Goal: Task Accomplishment & Management: Complete application form

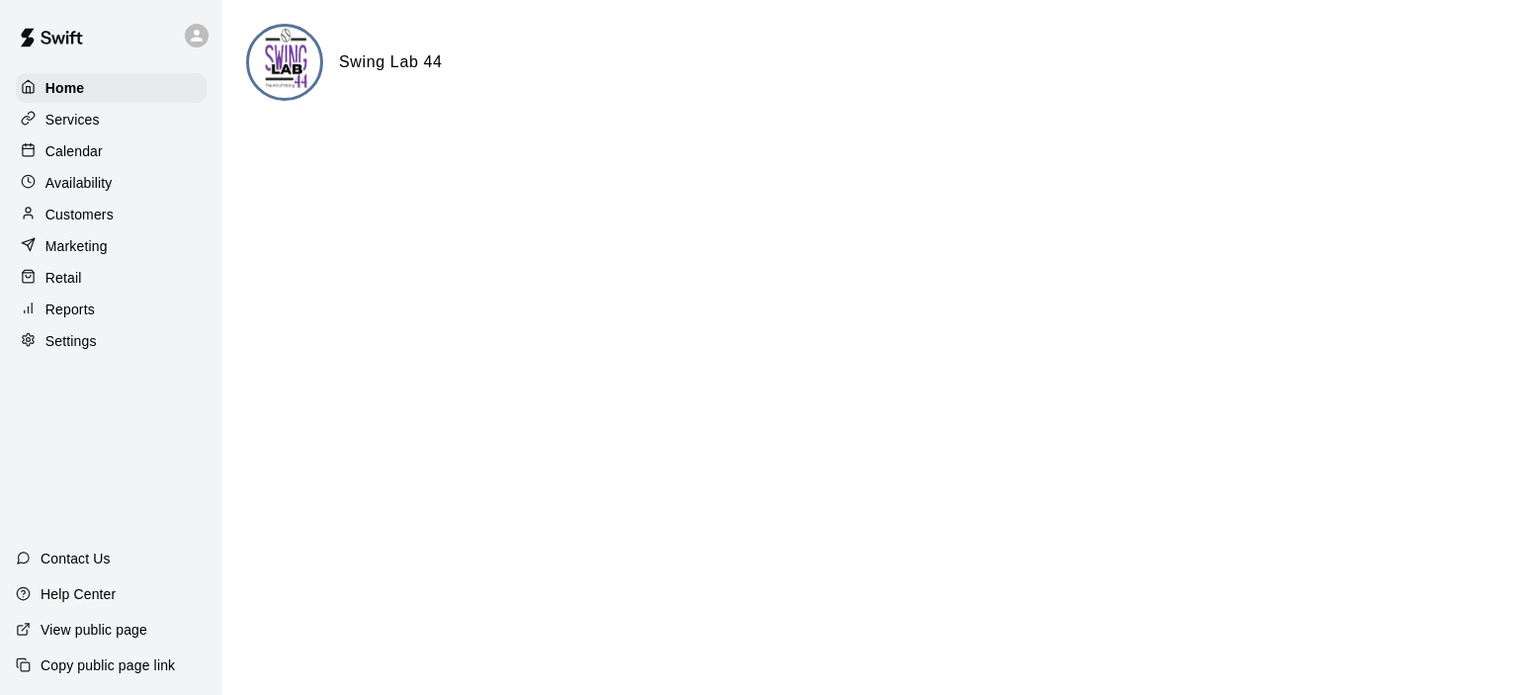
click at [97, 149] on p "Calendar" at bounding box center [73, 151] width 57 height 20
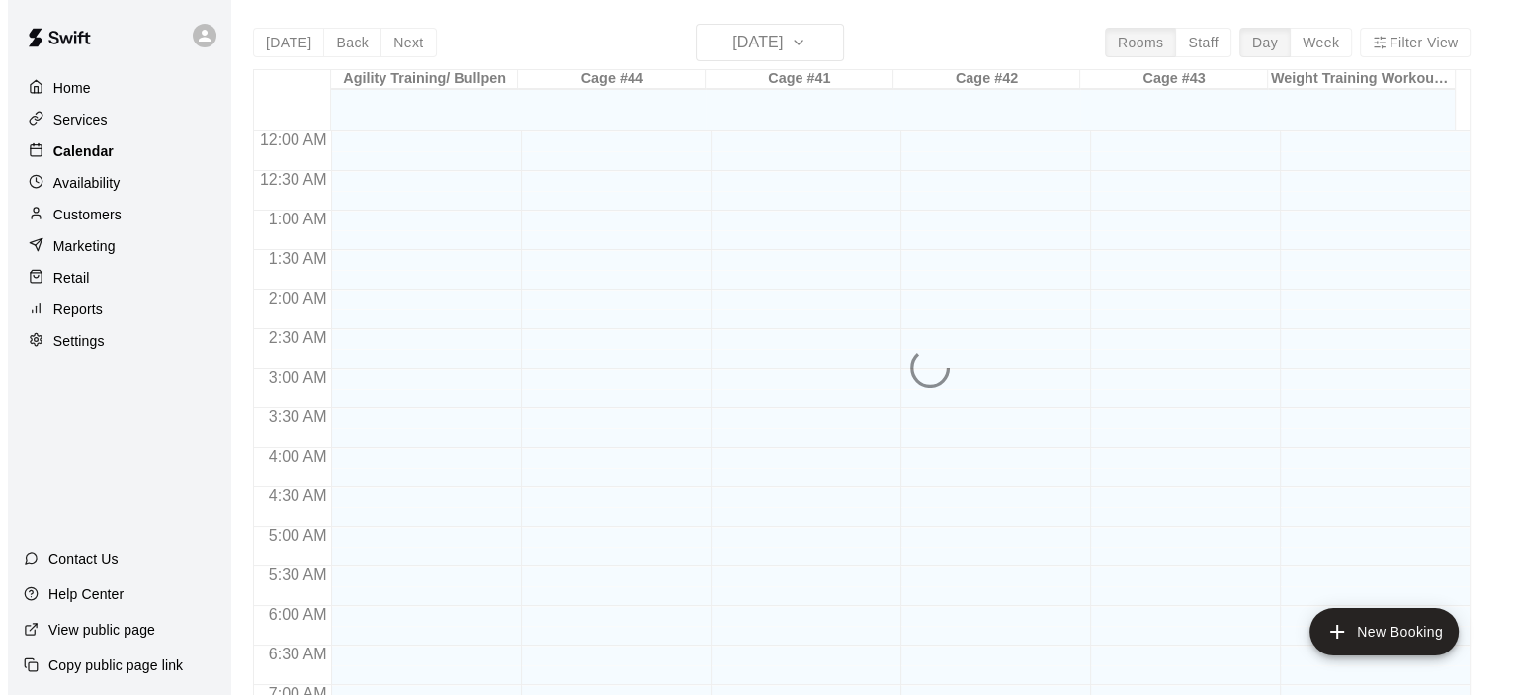
scroll to position [1162, 0]
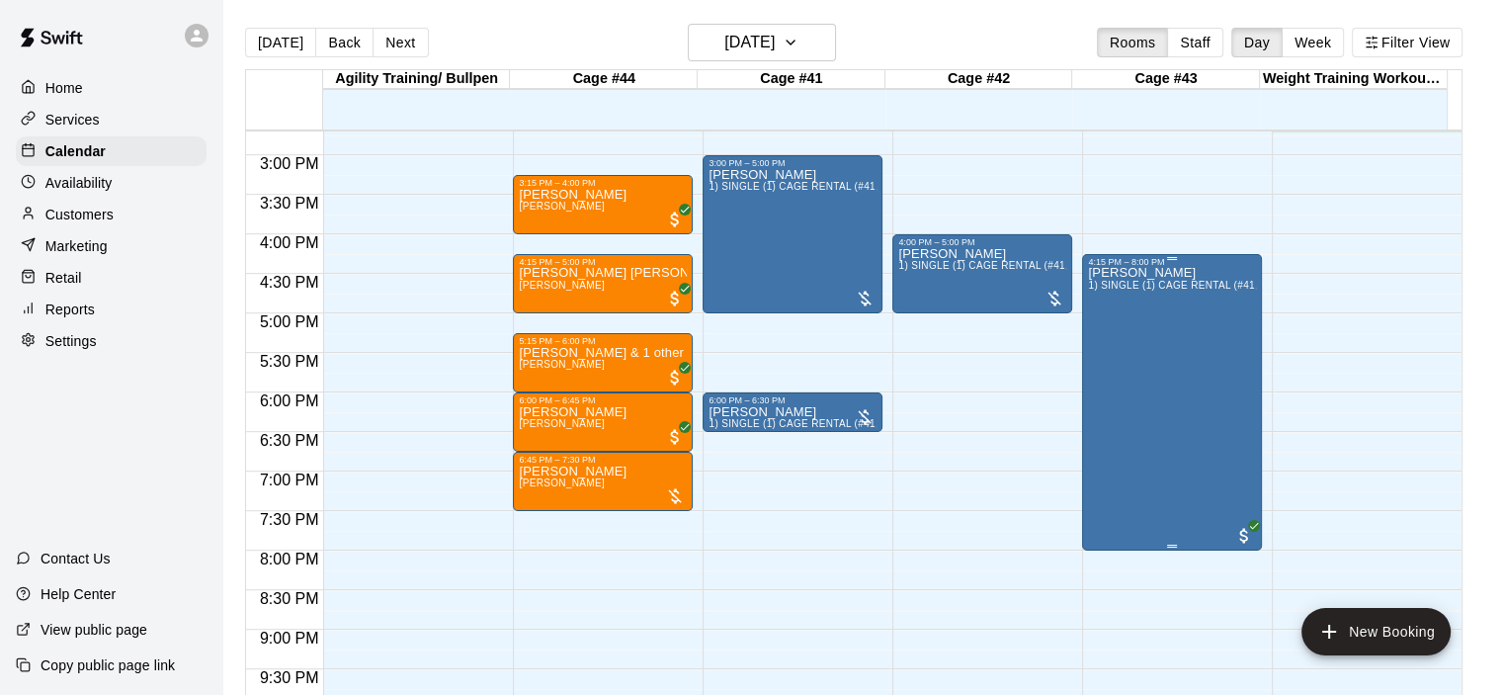
click at [1143, 276] on div "[PERSON_NAME] 1) SINGLE (1) CAGE RENTAL (#41,#42,#43)" at bounding box center [1172, 614] width 168 height 695
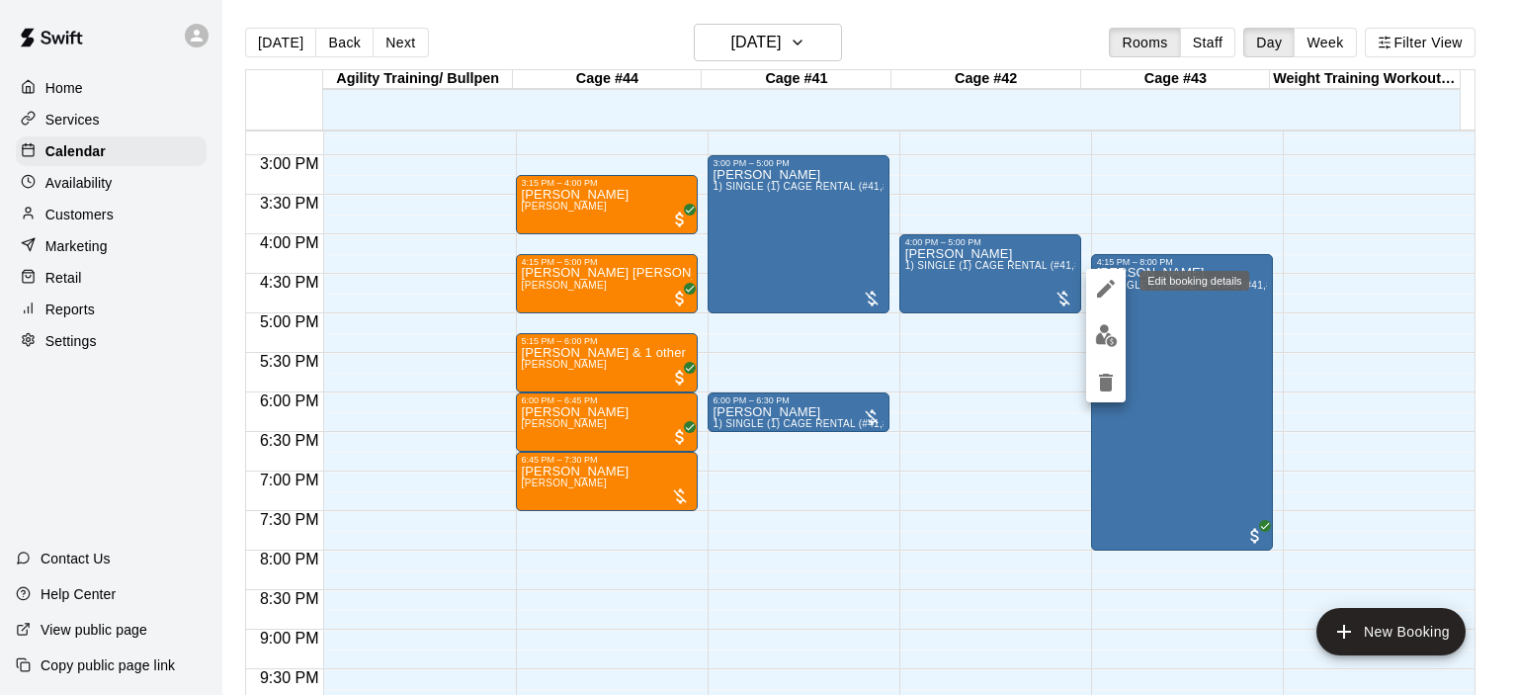
click at [1111, 284] on icon "edit" at bounding box center [1106, 289] width 24 height 24
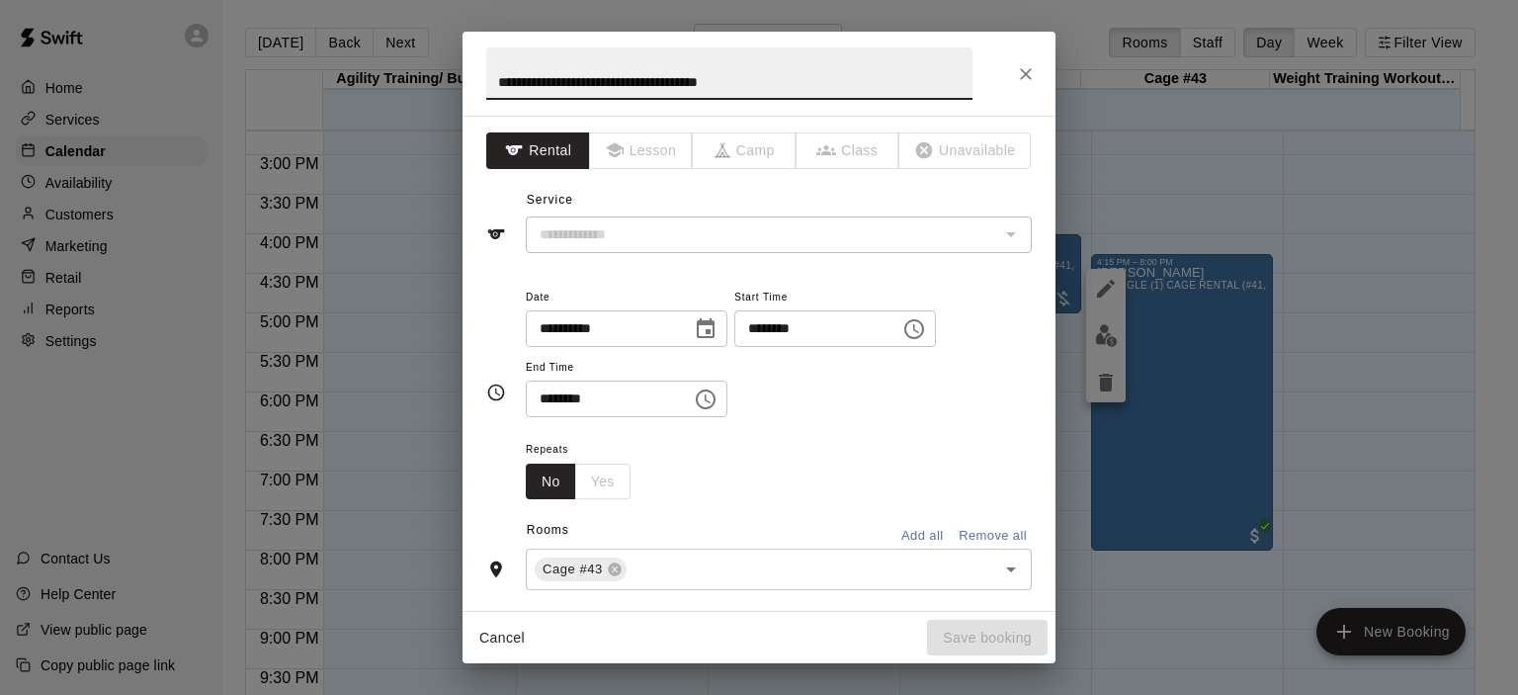
type input "**********"
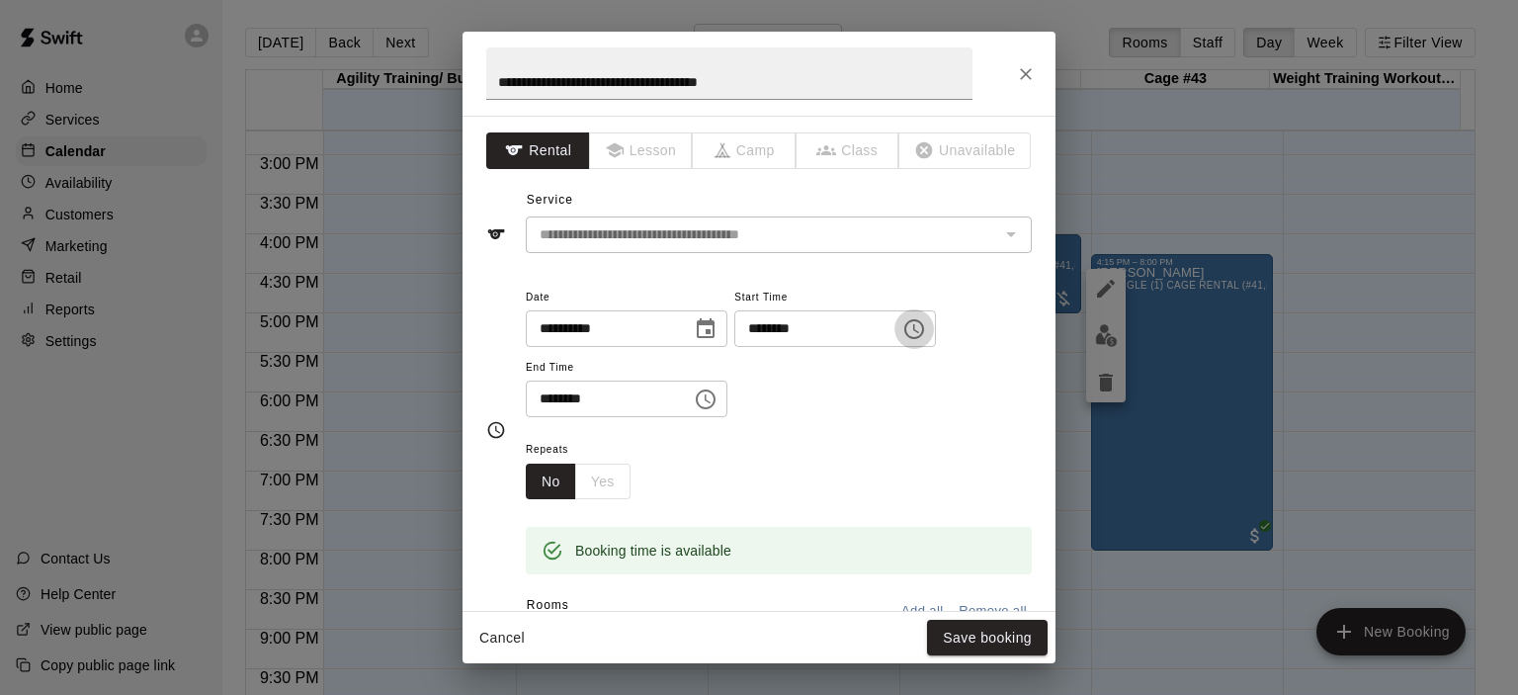
click at [926, 327] on icon "Choose time, selected time is 4:15 PM" at bounding box center [914, 329] width 24 height 24
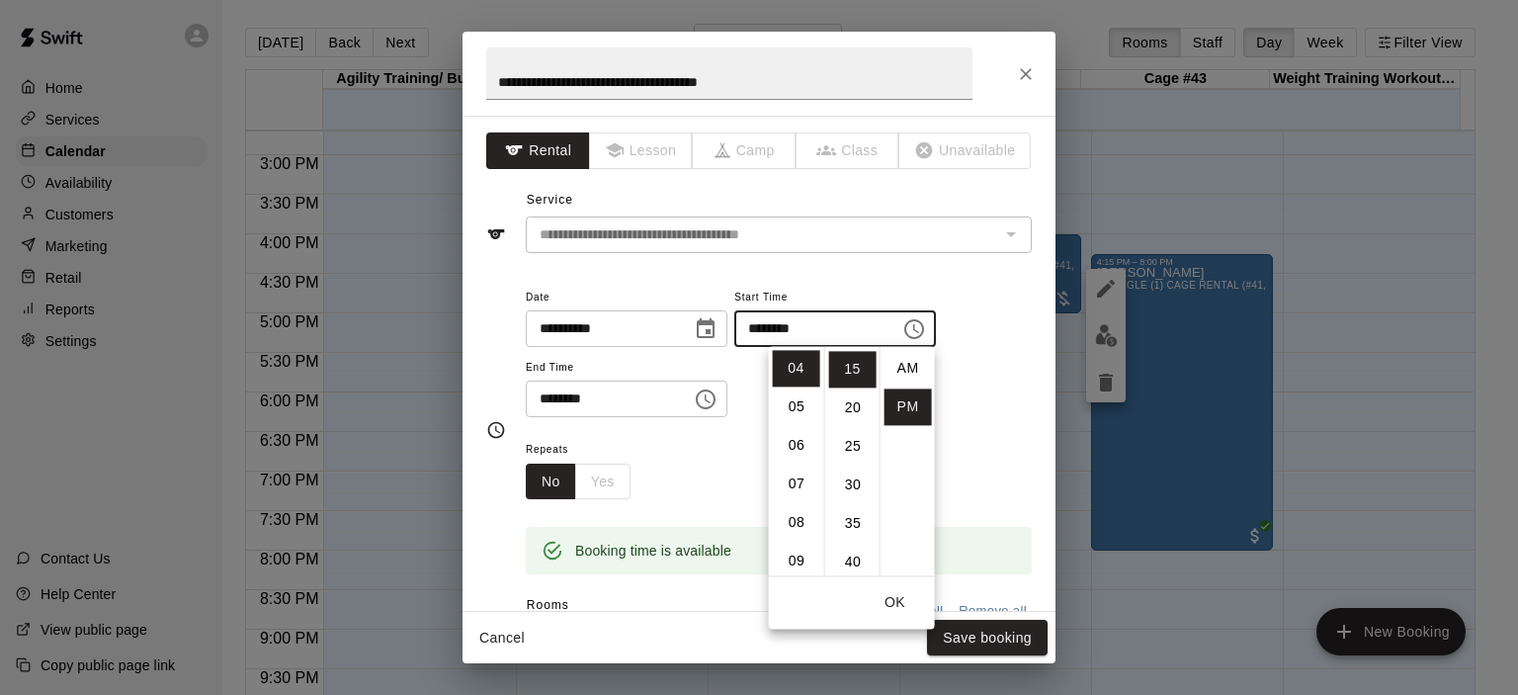
scroll to position [36, 0]
click at [798, 445] on li "06" at bounding box center [796, 445] width 47 height 37
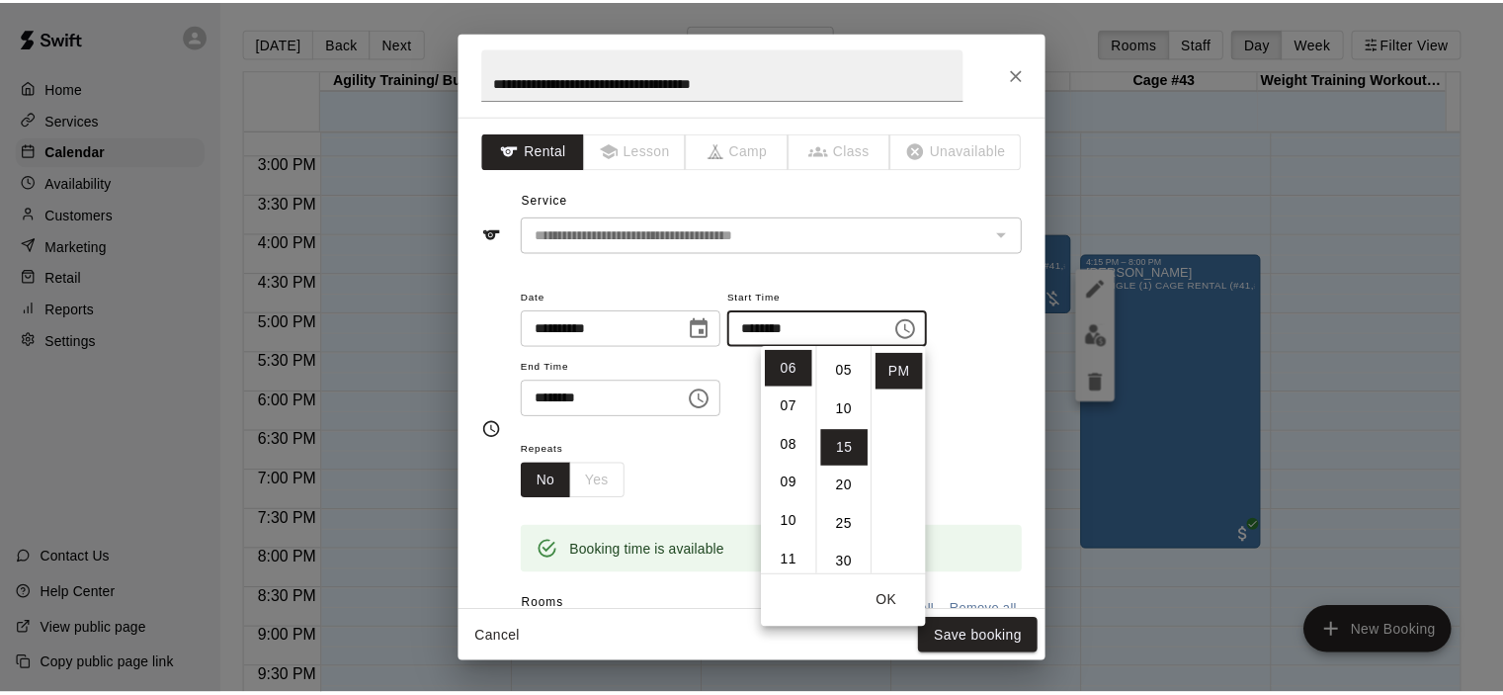
scroll to position [0, 0]
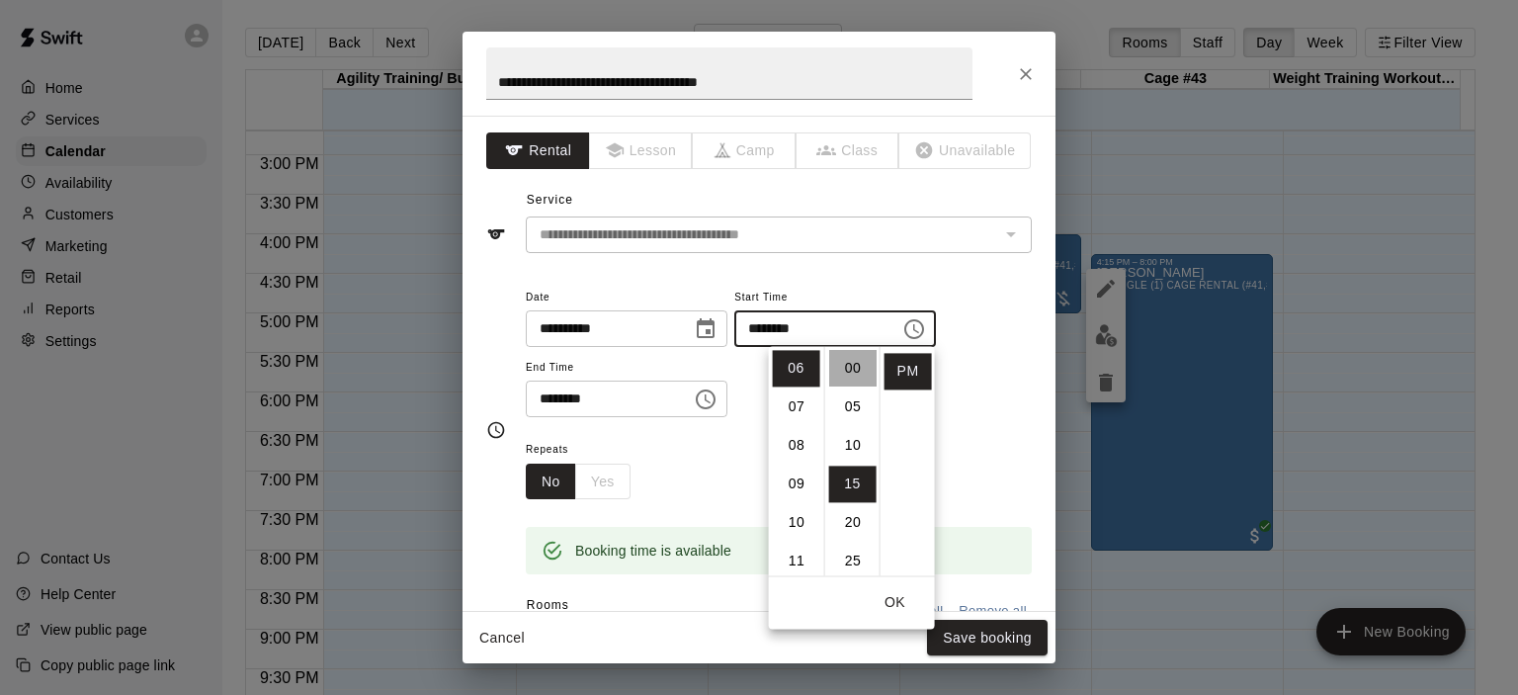
click at [861, 365] on li "00" at bounding box center [852, 368] width 47 height 37
type input "********"
click at [984, 639] on button "Save booking" at bounding box center [987, 638] width 121 height 37
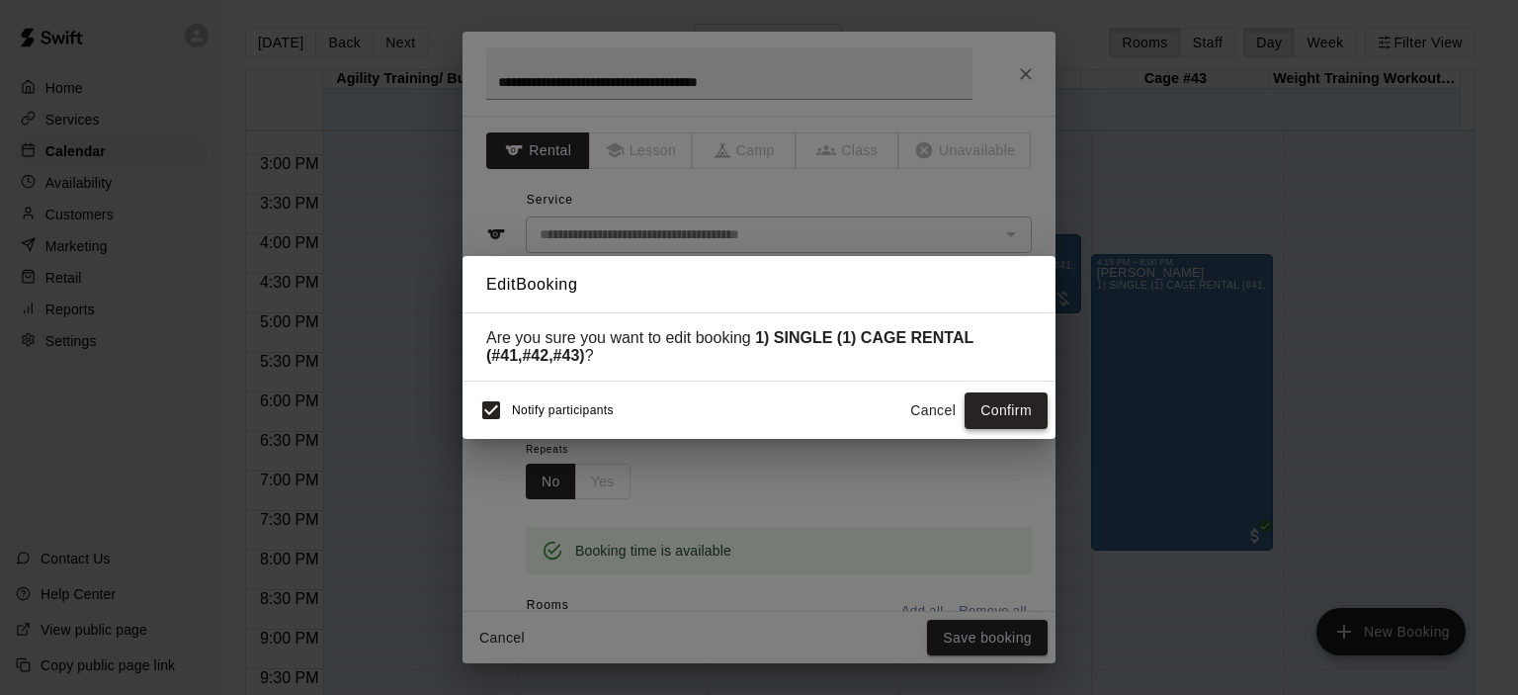
click at [993, 410] on button "Confirm" at bounding box center [1005, 410] width 83 height 37
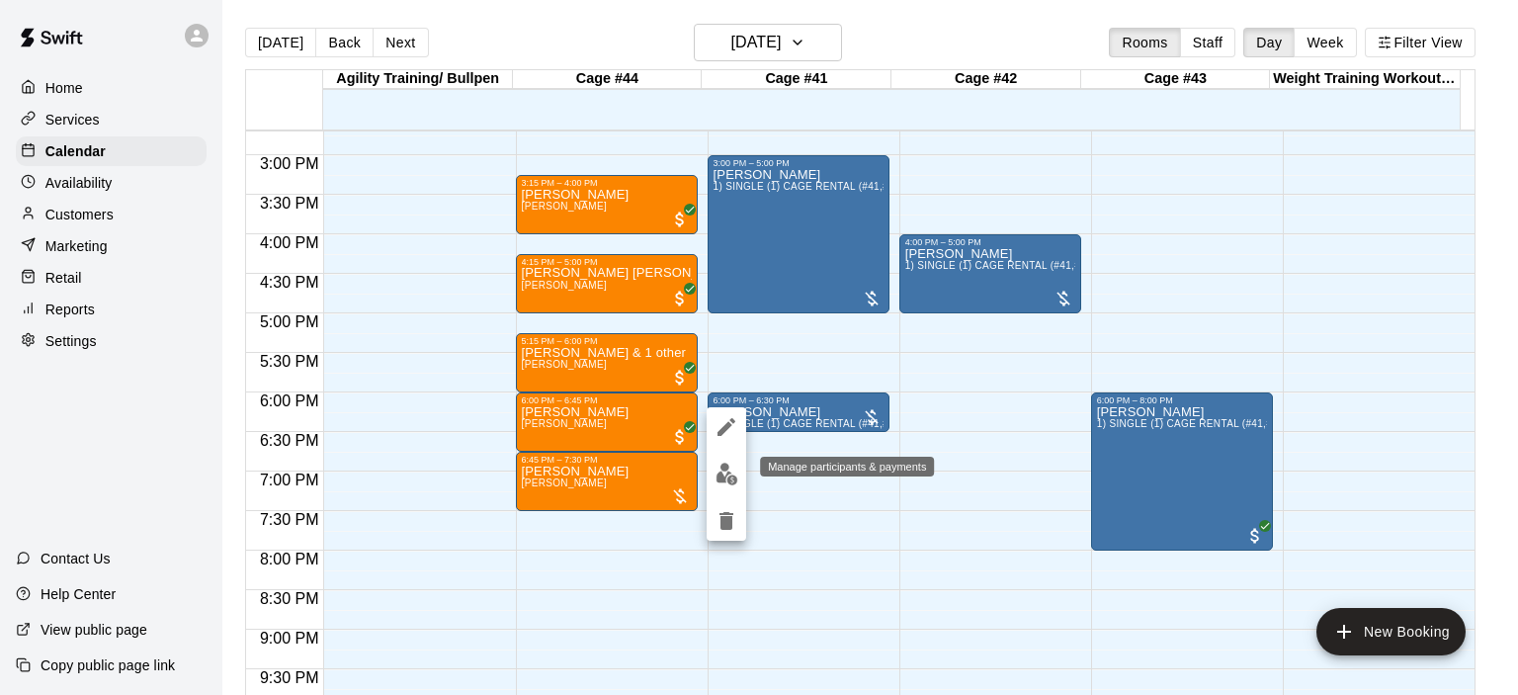
click at [717, 471] on img "edit" at bounding box center [726, 473] width 23 height 23
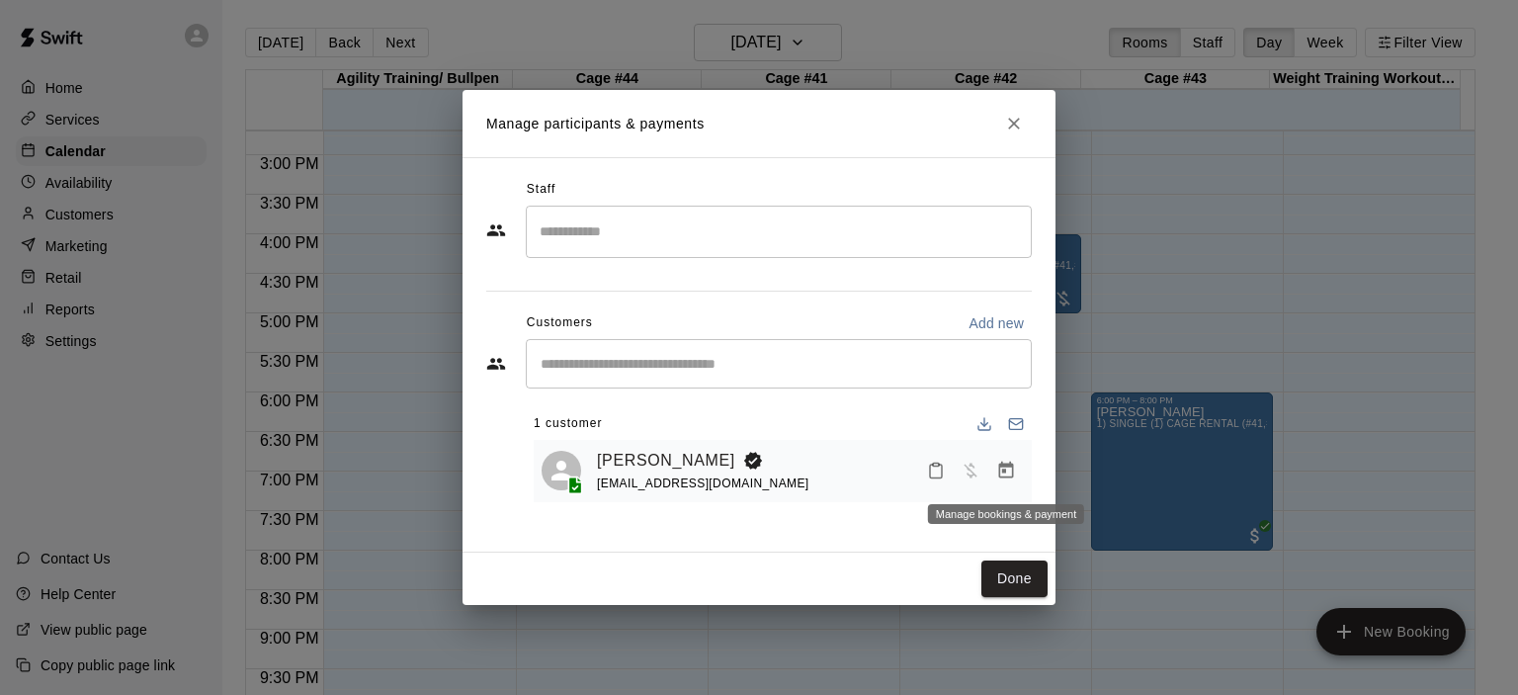
click at [1004, 471] on icon "Manage bookings & payment" at bounding box center [1006, 469] width 15 height 17
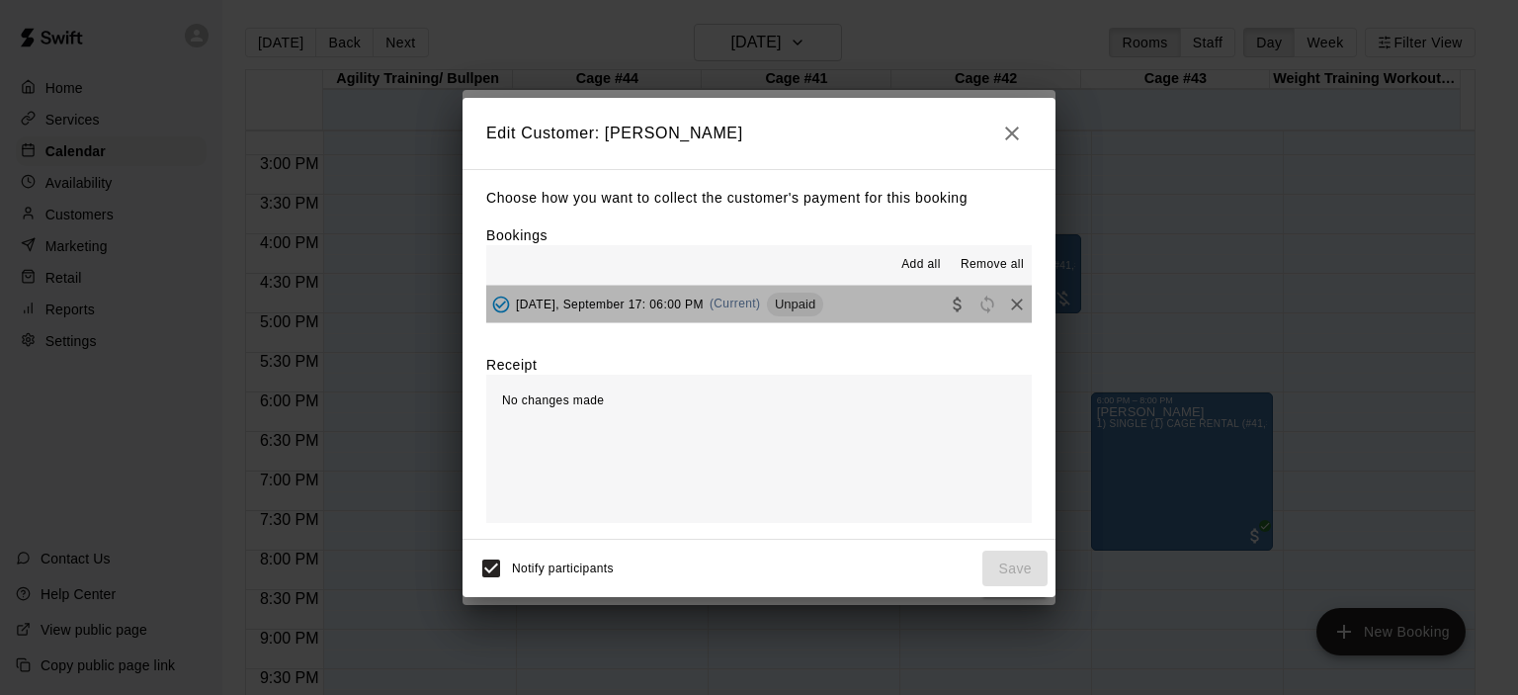
click at [761, 299] on span "(Current)" at bounding box center [734, 303] width 51 height 14
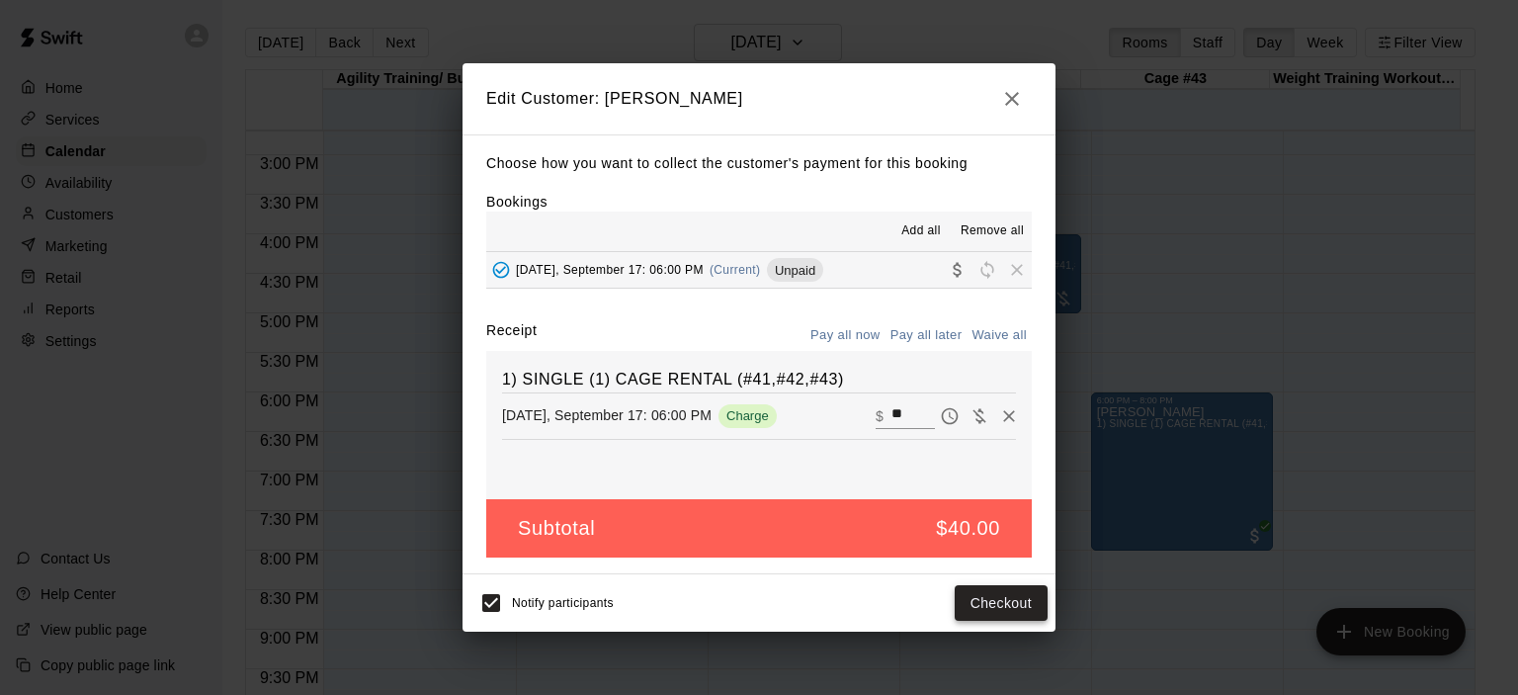
click at [995, 604] on button "Checkout" at bounding box center [1000, 603] width 93 height 37
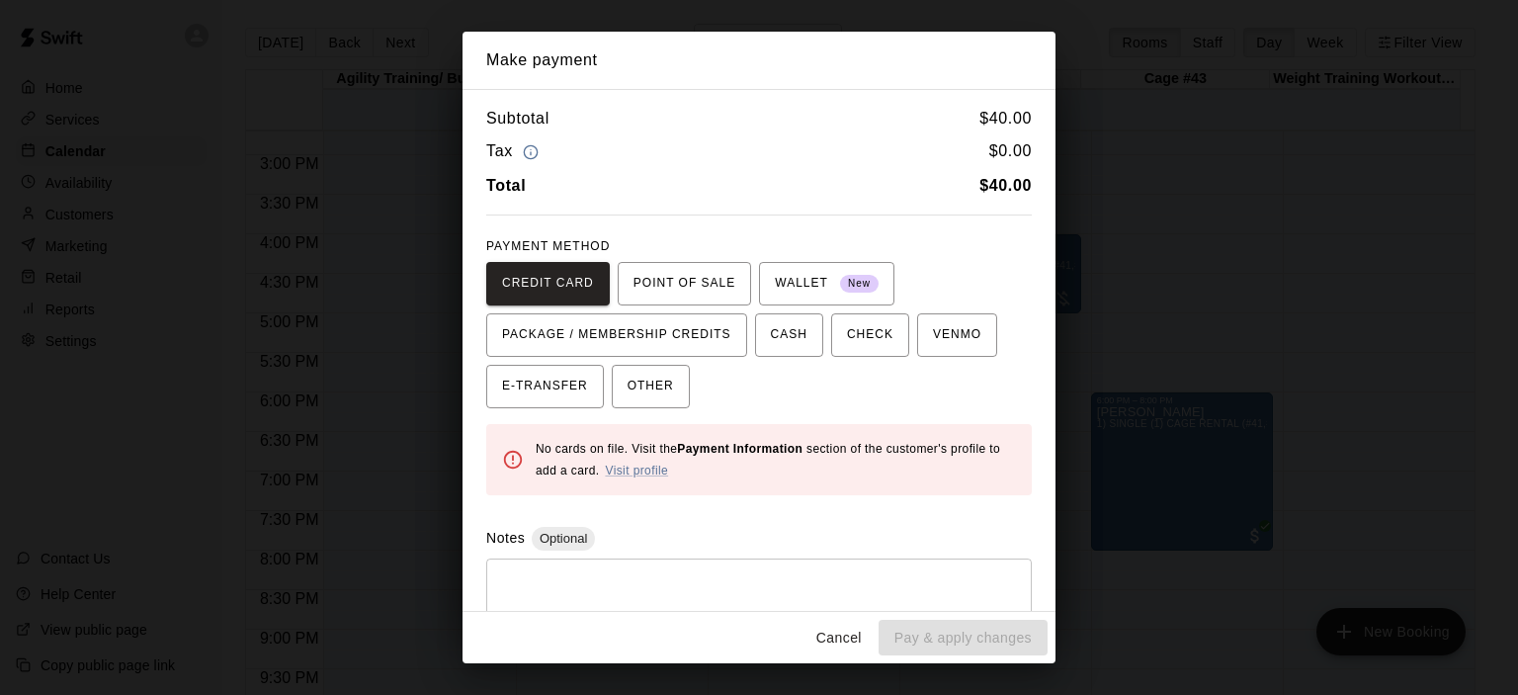
click at [831, 635] on button "Cancel" at bounding box center [838, 638] width 63 height 37
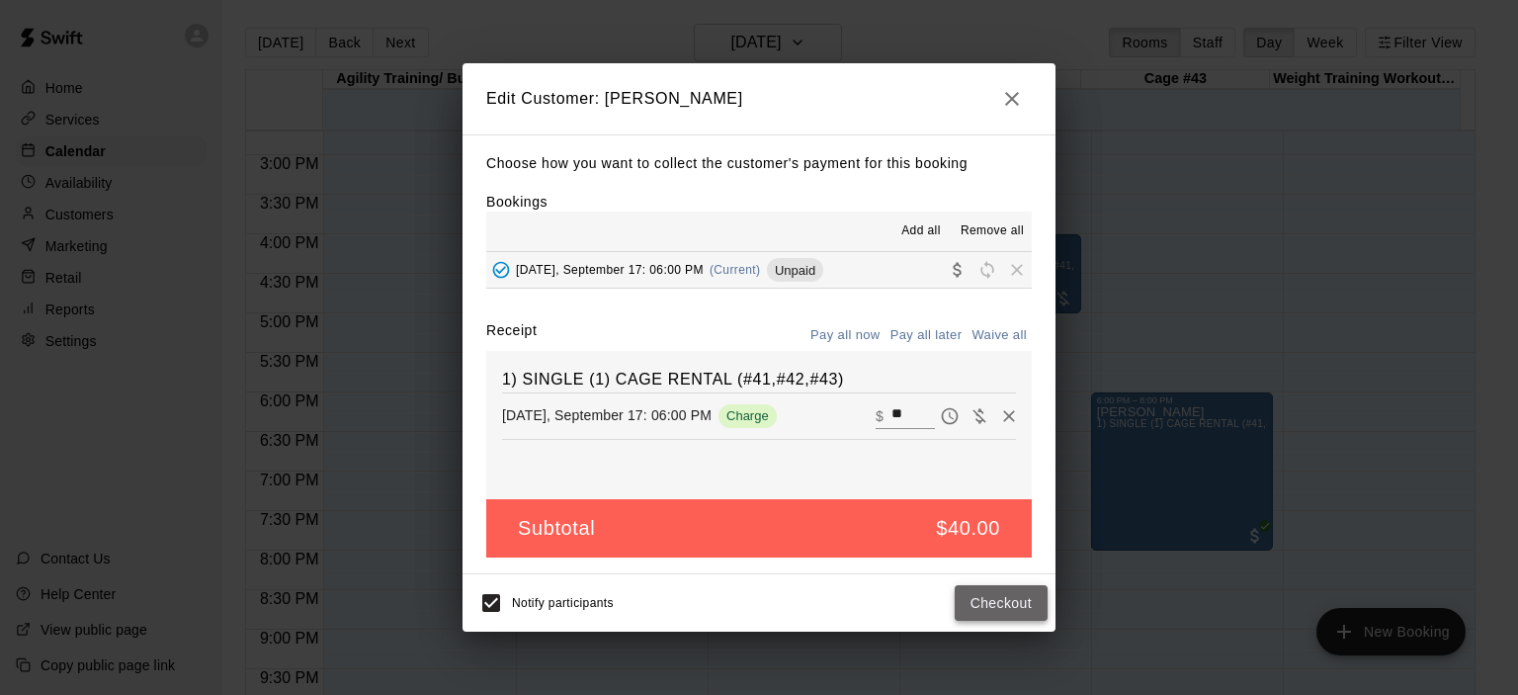
click at [1008, 602] on button "Checkout" at bounding box center [1000, 603] width 93 height 37
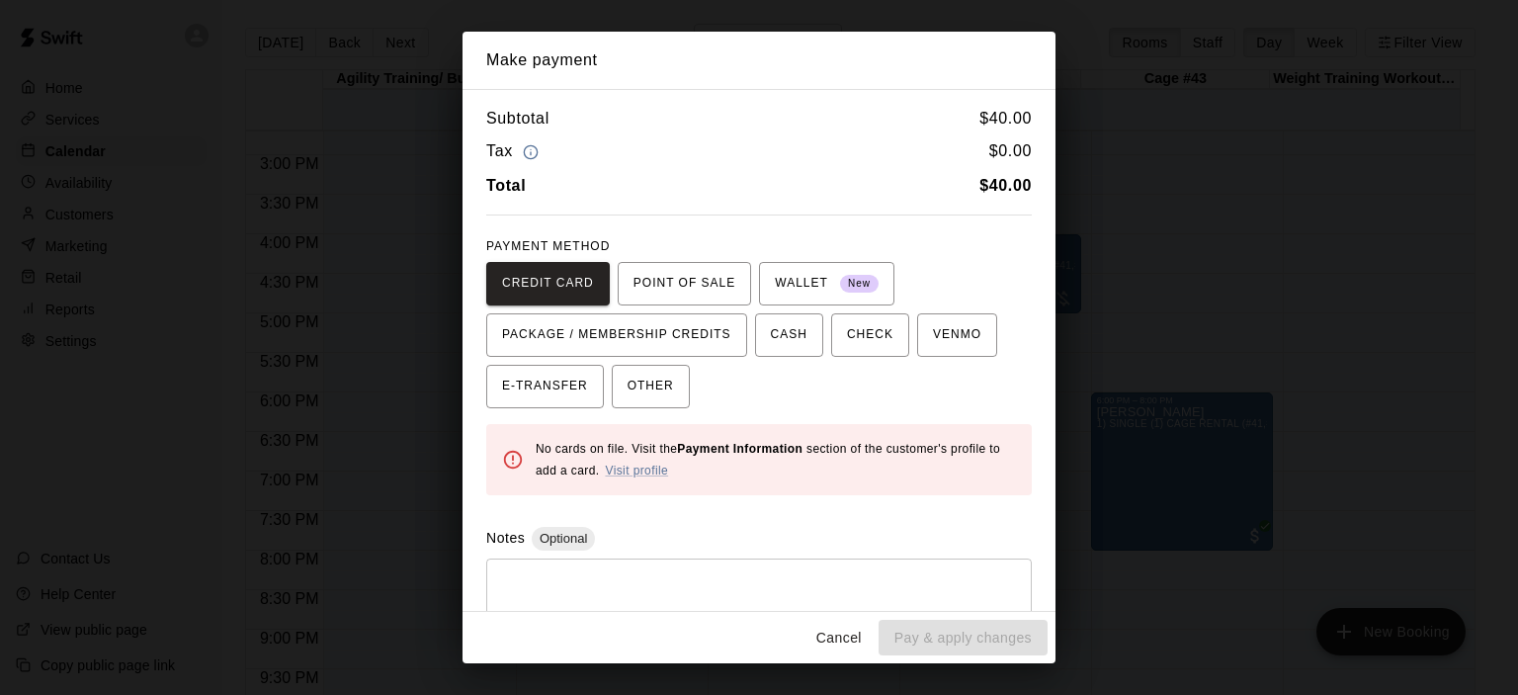
click at [837, 641] on button "Cancel" at bounding box center [838, 638] width 63 height 37
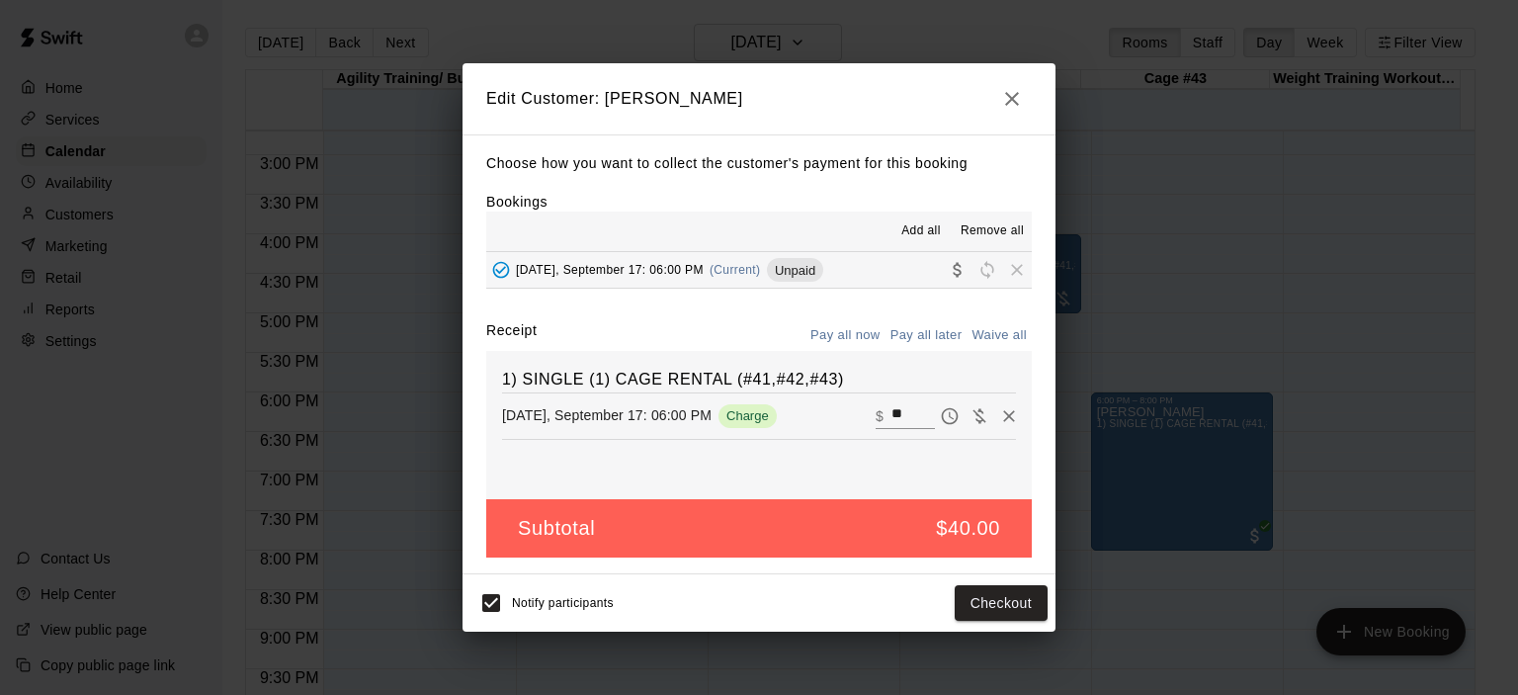
click at [1009, 103] on icon "button" at bounding box center [1012, 99] width 24 height 24
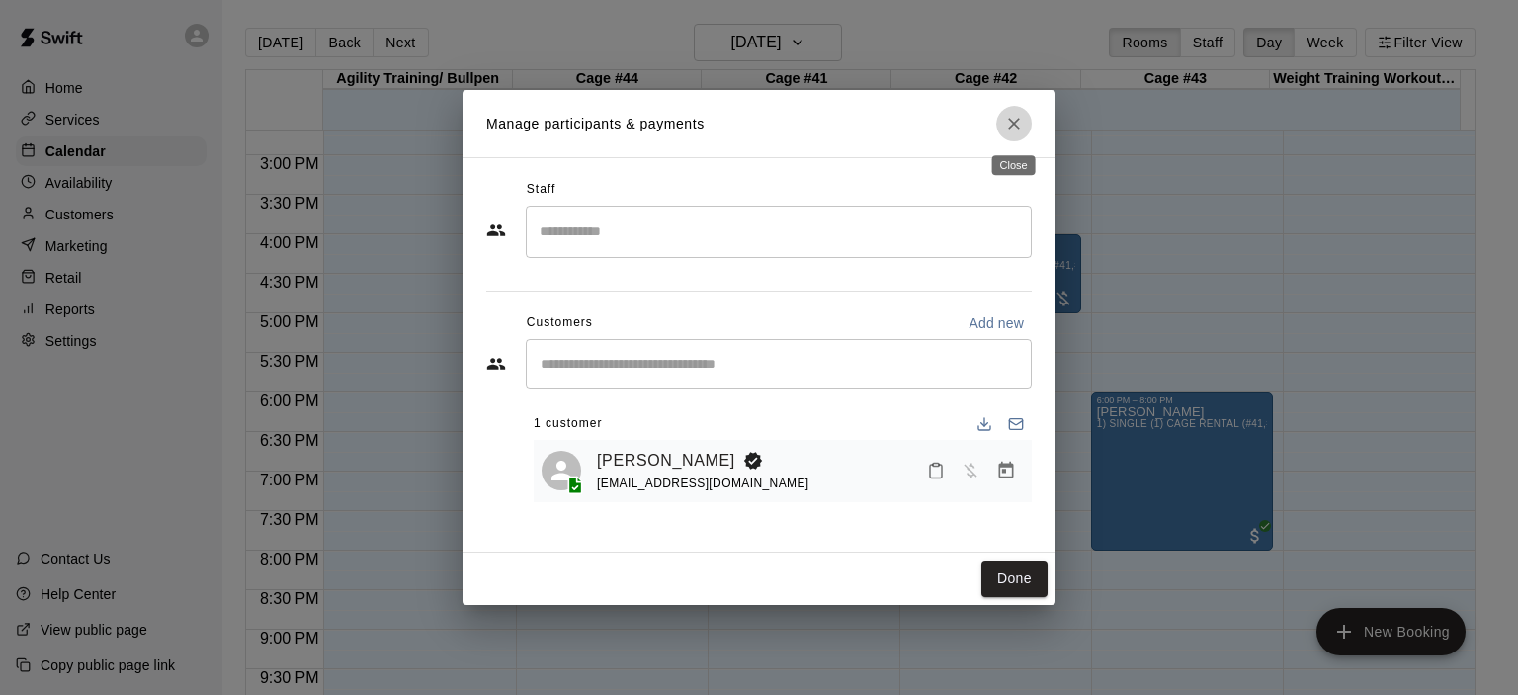
click at [1020, 121] on icon "Close" at bounding box center [1014, 124] width 20 height 20
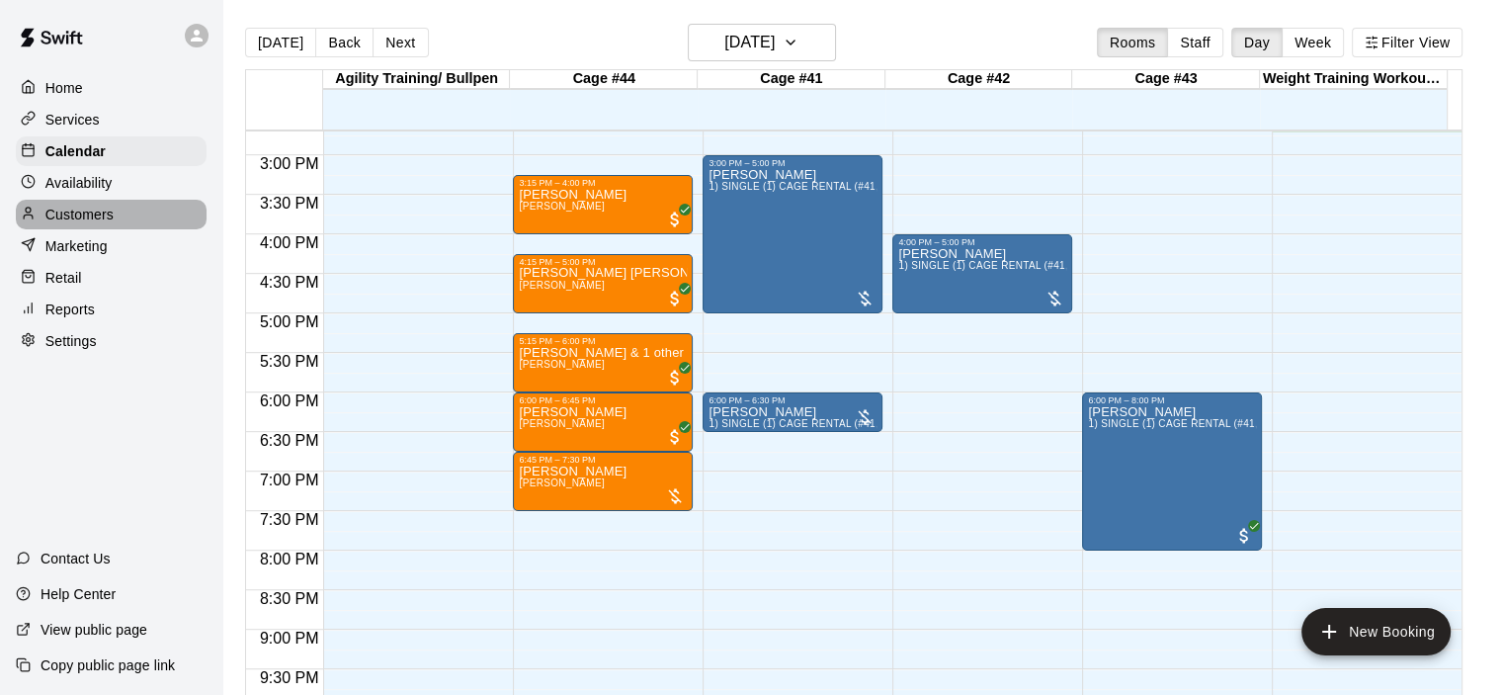
click at [87, 220] on p "Customers" at bounding box center [79, 215] width 68 height 20
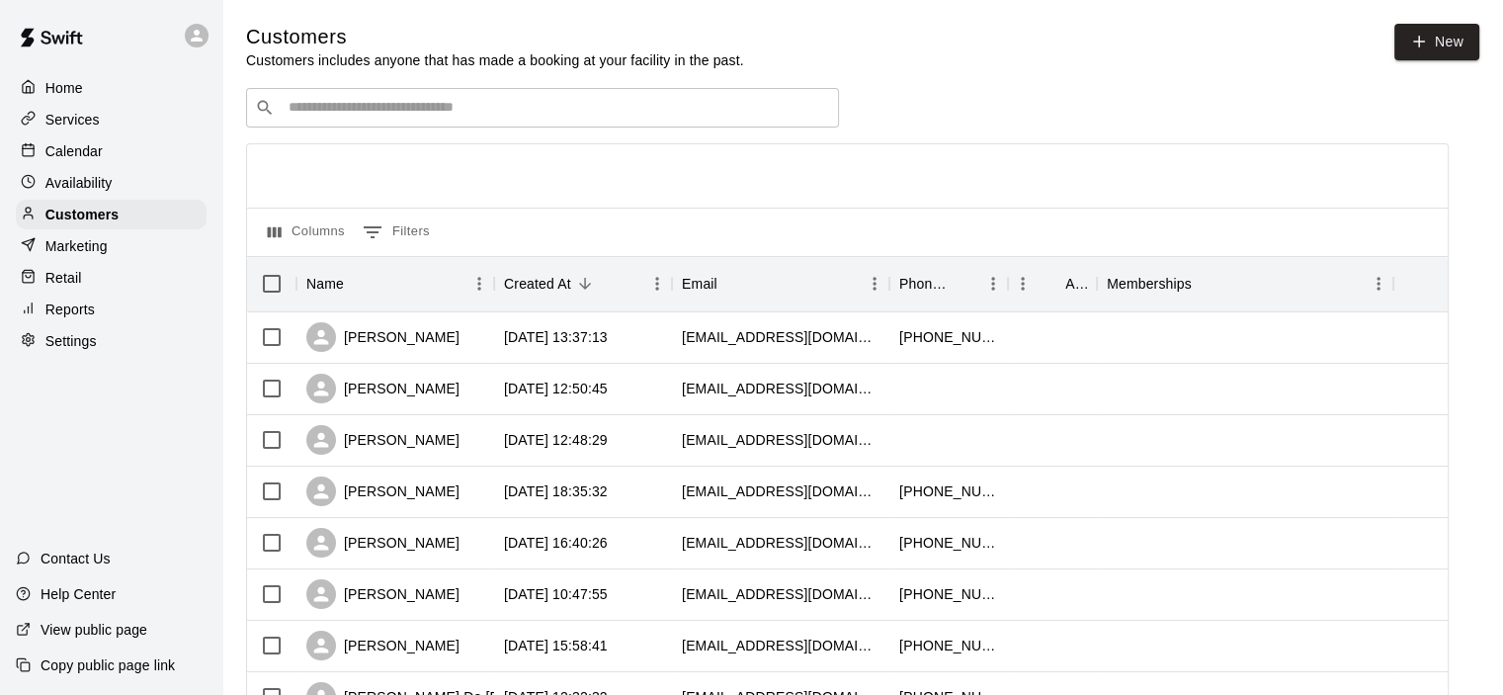
click at [519, 99] on div "​ ​" at bounding box center [542, 108] width 593 height 40
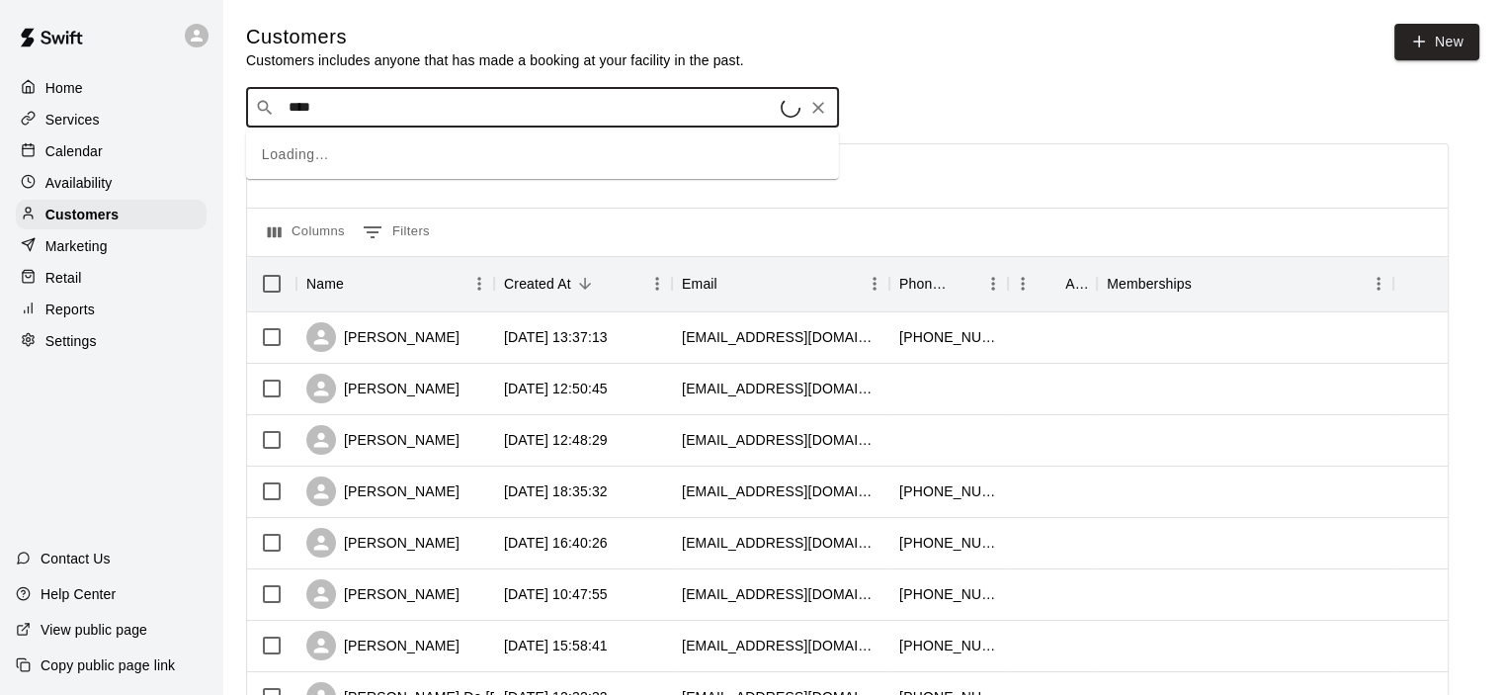
type input "*****"
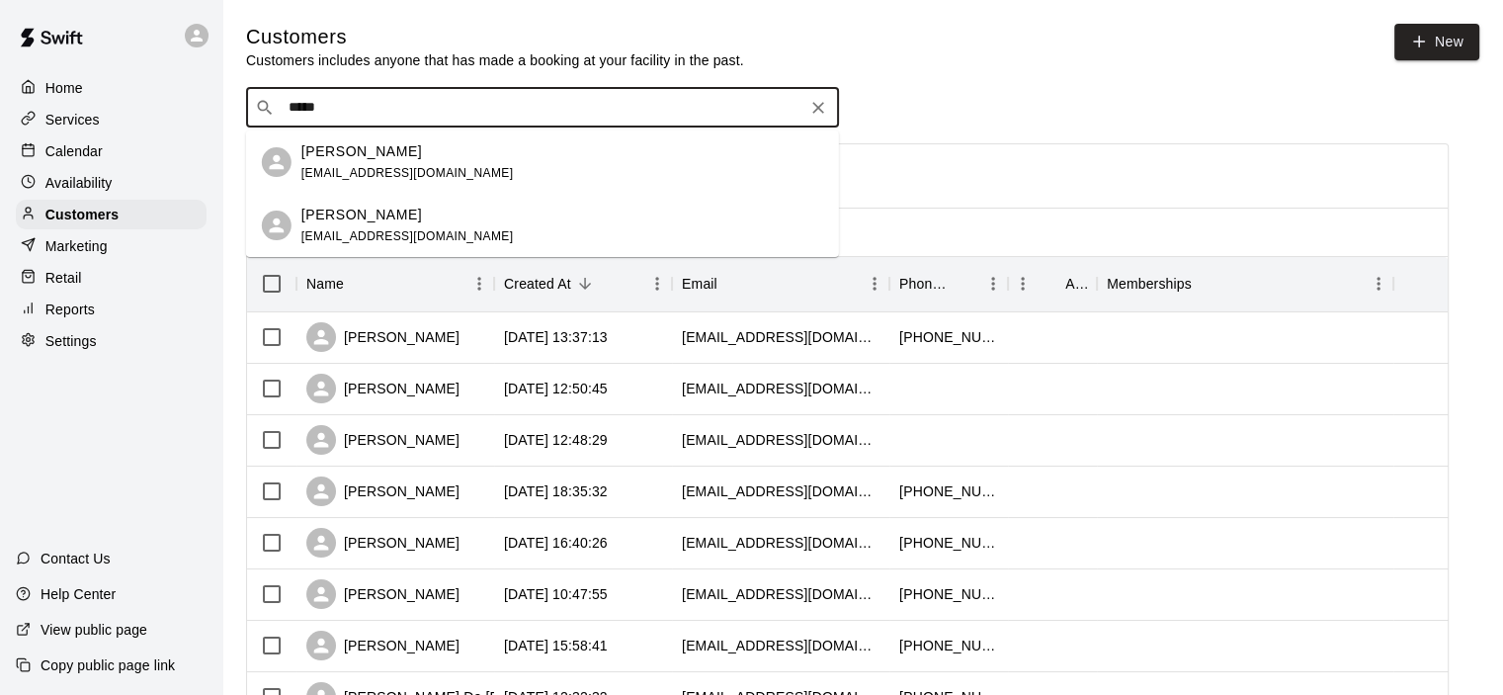
click at [372, 224] on div "[PERSON_NAME] [EMAIL_ADDRESS][DOMAIN_NAME]" at bounding box center [407, 226] width 212 height 42
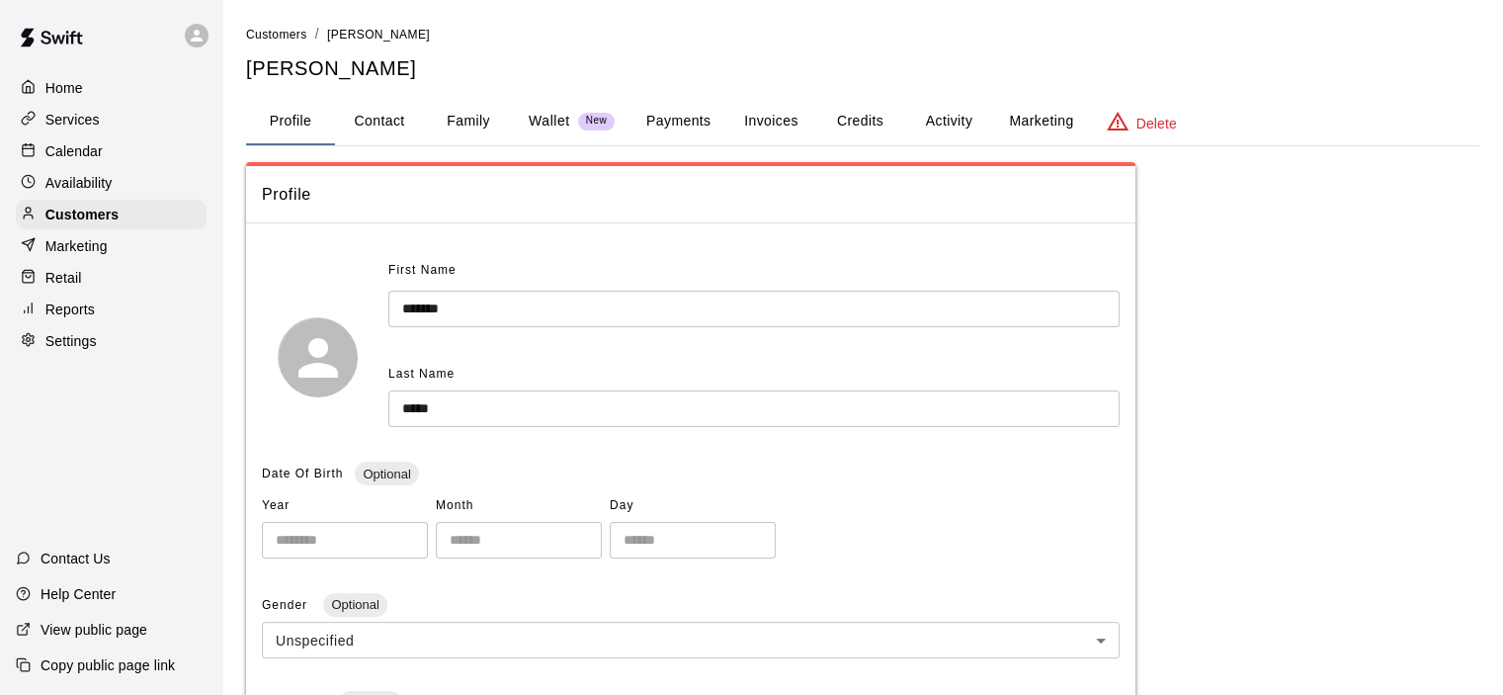
click at [694, 129] on button "Payments" at bounding box center [678, 121] width 96 height 47
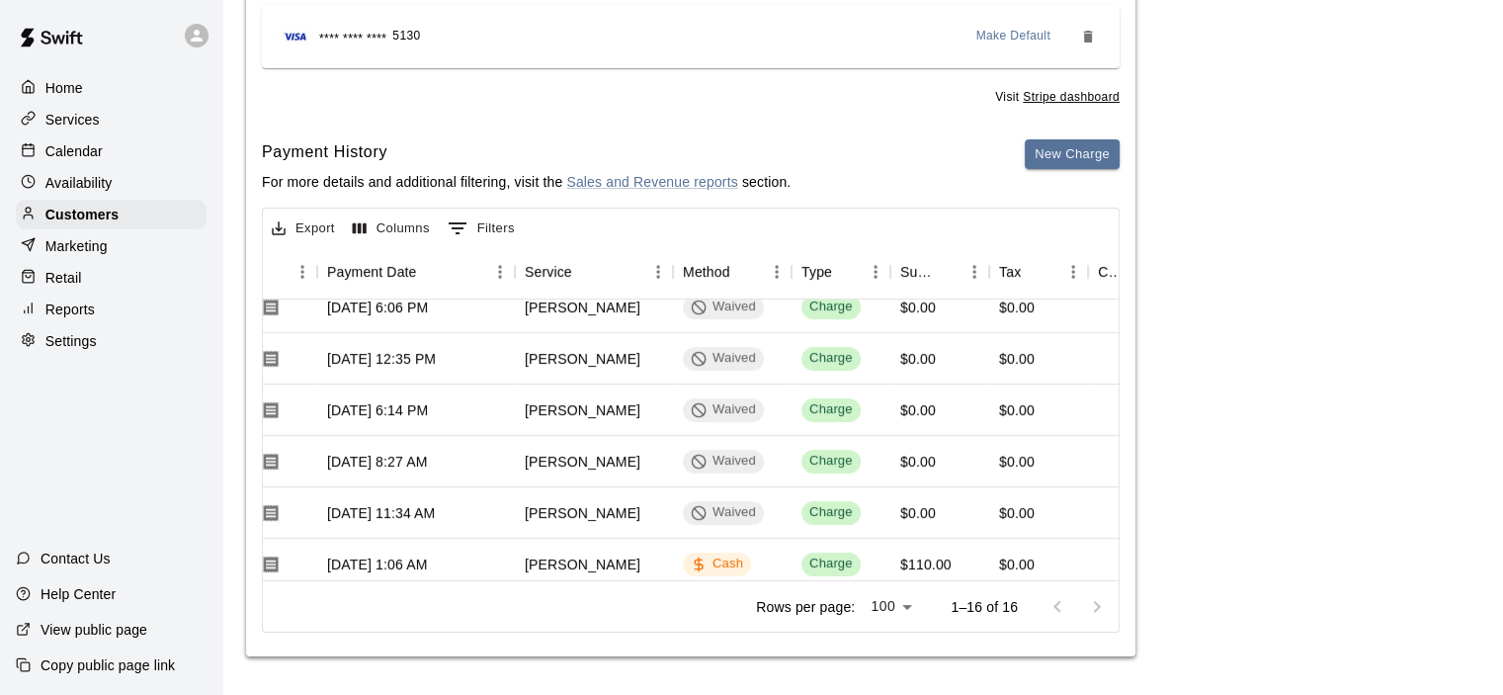
scroll to position [0, 198]
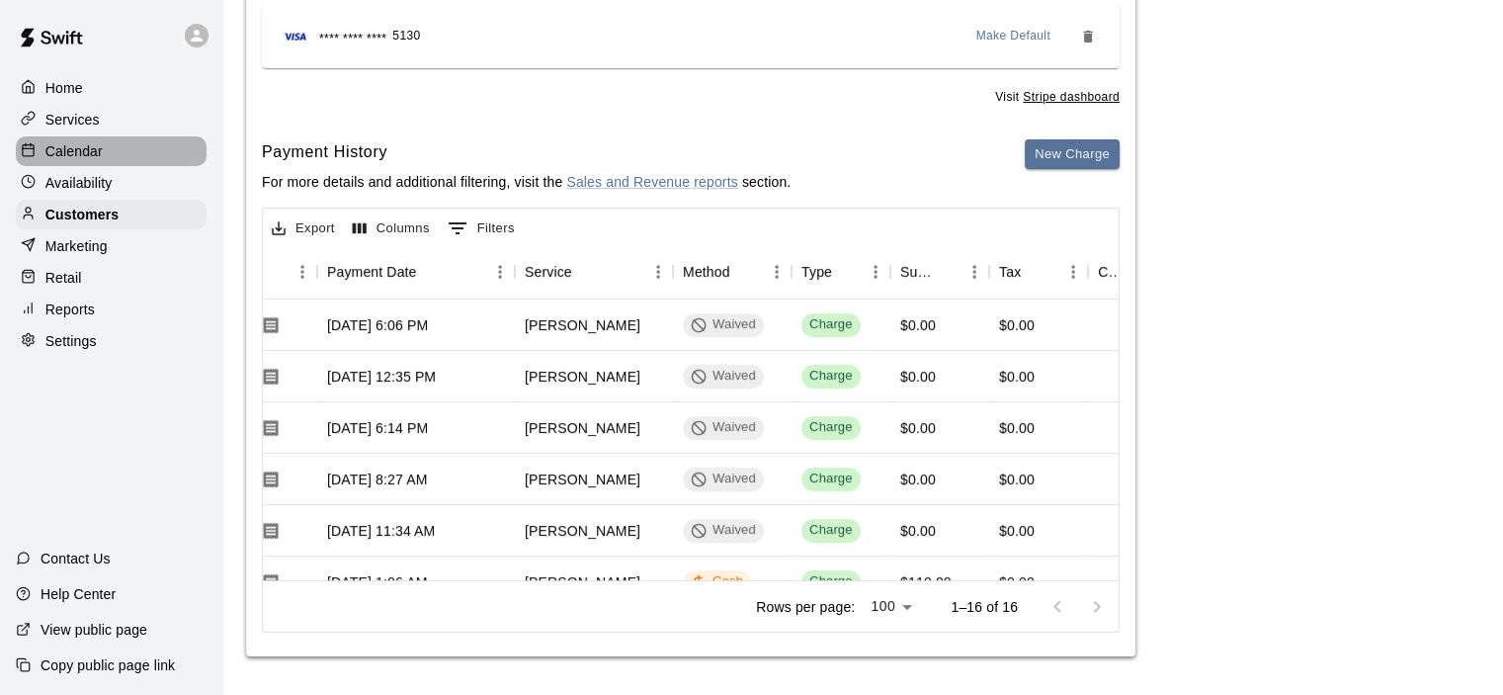
click at [89, 146] on p "Calendar" at bounding box center [73, 151] width 57 height 20
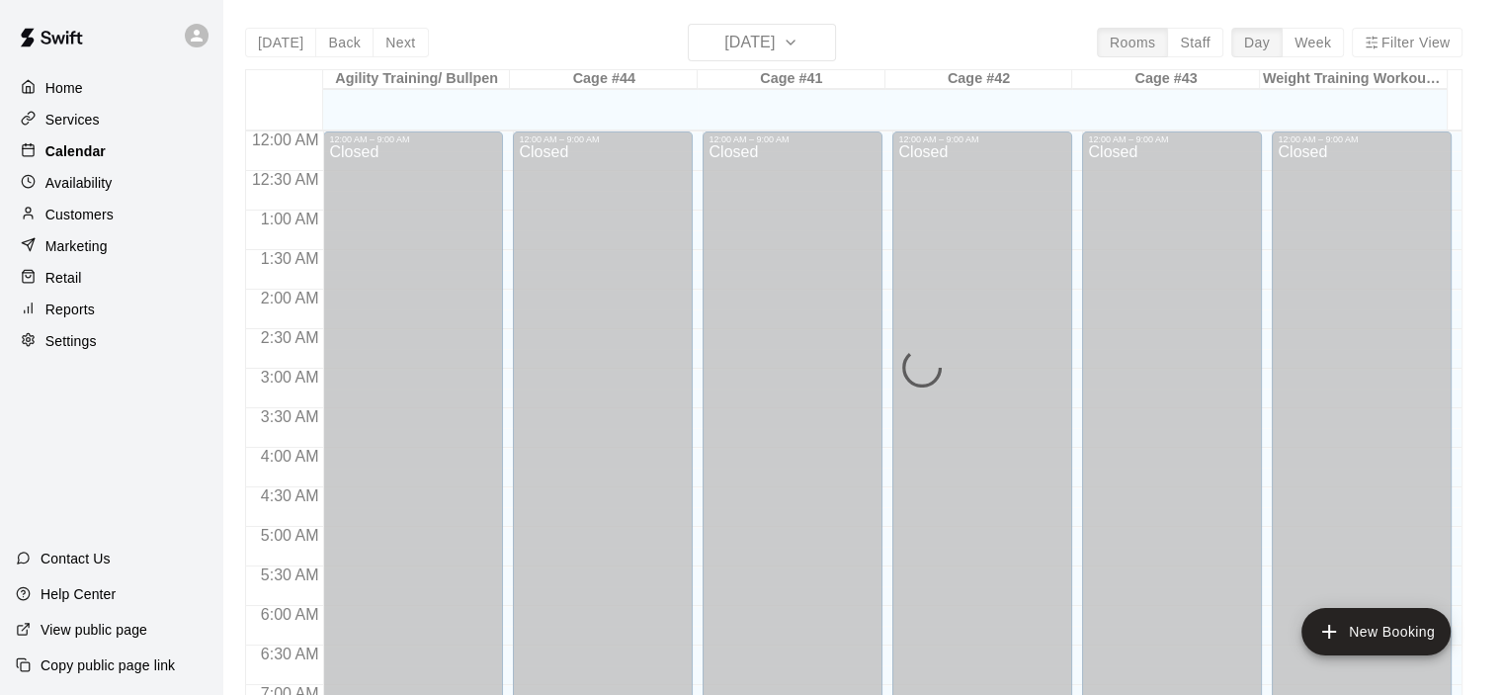
scroll to position [1163, 0]
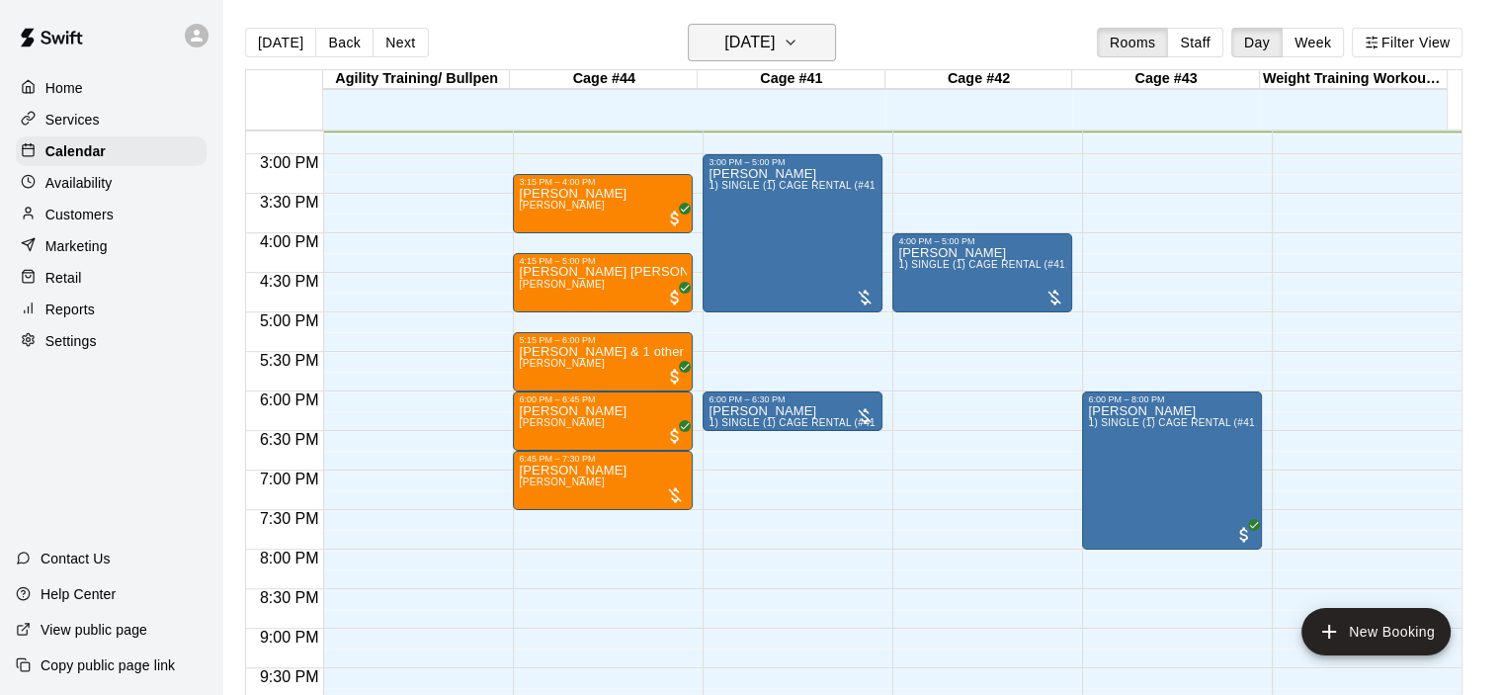
click at [794, 42] on icon "button" at bounding box center [790, 43] width 8 height 4
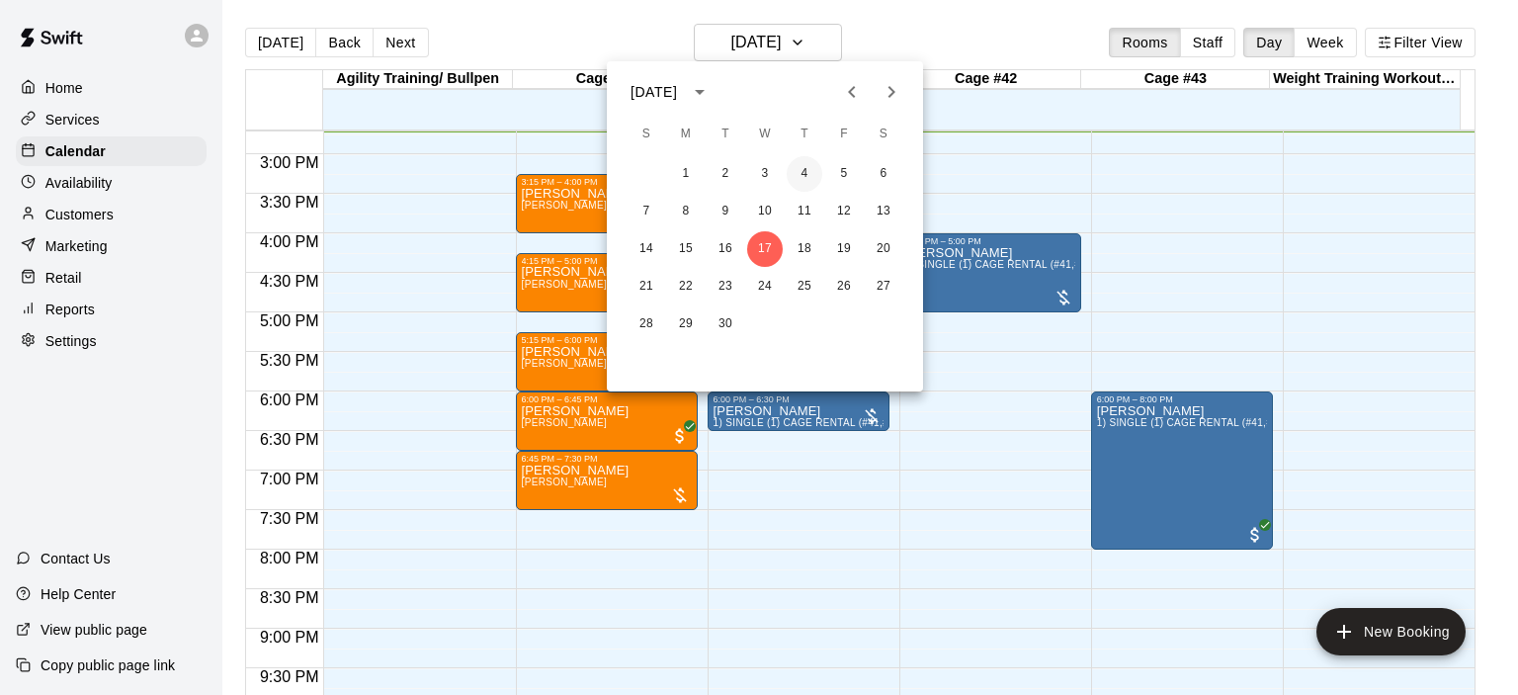
click at [800, 173] on button "4" at bounding box center [804, 174] width 36 height 36
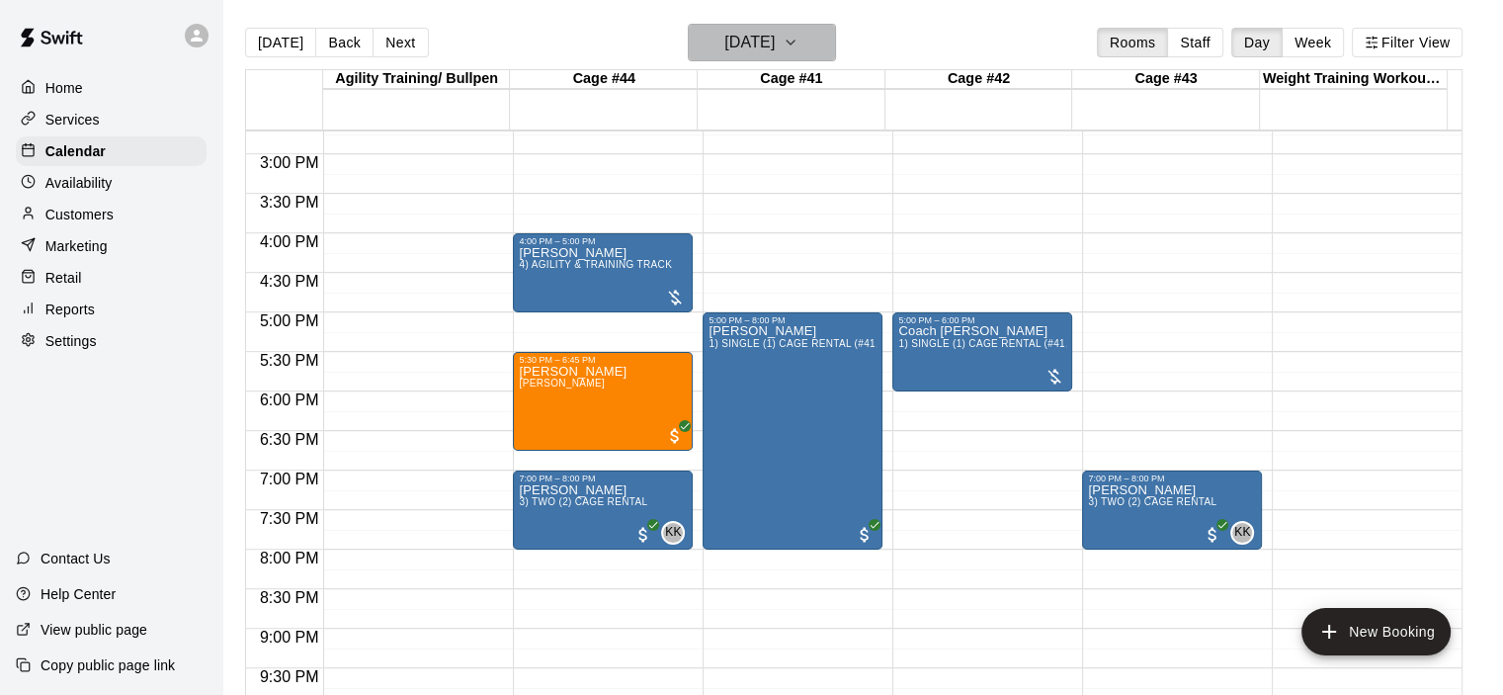
click at [798, 46] on icon "button" at bounding box center [791, 43] width 16 height 24
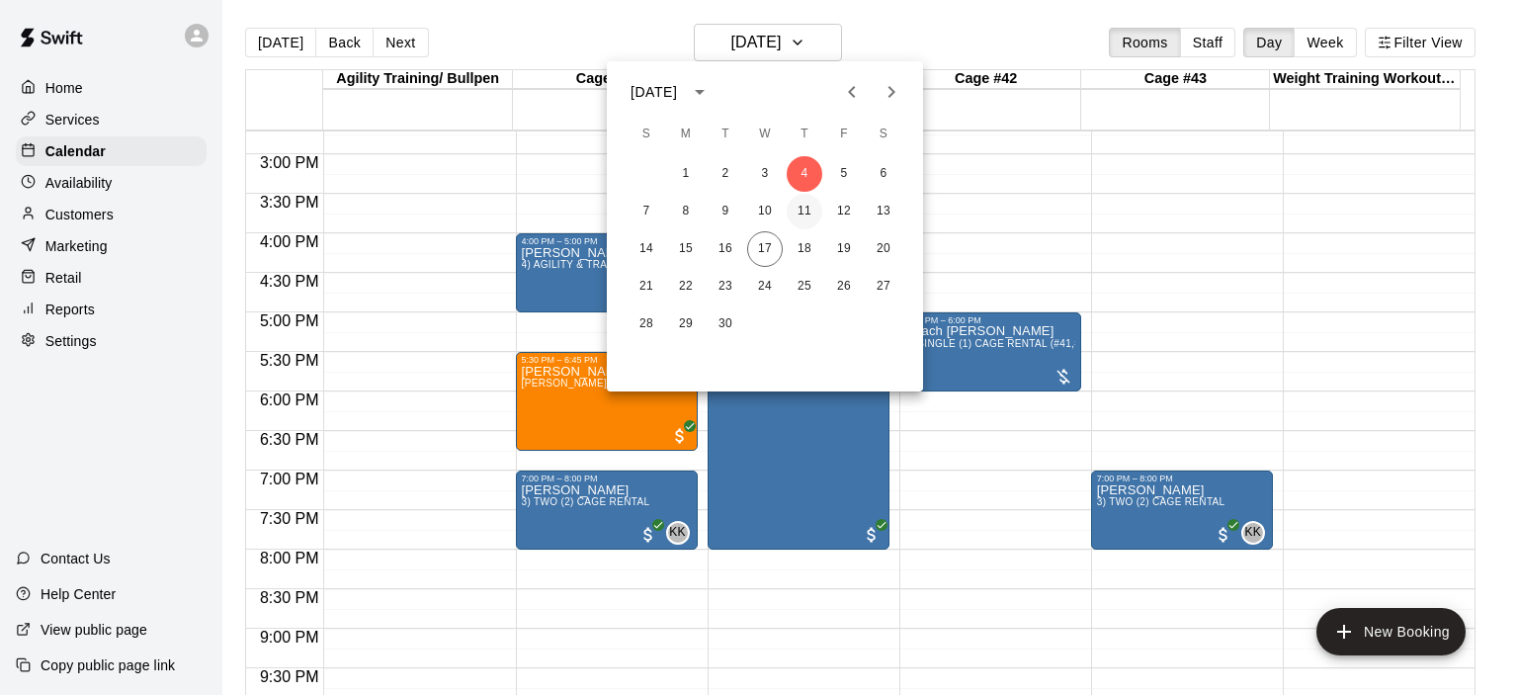
click at [803, 205] on button "11" at bounding box center [804, 212] width 36 height 36
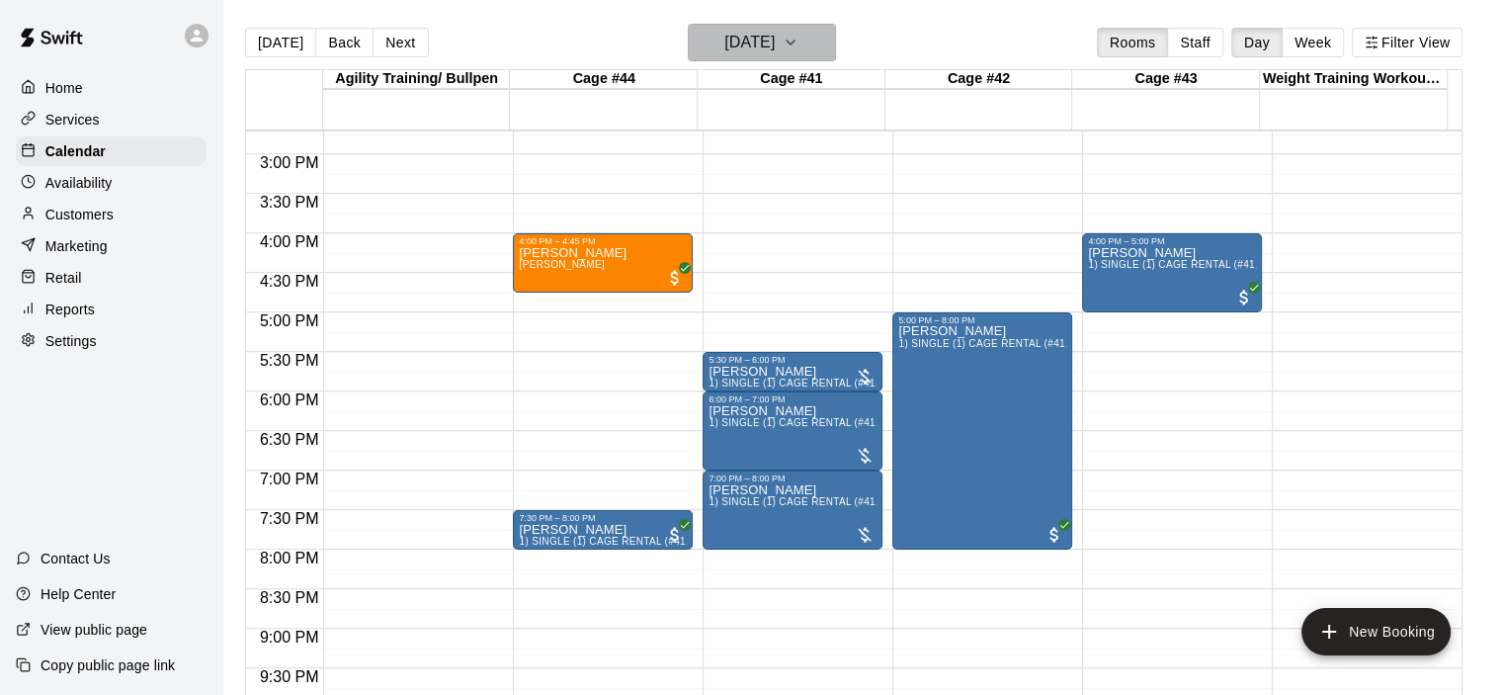
click at [798, 37] on icon "button" at bounding box center [791, 43] width 16 height 24
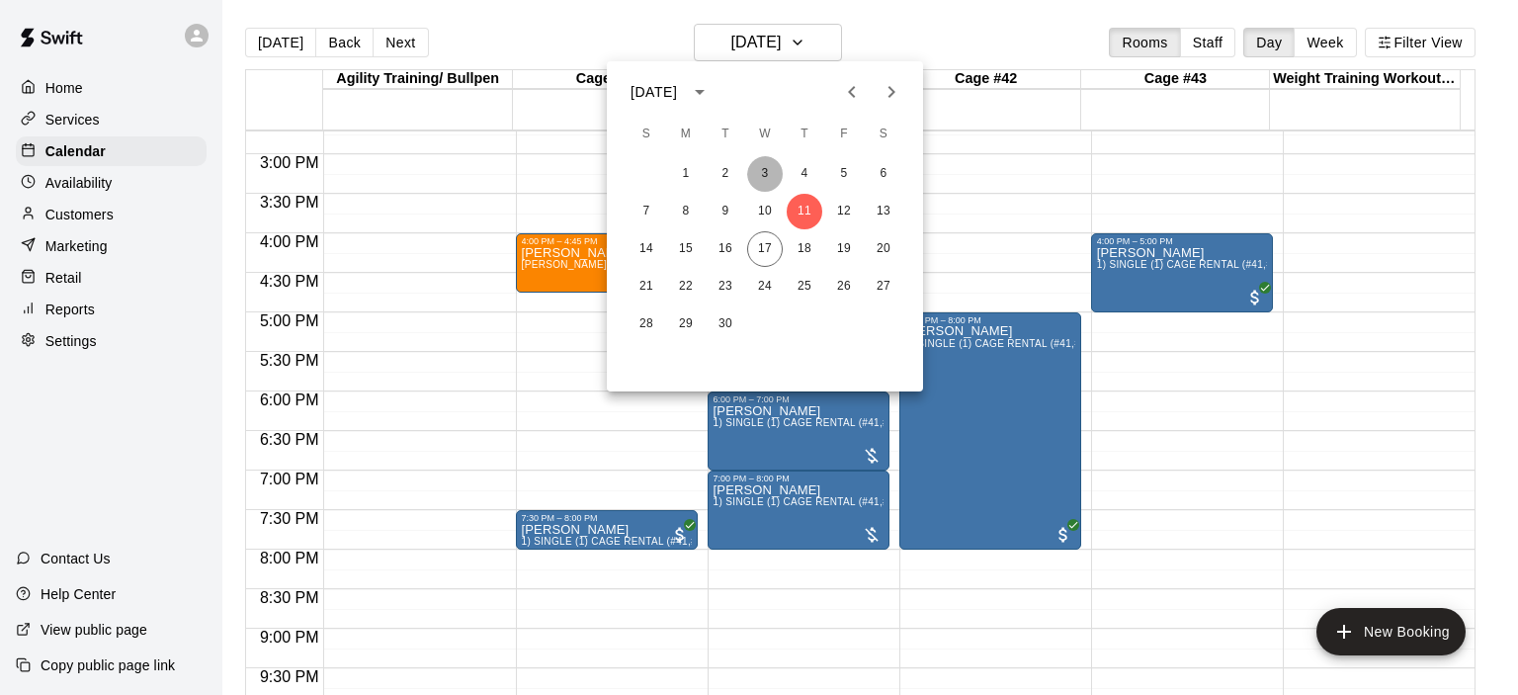
click at [763, 176] on button "3" at bounding box center [765, 174] width 36 height 36
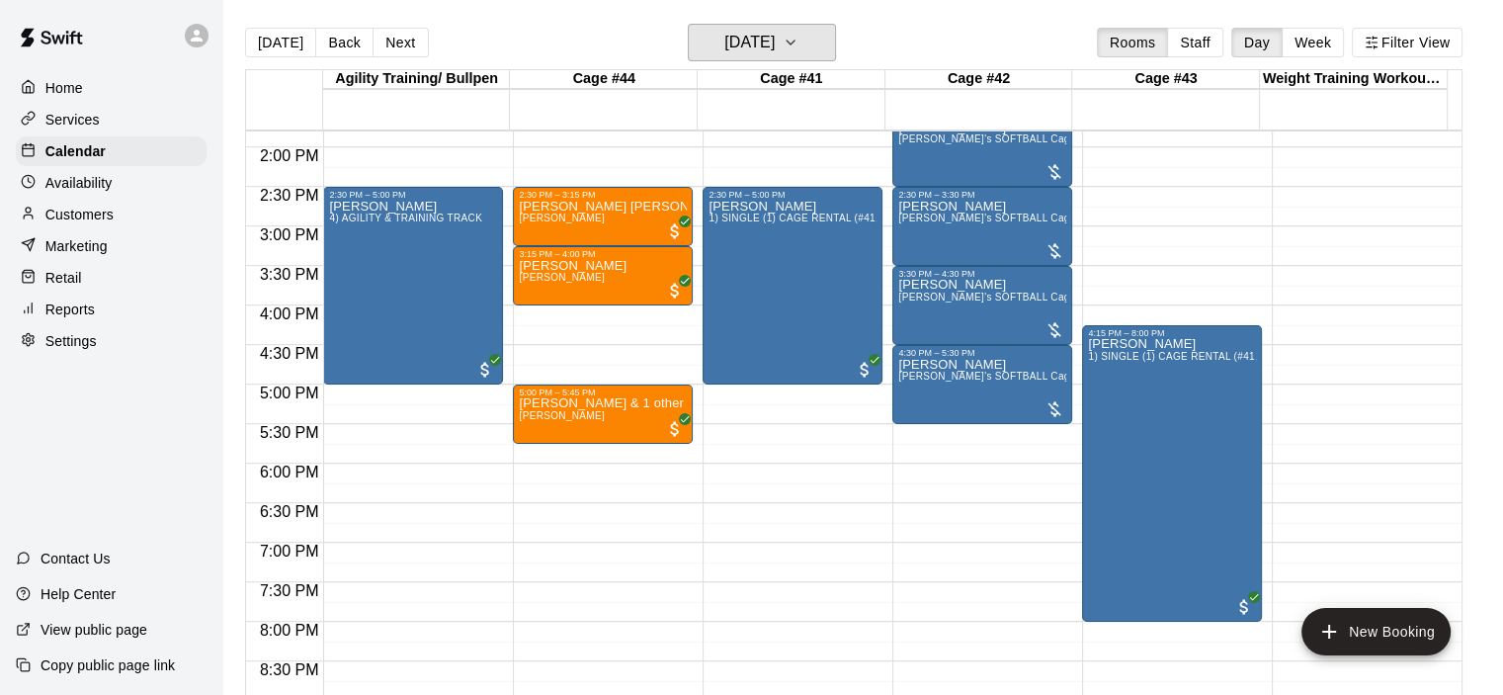
scroll to position [1064, 0]
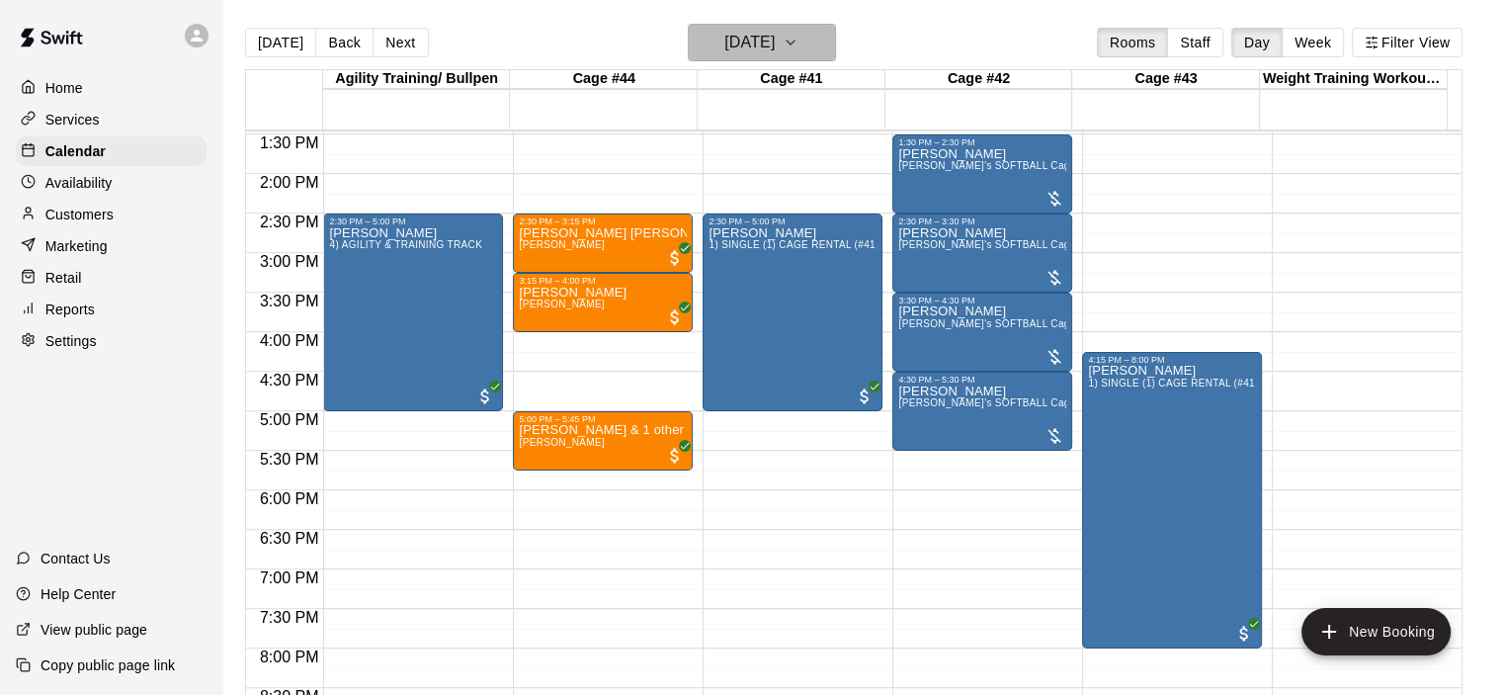
click at [798, 41] on icon "button" at bounding box center [791, 43] width 16 height 24
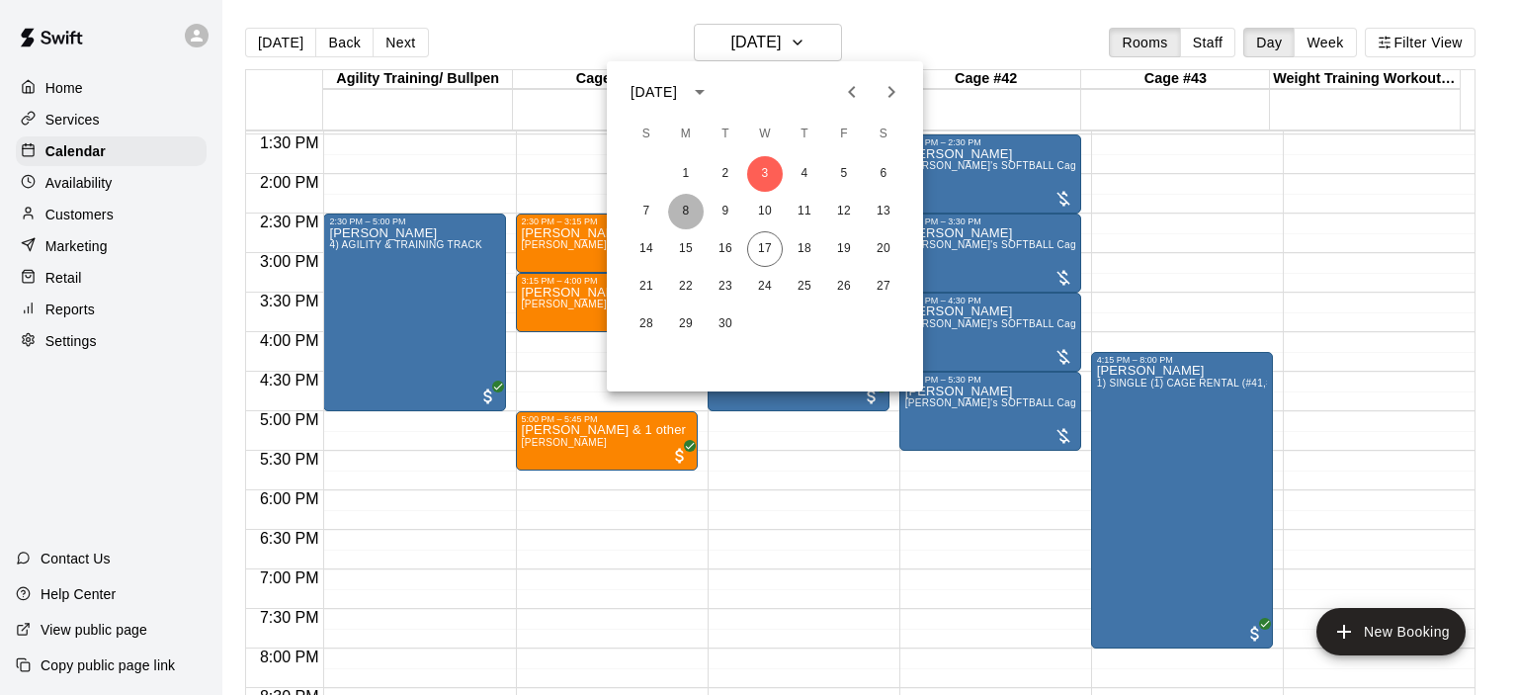
click at [681, 212] on button "8" at bounding box center [686, 212] width 36 height 36
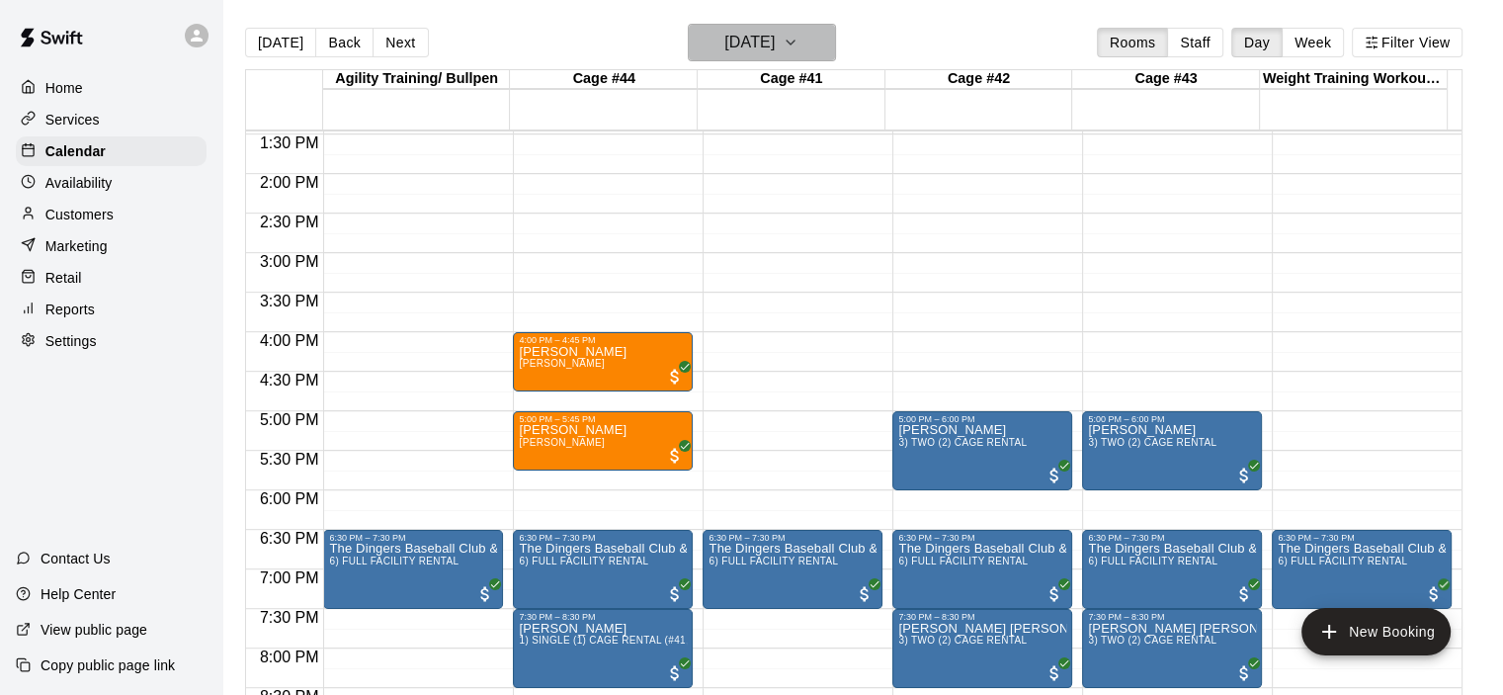
click at [798, 46] on icon "button" at bounding box center [791, 43] width 16 height 24
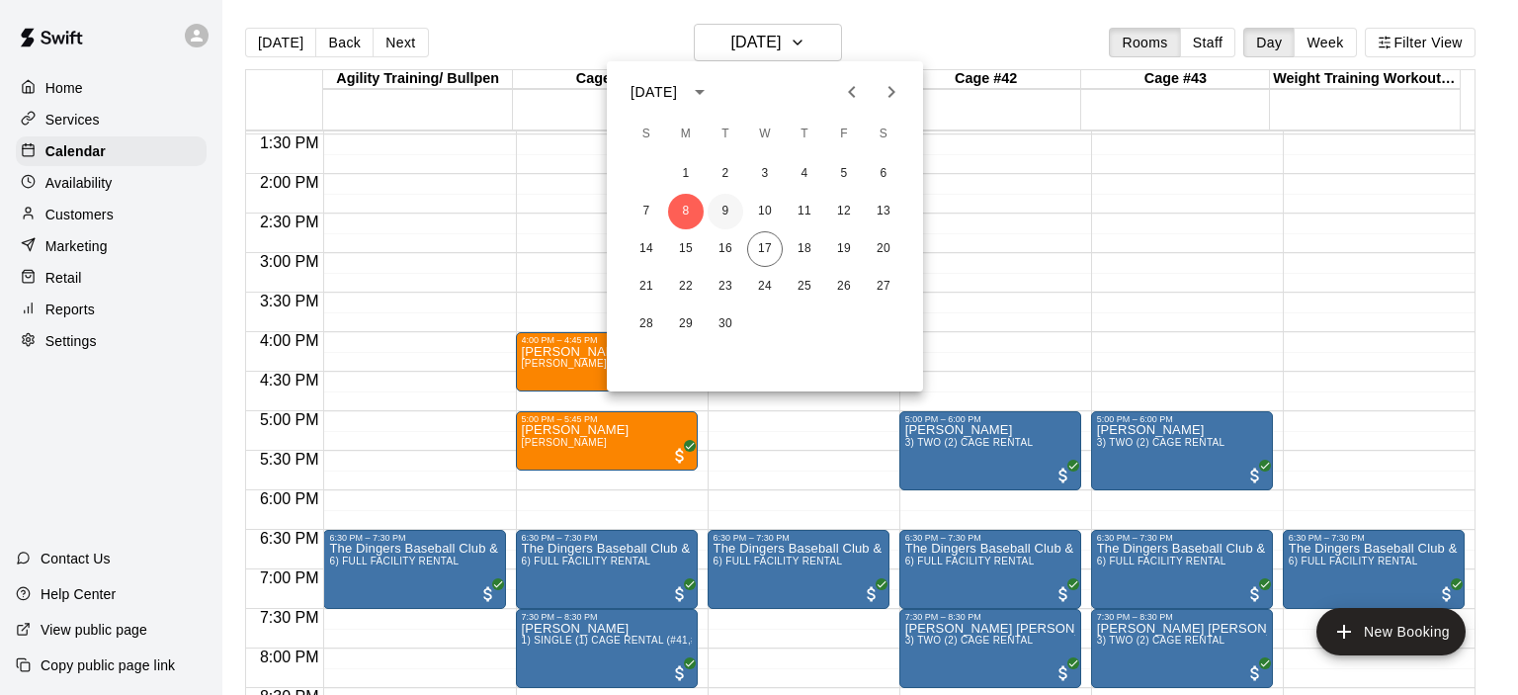
click at [731, 208] on button "9" at bounding box center [725, 212] width 36 height 36
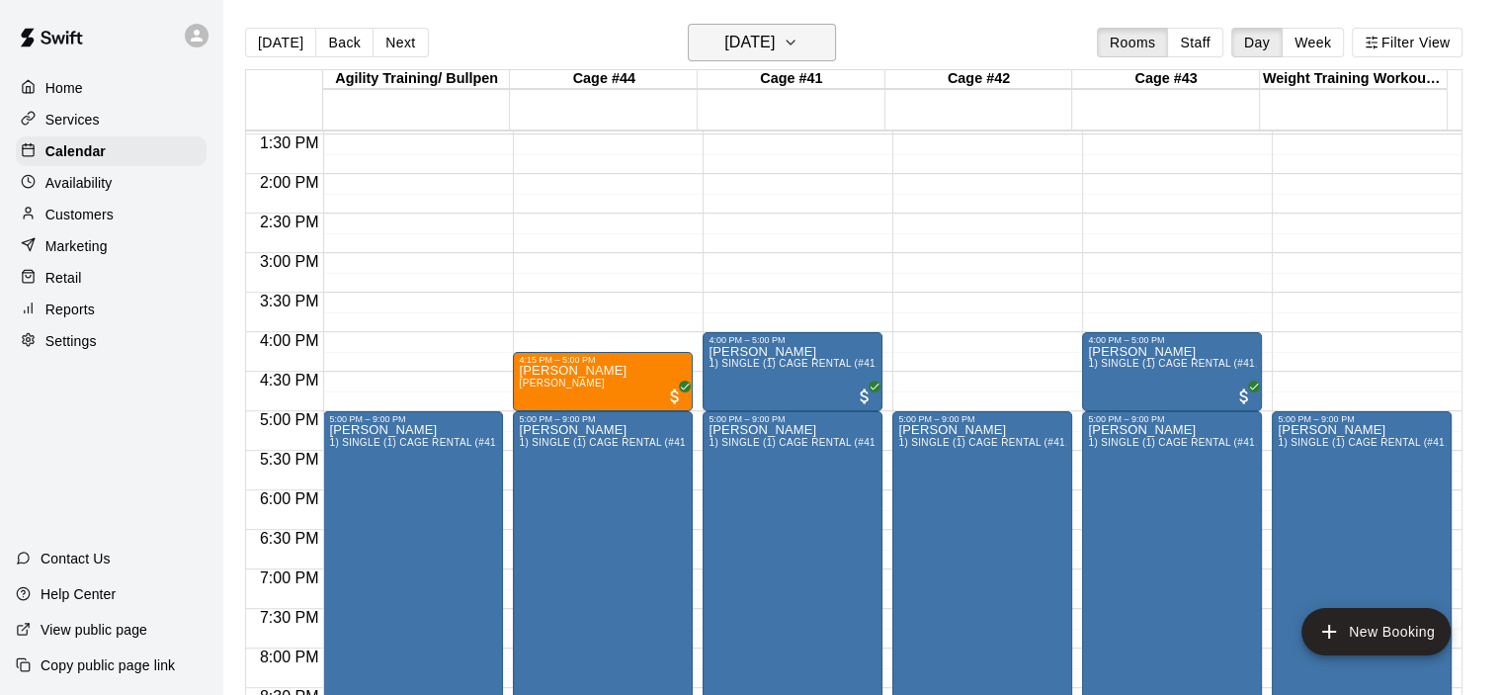
click at [798, 43] on icon "button" at bounding box center [791, 43] width 16 height 24
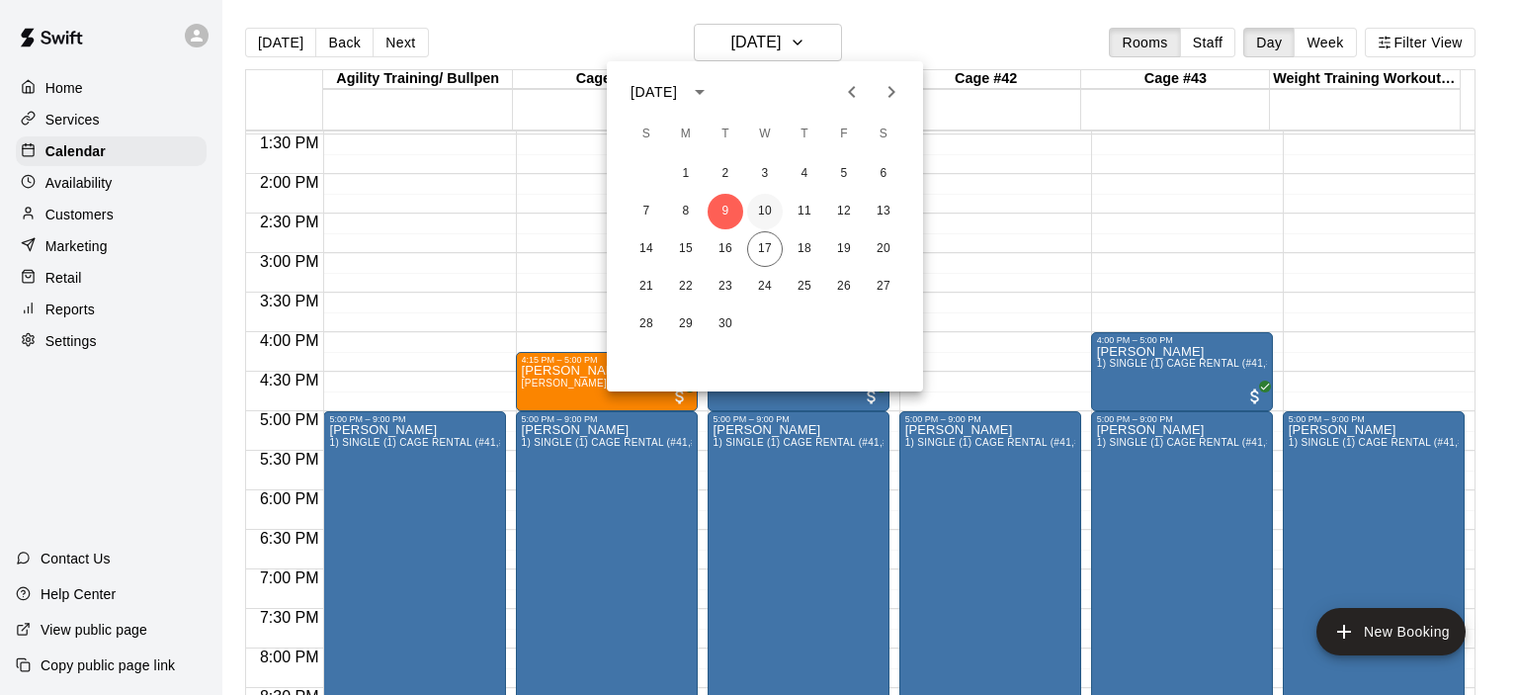
click at [766, 211] on button "10" at bounding box center [765, 212] width 36 height 36
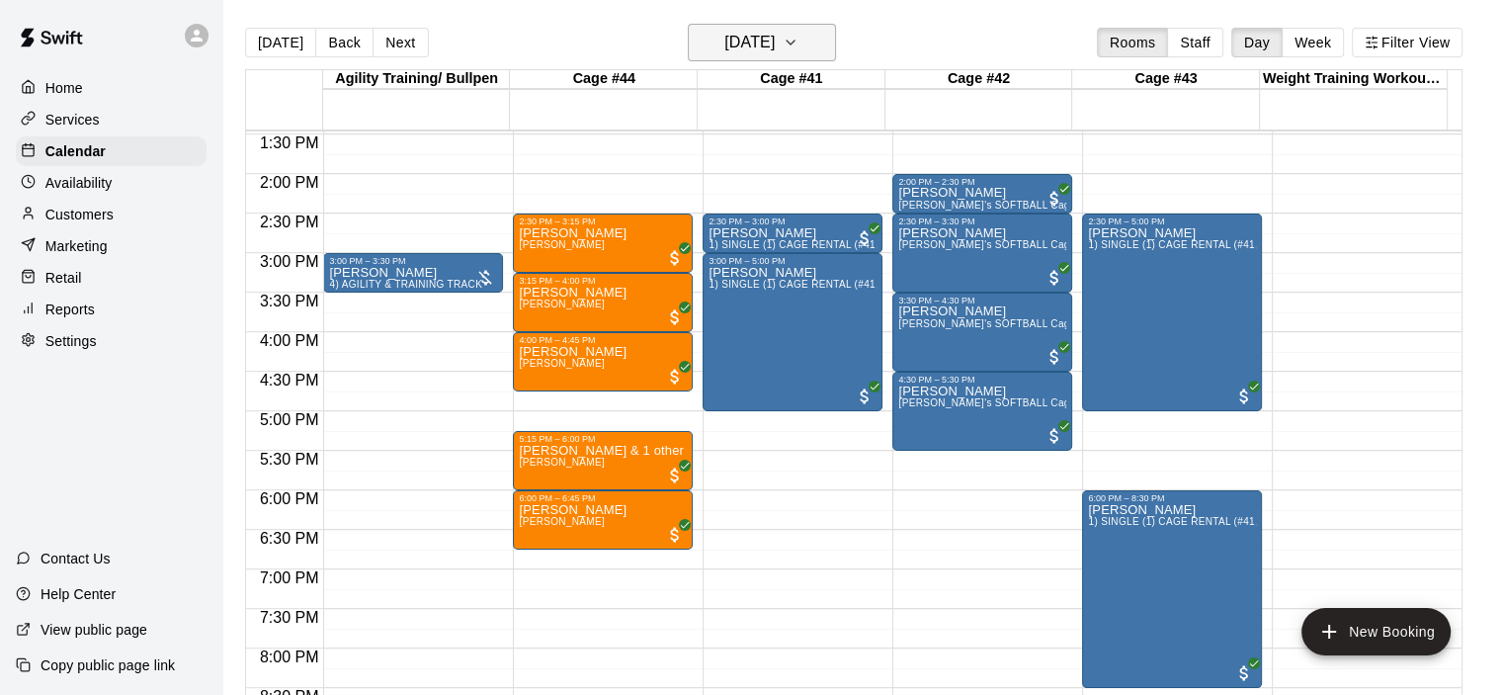
click at [798, 44] on icon "button" at bounding box center [791, 43] width 16 height 24
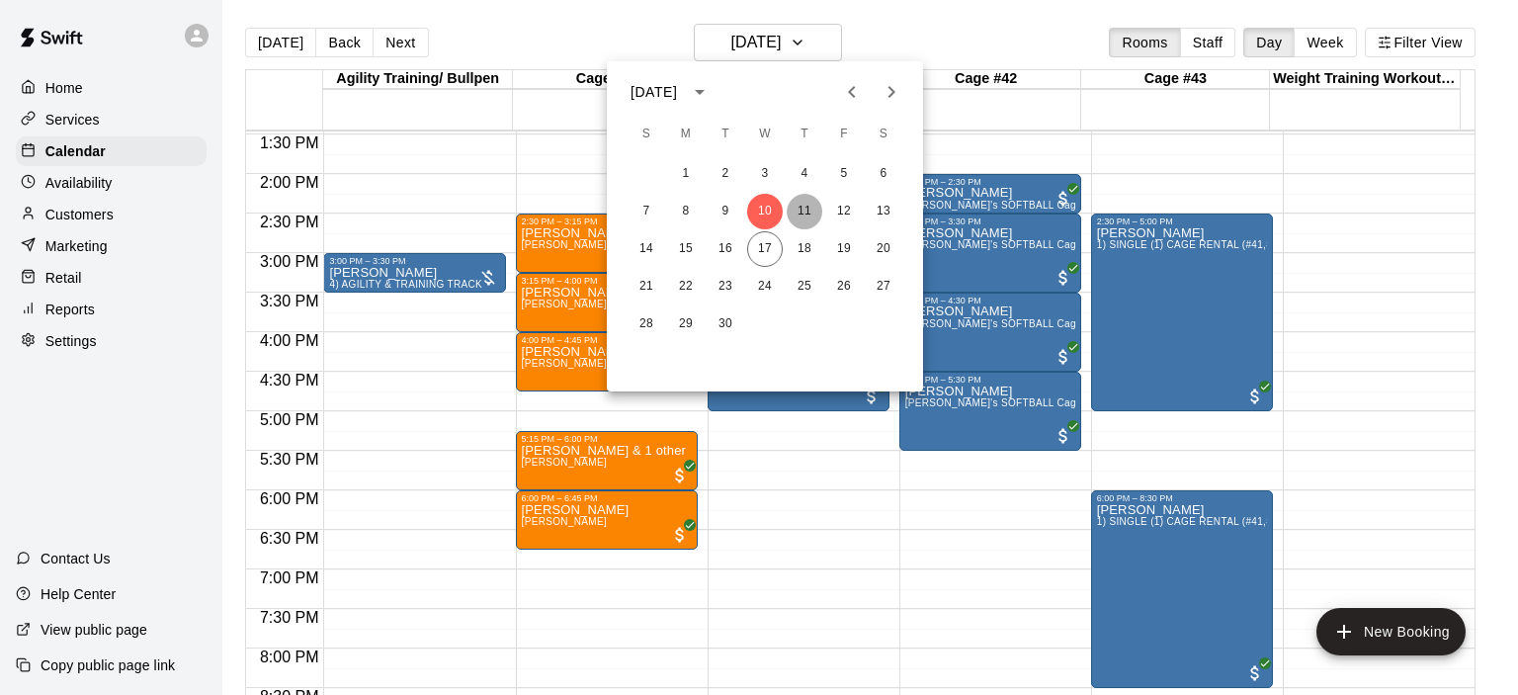
click at [807, 206] on button "11" at bounding box center [804, 212] width 36 height 36
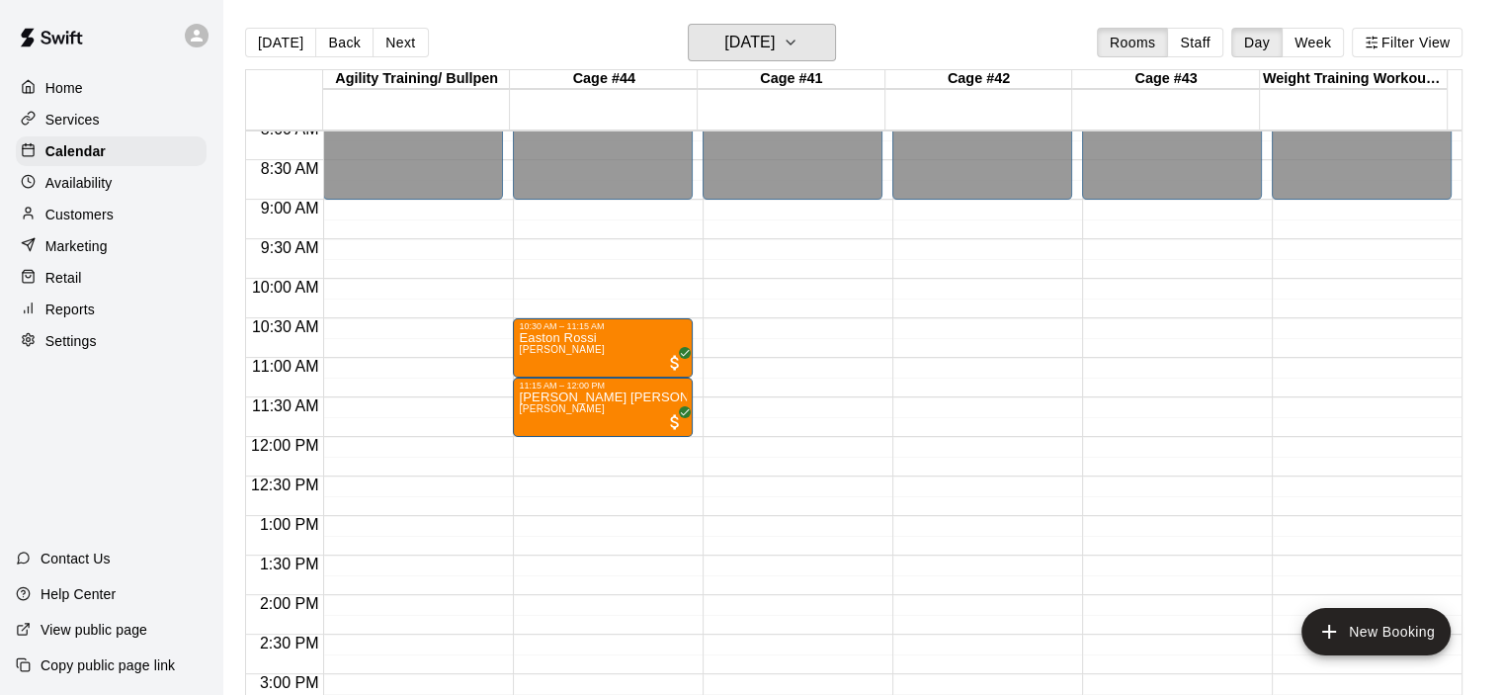
scroll to position [570, 0]
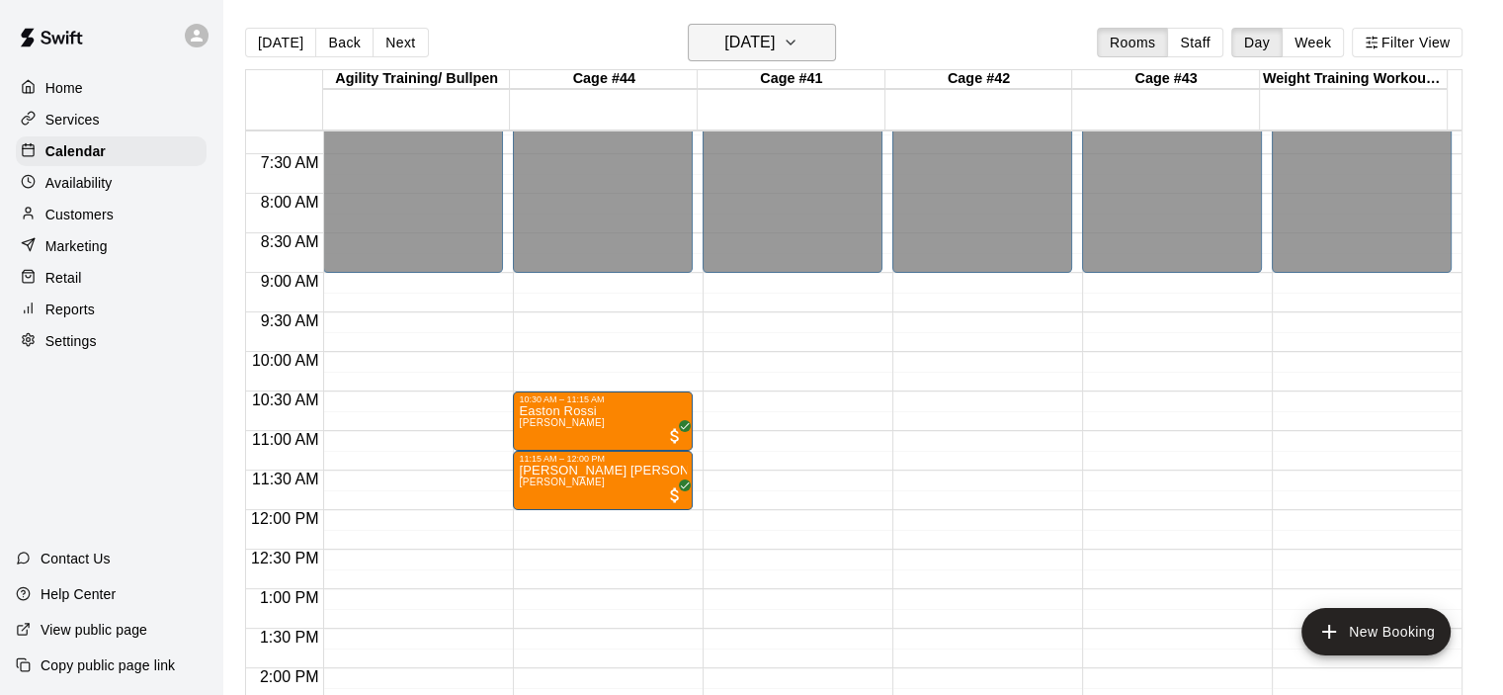
click at [798, 34] on icon "button" at bounding box center [791, 43] width 16 height 24
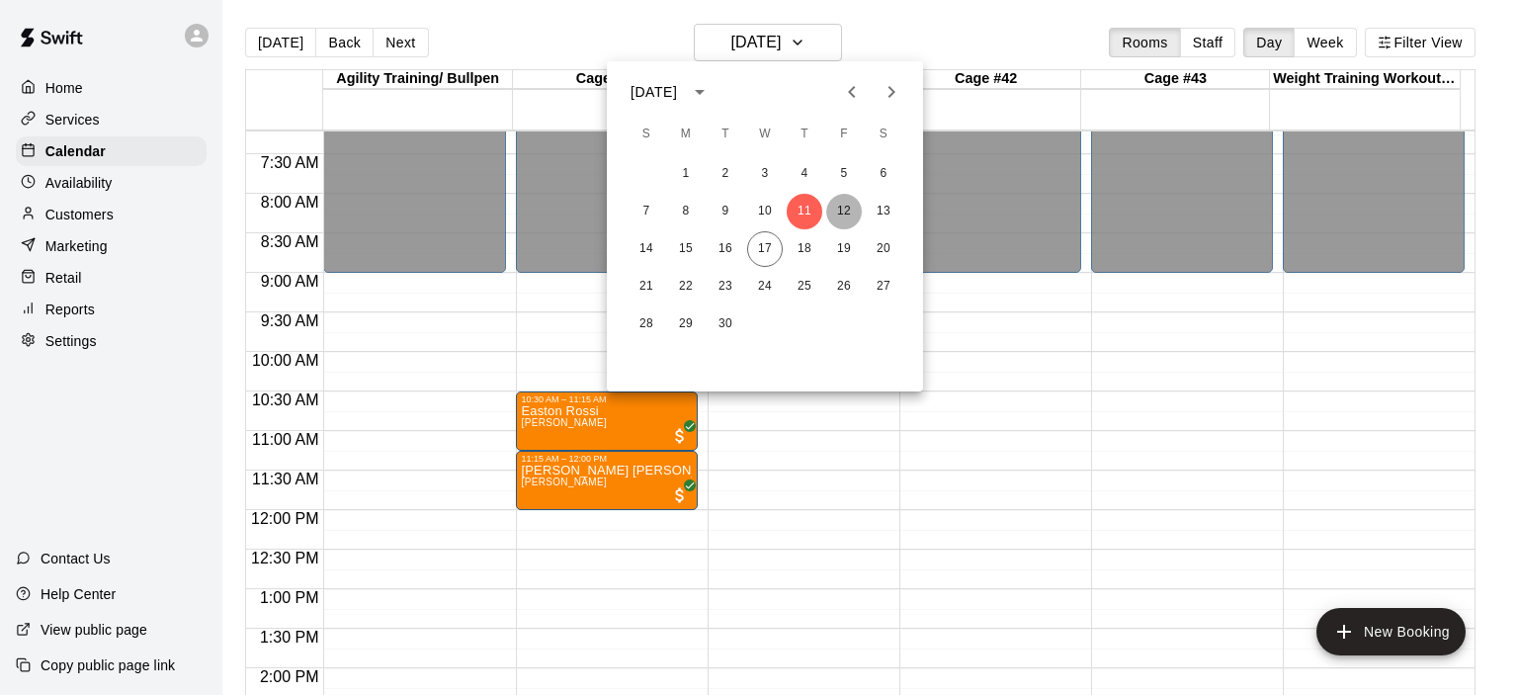
click at [843, 212] on button "12" at bounding box center [844, 212] width 36 height 36
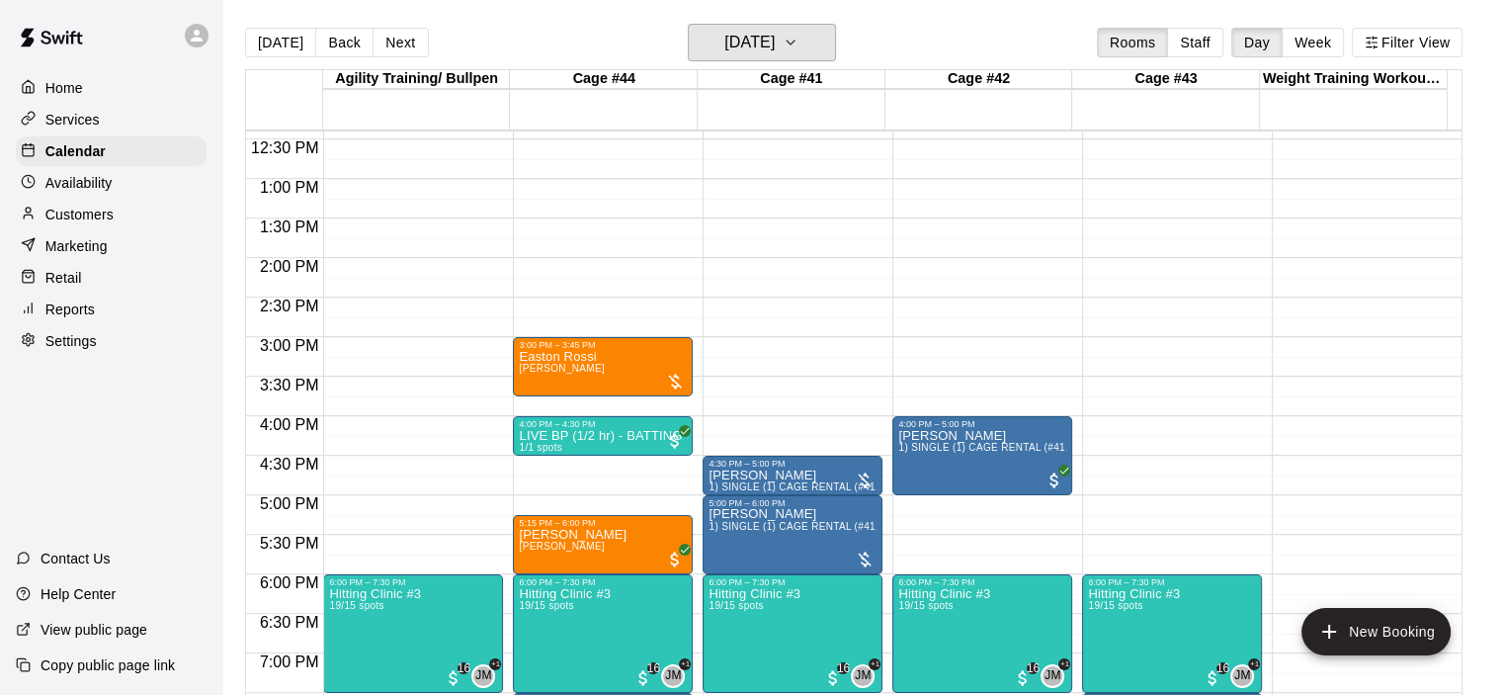
scroll to position [1064, 0]
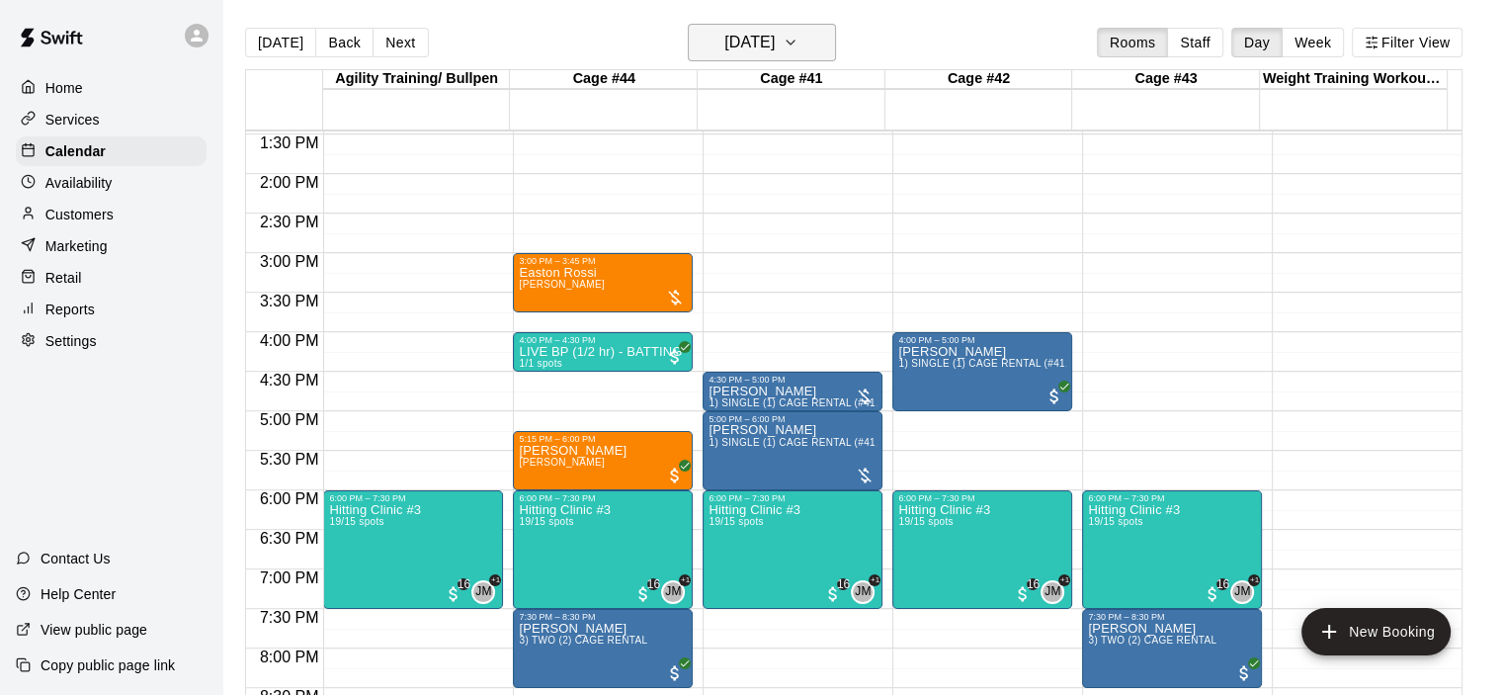
click at [794, 41] on icon "button" at bounding box center [790, 43] width 8 height 4
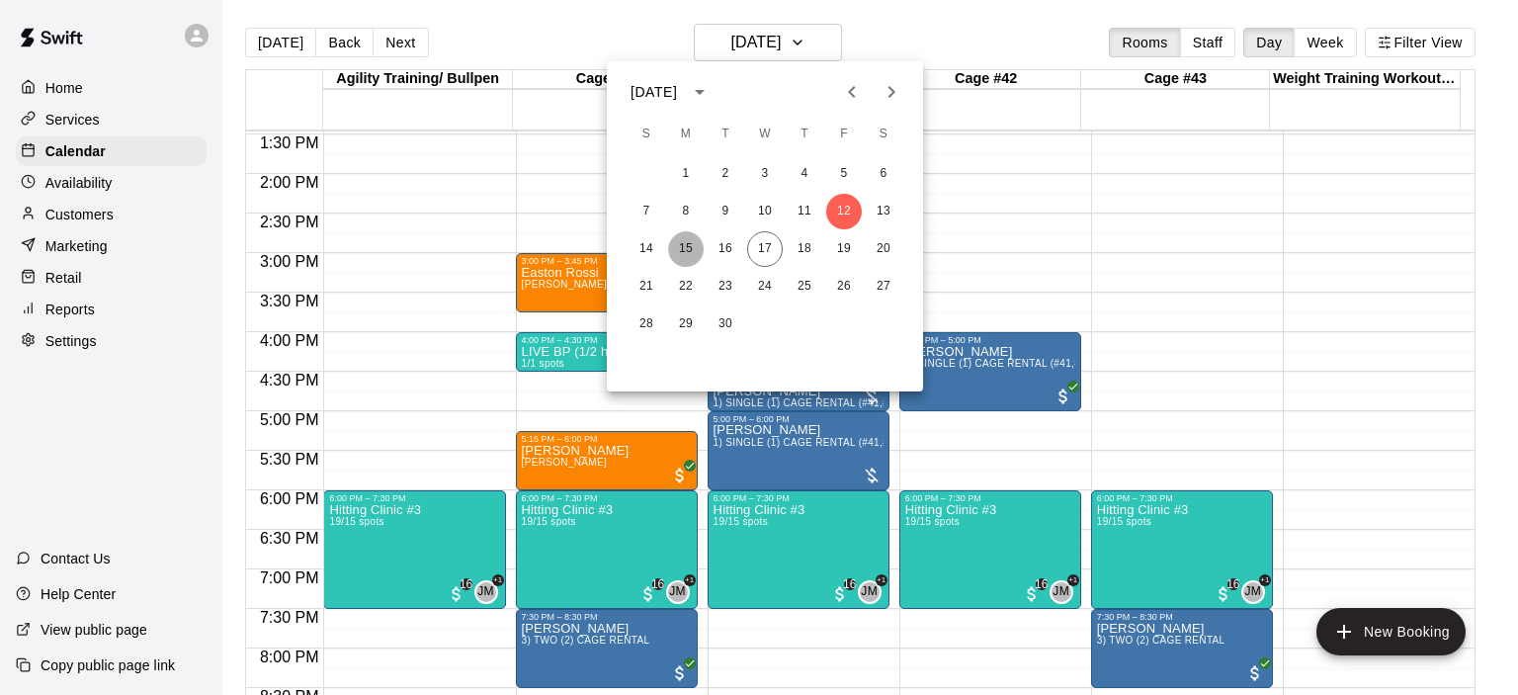
click at [691, 254] on button "15" at bounding box center [686, 249] width 36 height 36
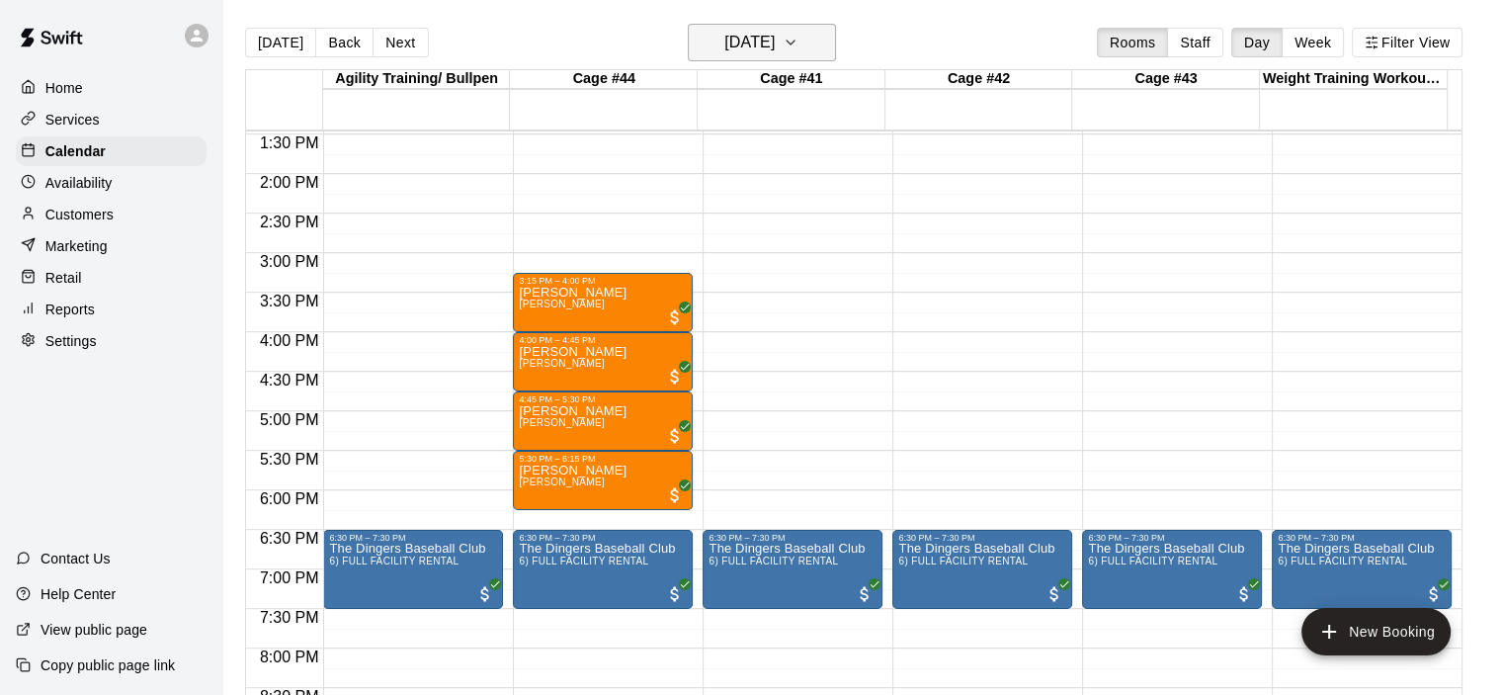
click at [798, 43] on icon "button" at bounding box center [791, 43] width 16 height 24
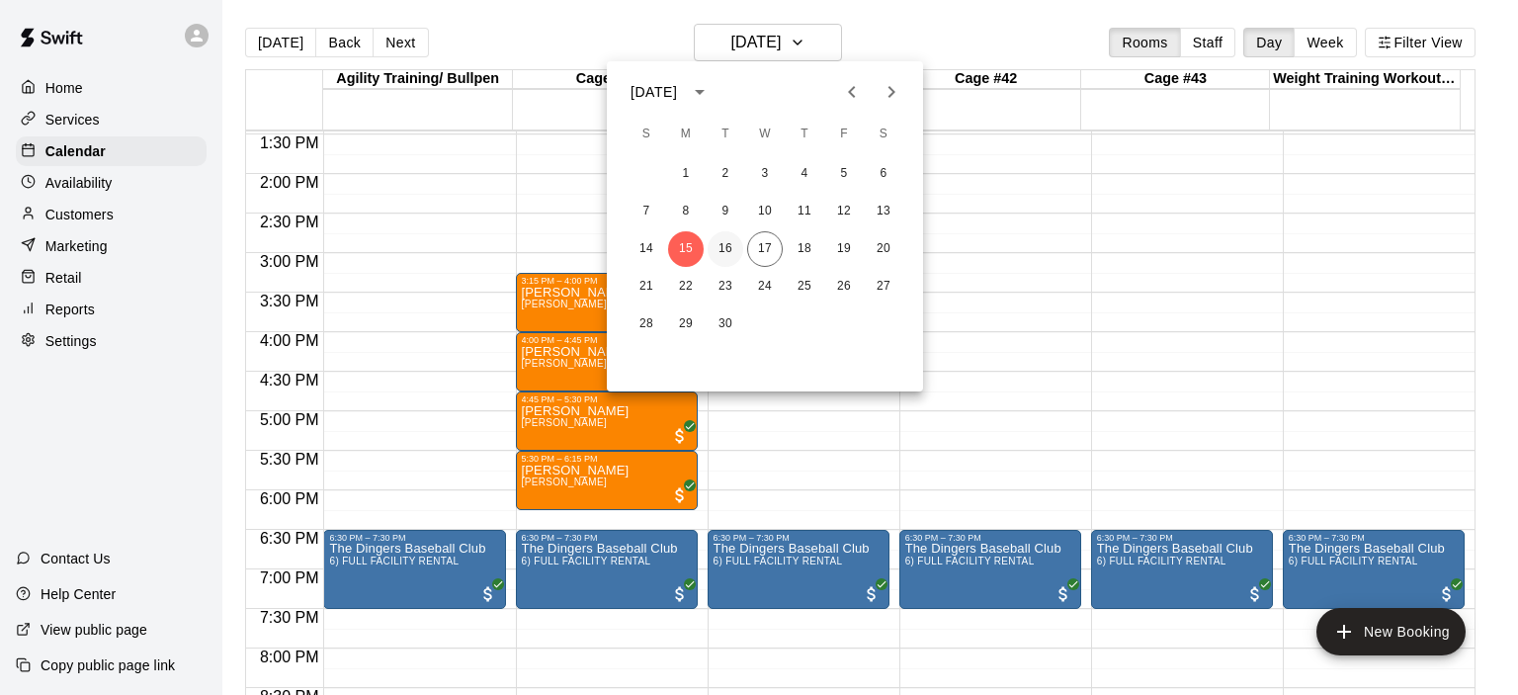
click at [722, 248] on button "16" at bounding box center [725, 249] width 36 height 36
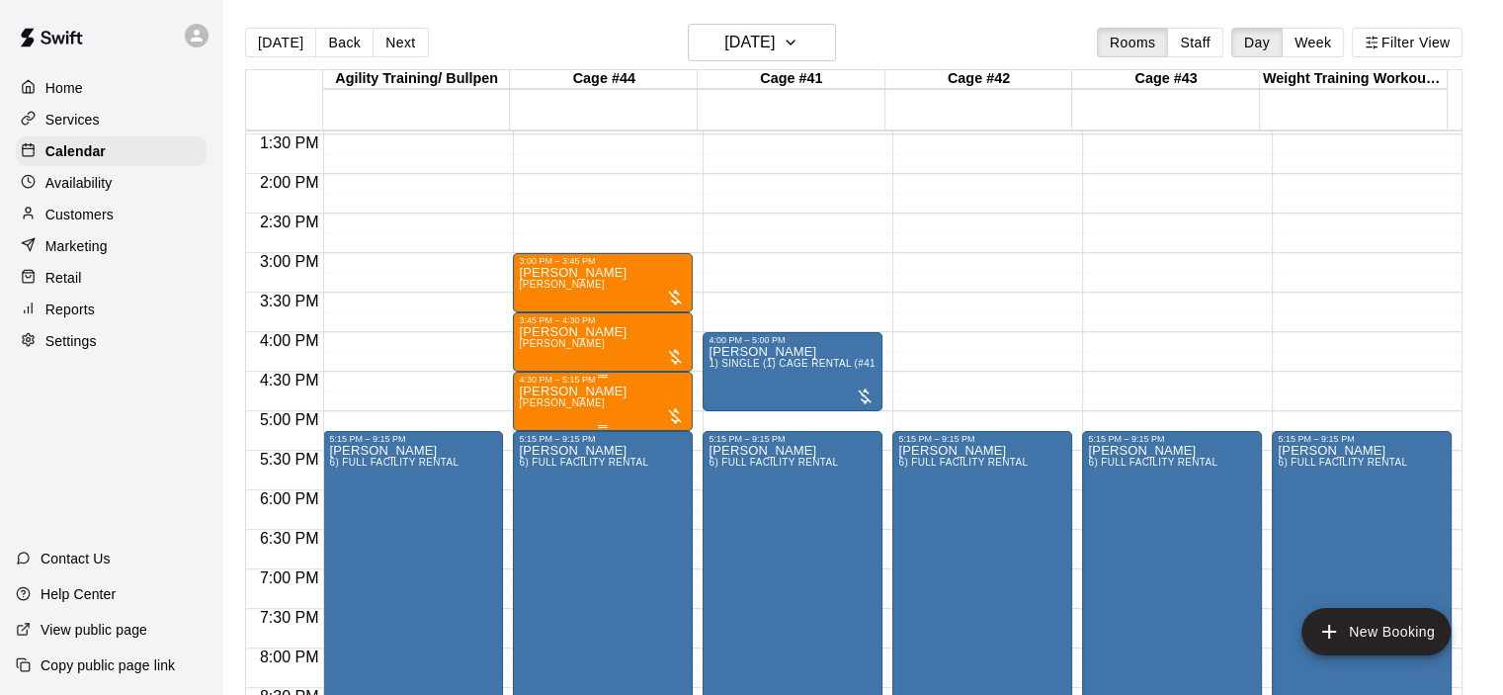
click at [639, 375] on div "4:30 PM – 5:15 PM" at bounding box center [603, 379] width 168 height 10
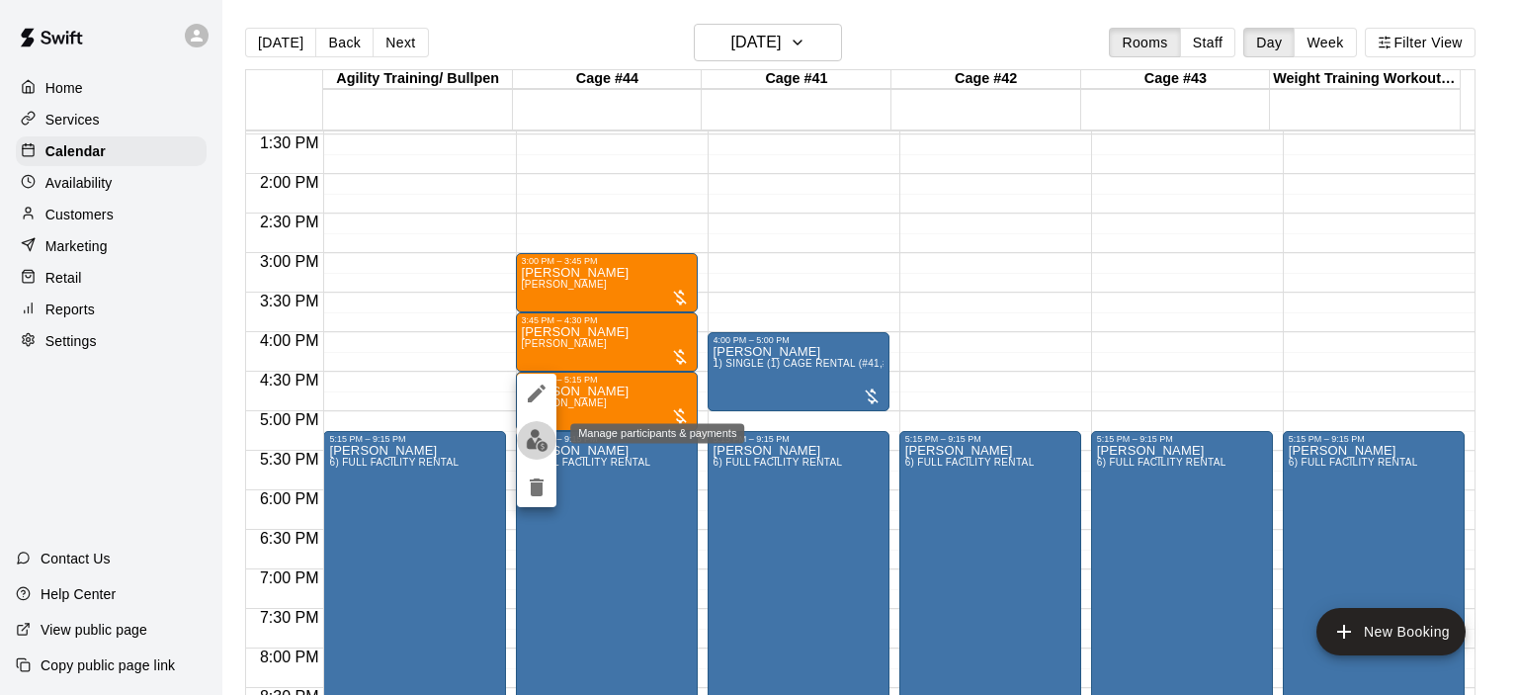
click at [538, 436] on img "edit" at bounding box center [537, 440] width 23 height 23
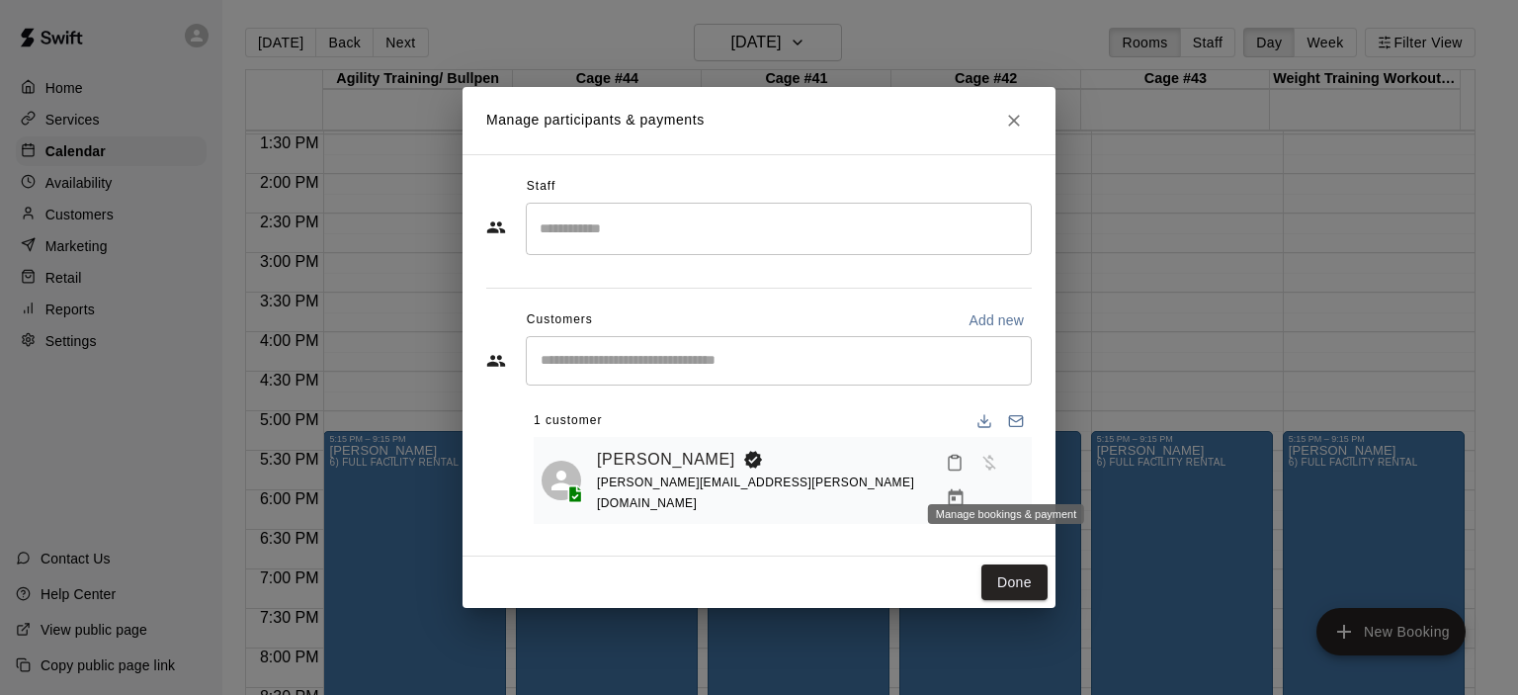
click at [963, 489] on icon "Manage bookings & payment" at bounding box center [956, 497] width 15 height 17
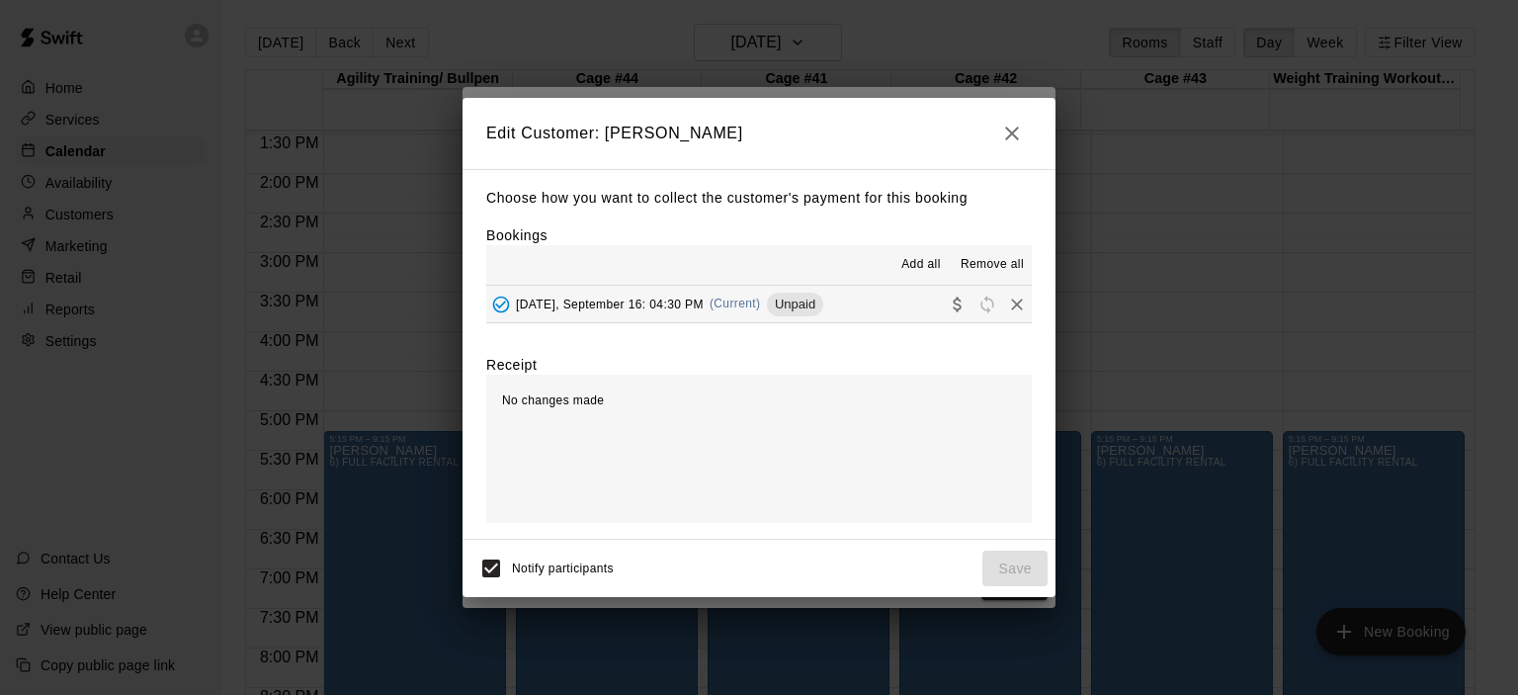
click at [755, 306] on span "(Current)" at bounding box center [734, 303] width 51 height 14
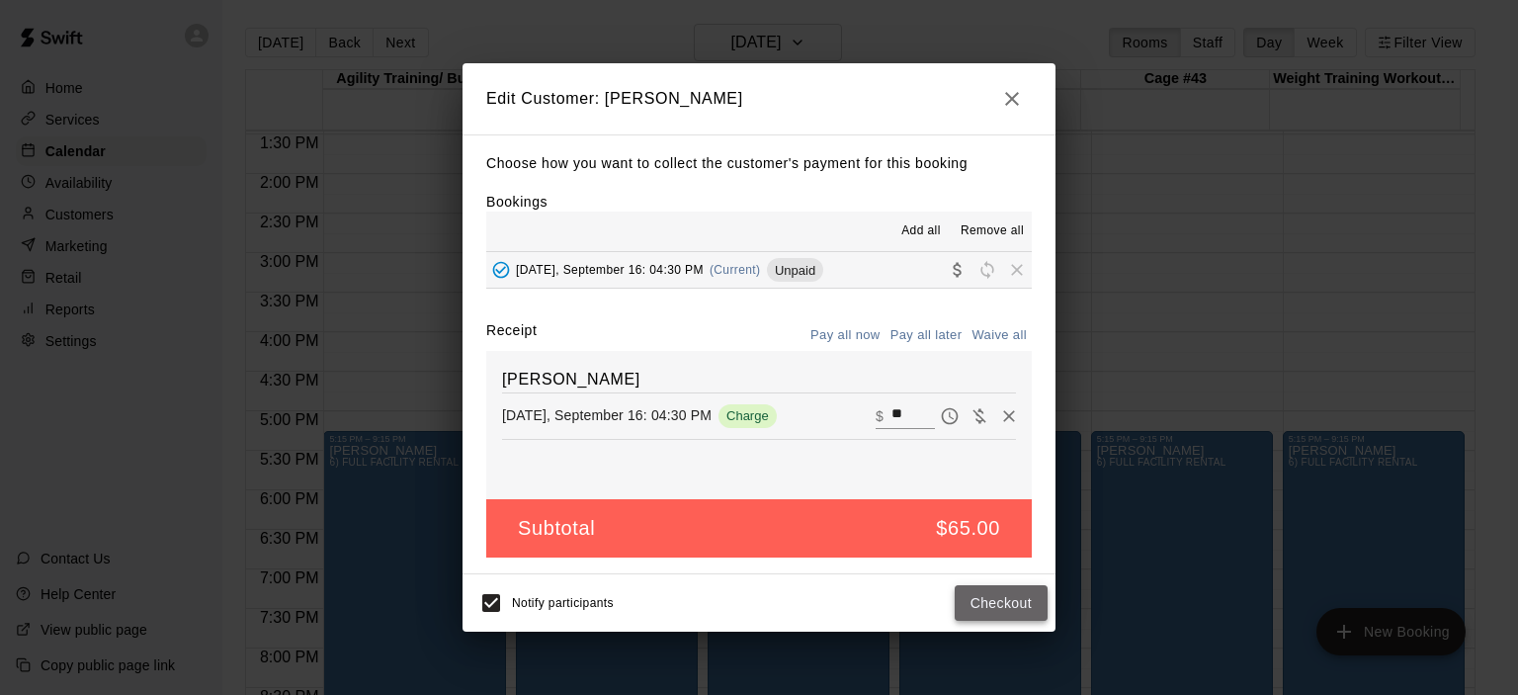
click at [1005, 604] on button "Checkout" at bounding box center [1000, 603] width 93 height 37
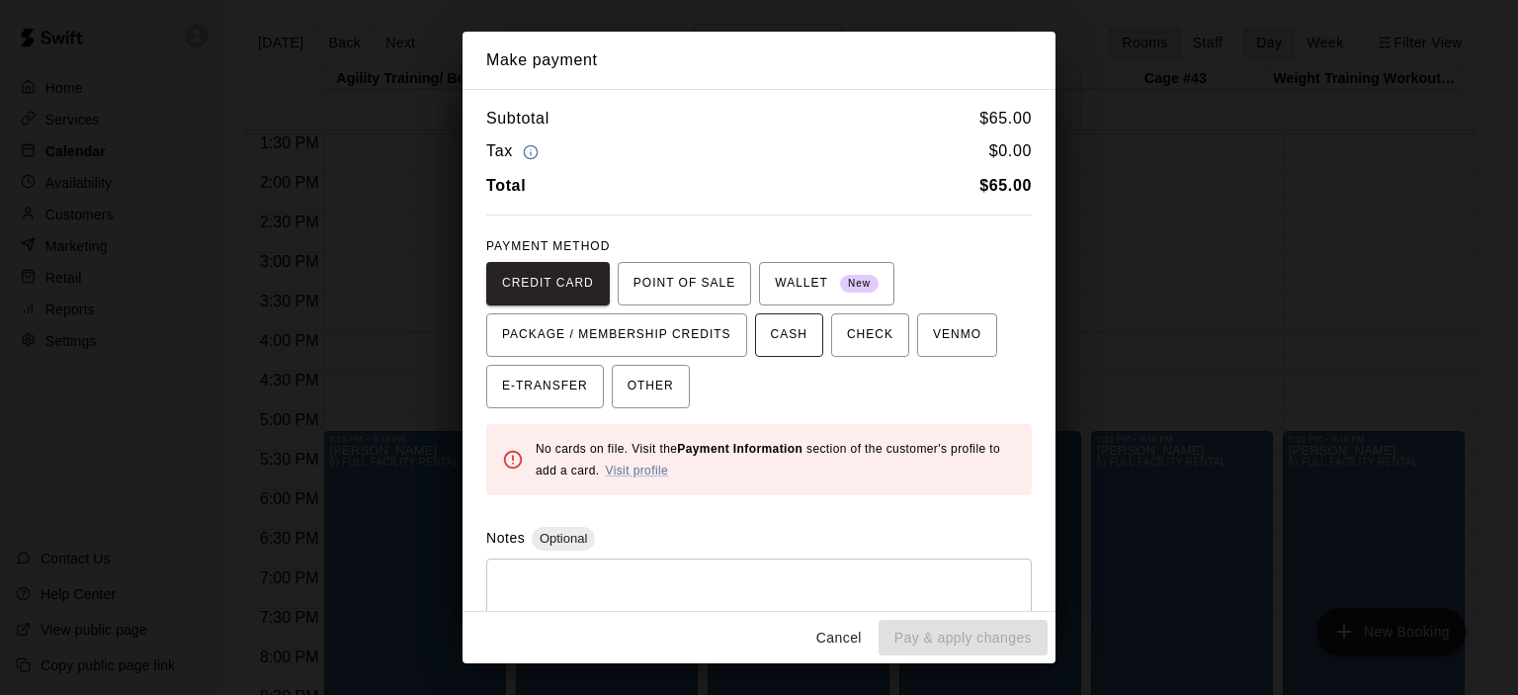
click at [780, 347] on span "CASH" at bounding box center [789, 335] width 37 height 32
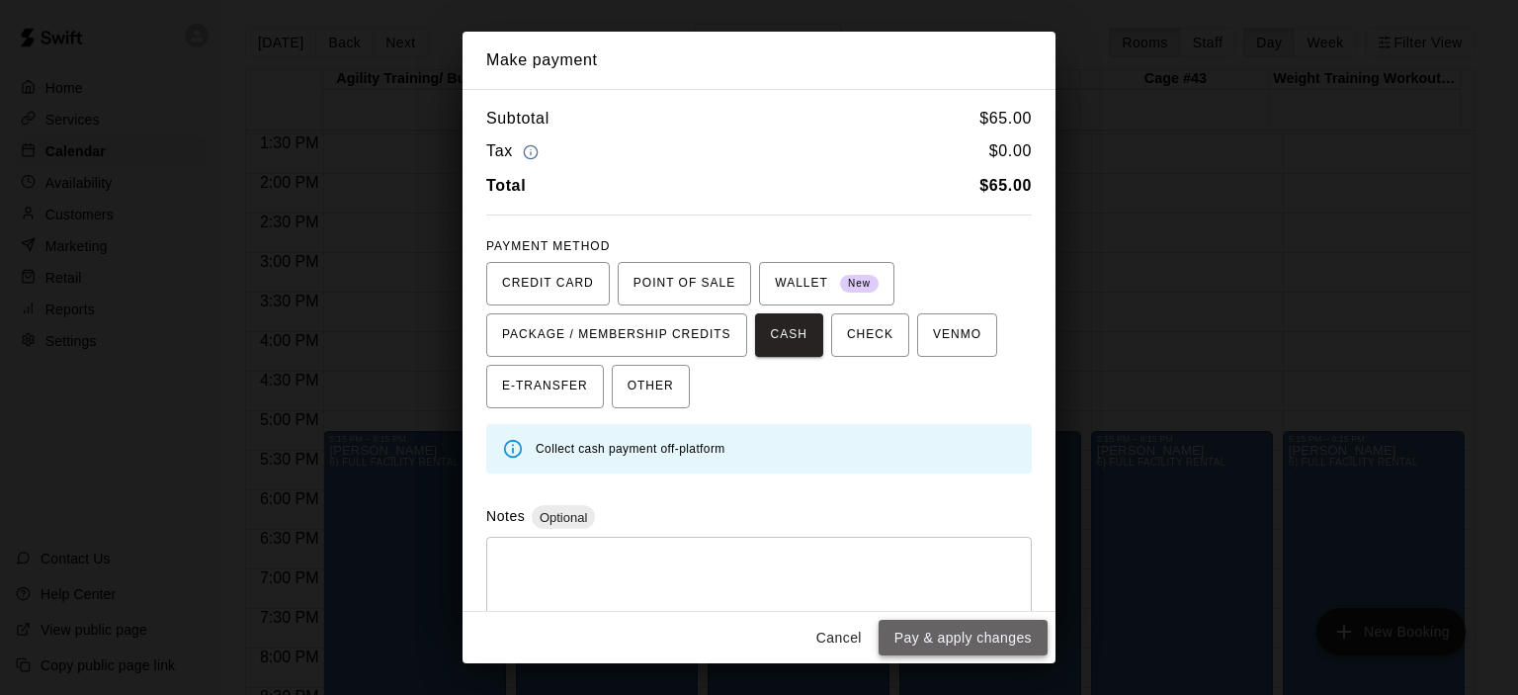
click at [955, 631] on button "Pay & apply changes" at bounding box center [962, 638] width 169 height 37
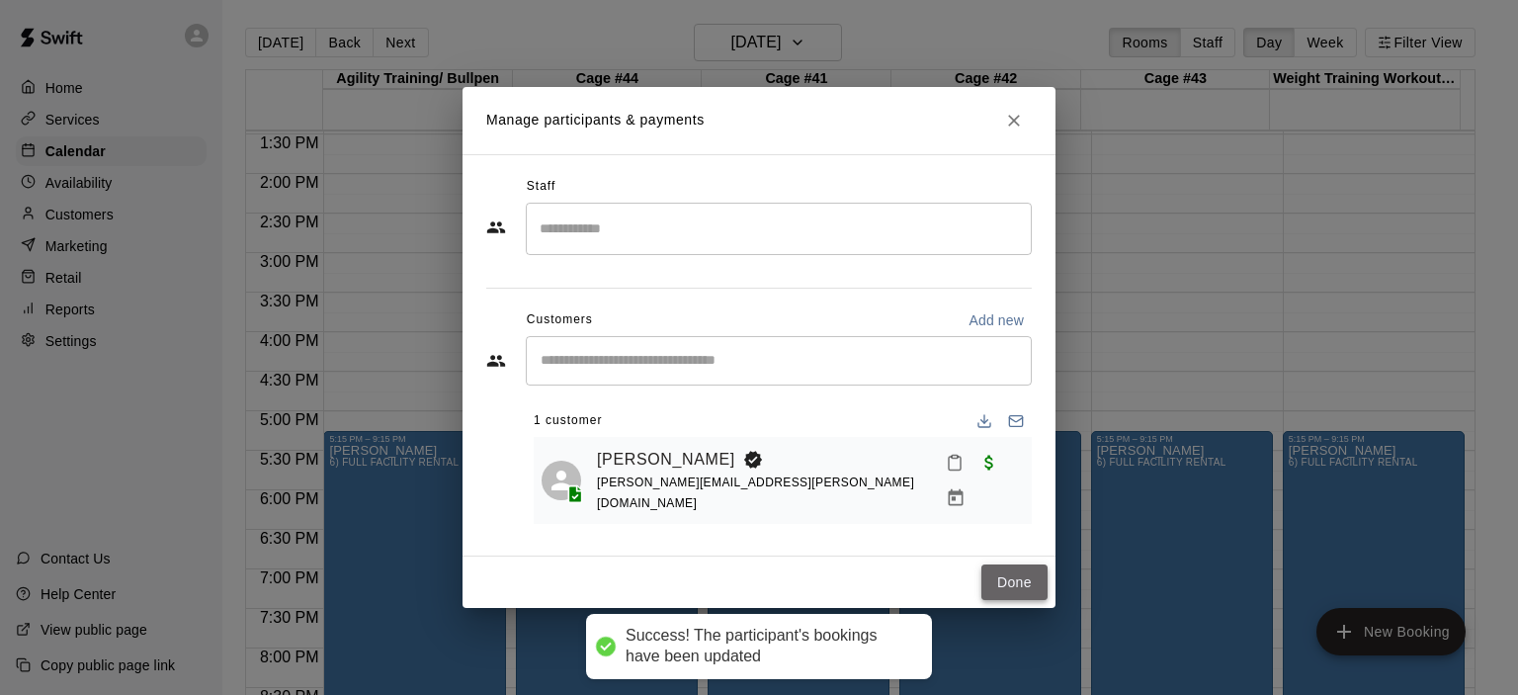
click at [1000, 586] on button "Done" at bounding box center [1014, 582] width 66 height 37
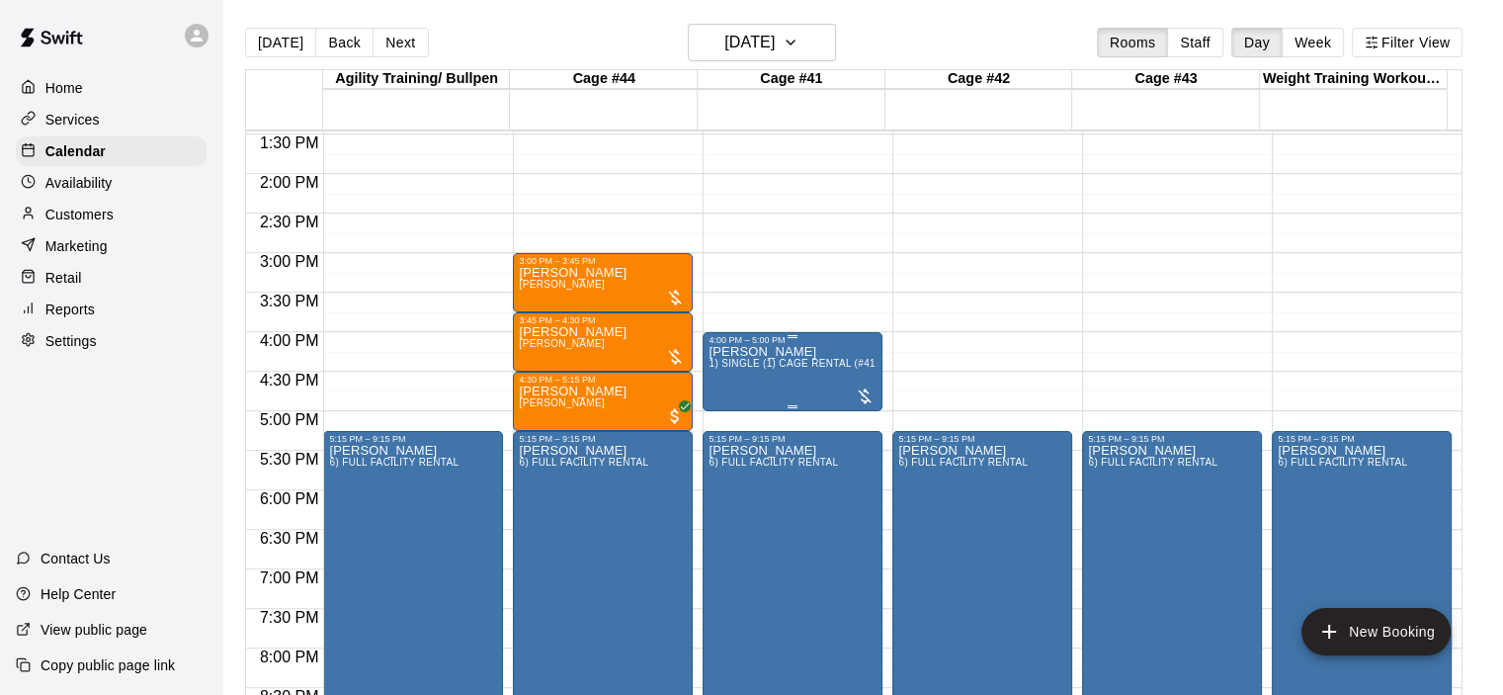
click at [818, 367] on span "1) SINGLE (1) CAGE RENTAL (#41,#42,#43)" at bounding box center [813, 363] width 211 height 11
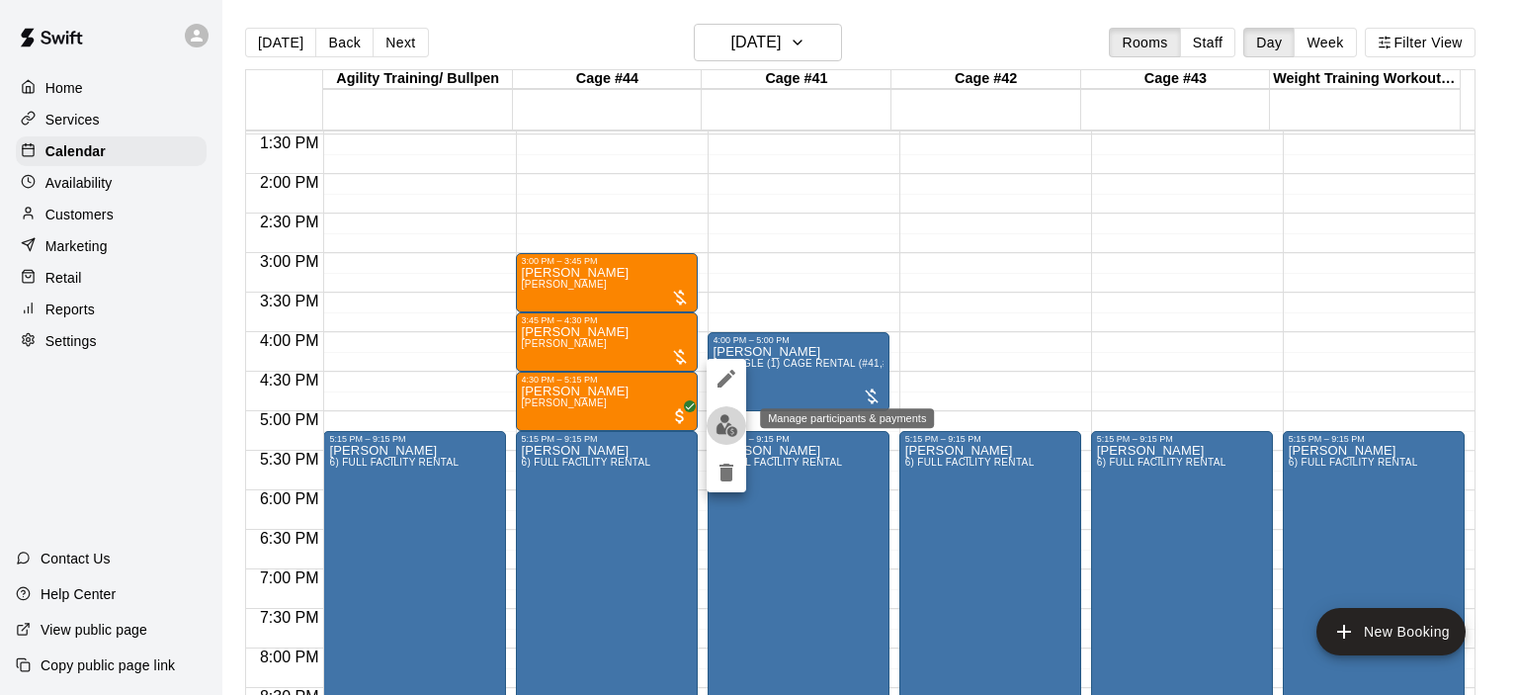
click at [736, 422] on img "edit" at bounding box center [726, 425] width 23 height 23
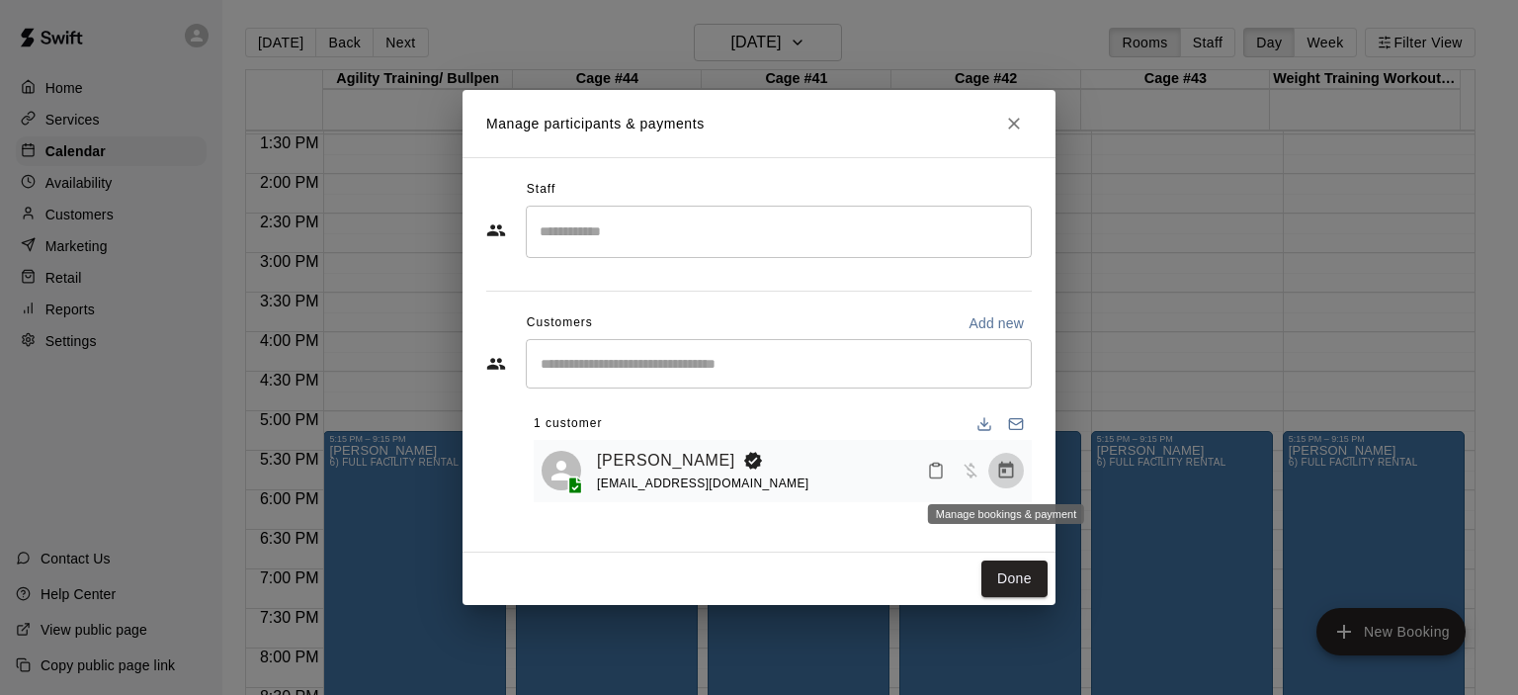
click at [1007, 480] on icon "Manage bookings & payment" at bounding box center [1006, 470] width 20 height 20
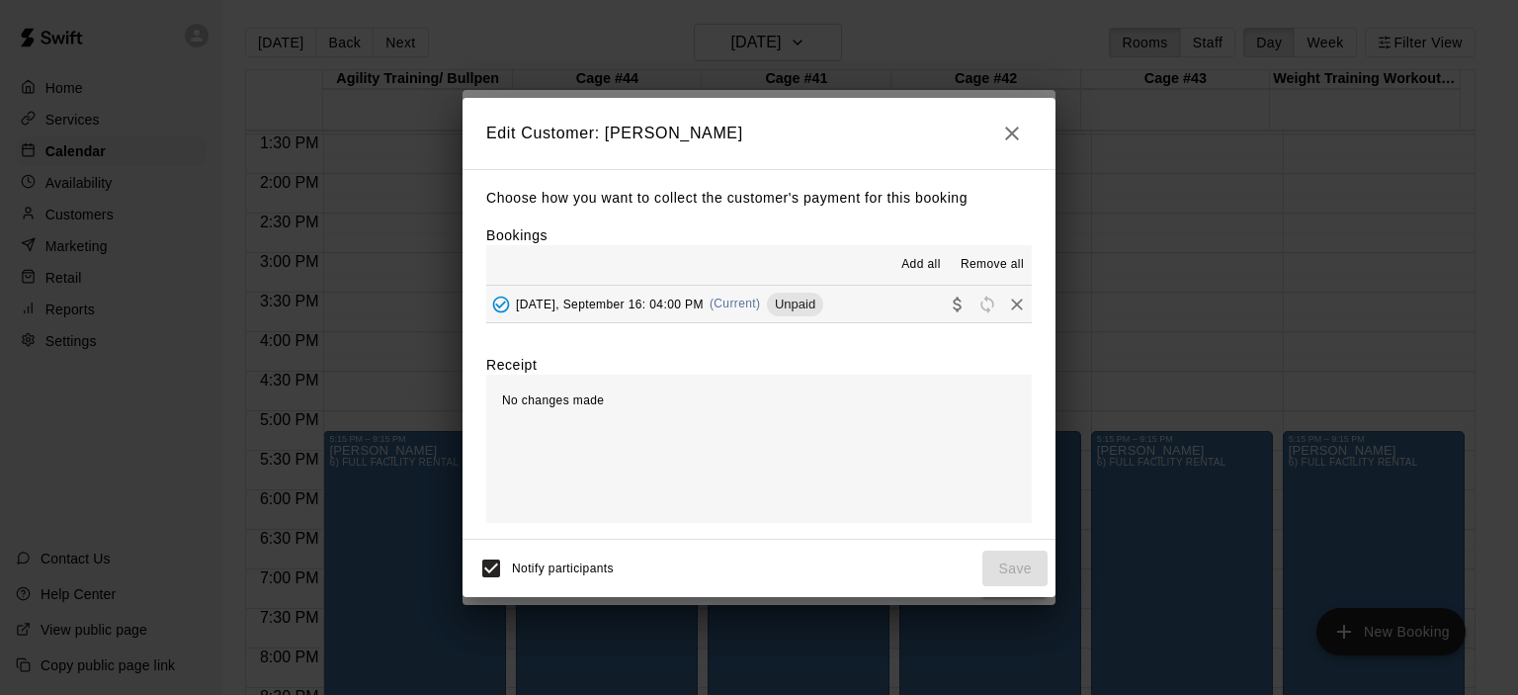
click at [732, 309] on span "(Current)" at bounding box center [734, 303] width 51 height 14
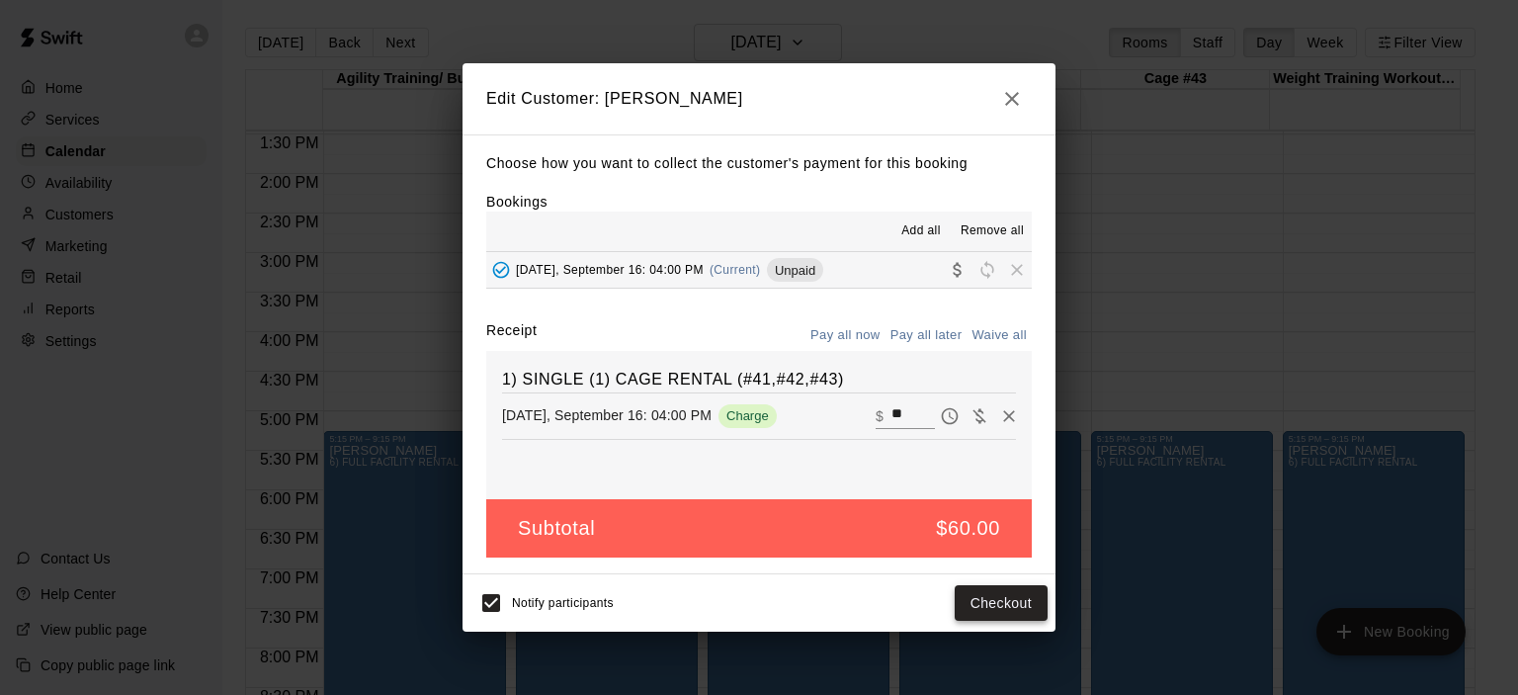
click at [989, 593] on button "Checkout" at bounding box center [1000, 603] width 93 height 37
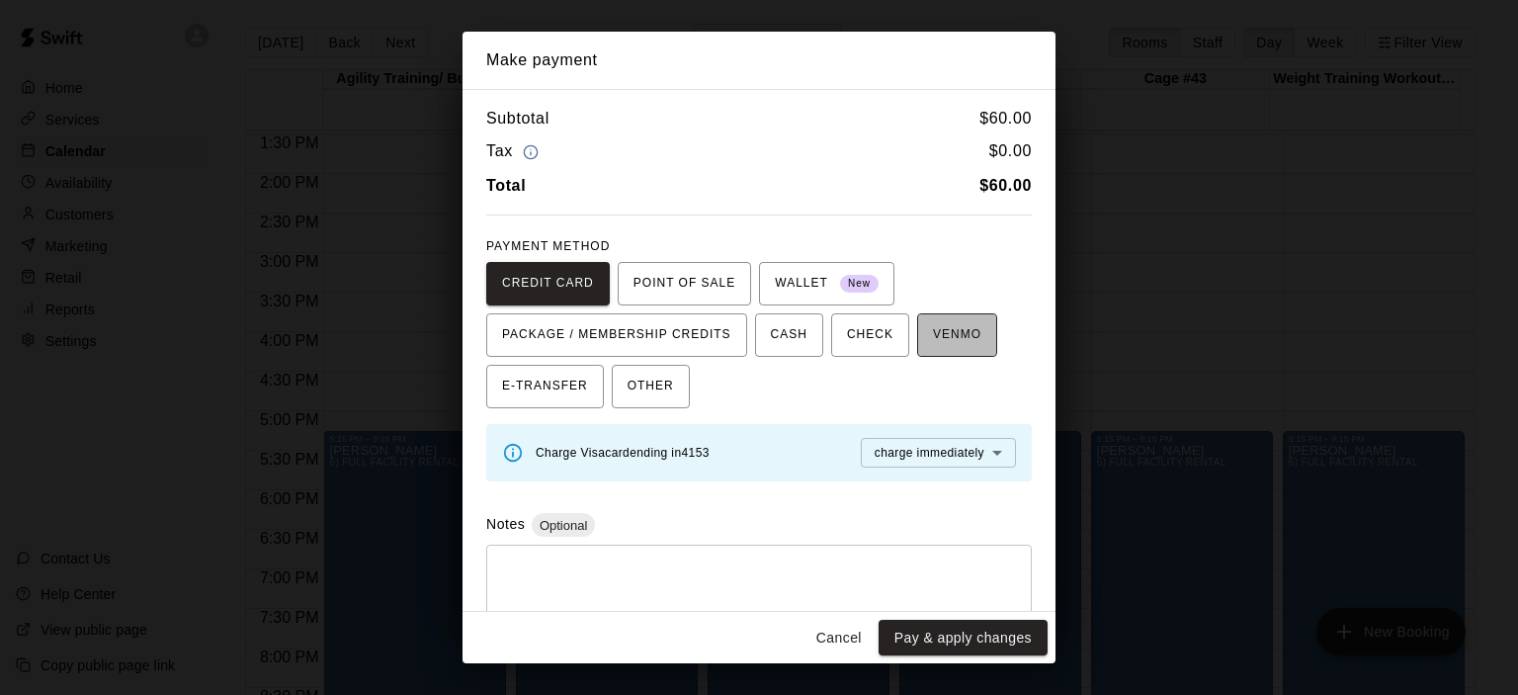
click at [939, 342] on span "VENMO" at bounding box center [957, 335] width 48 height 32
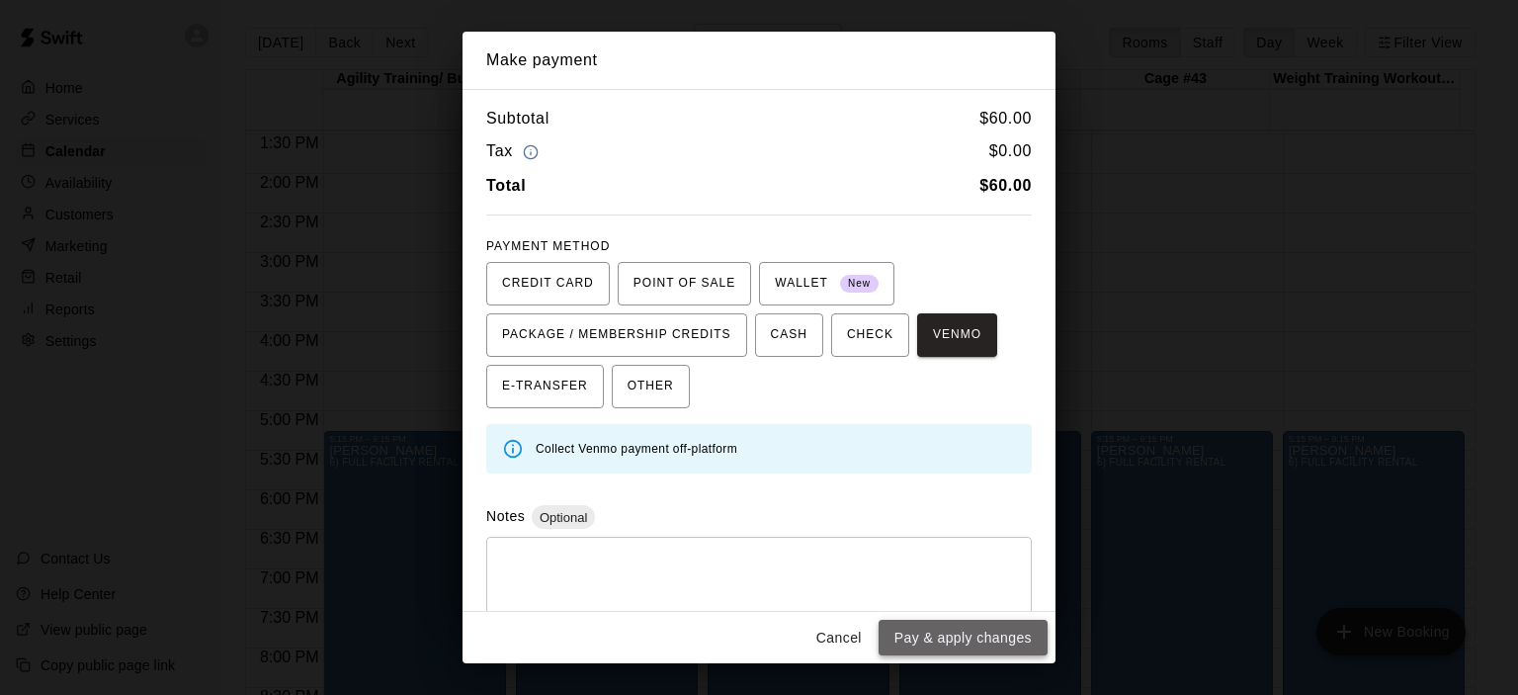
click at [957, 628] on button "Pay & apply changes" at bounding box center [962, 638] width 169 height 37
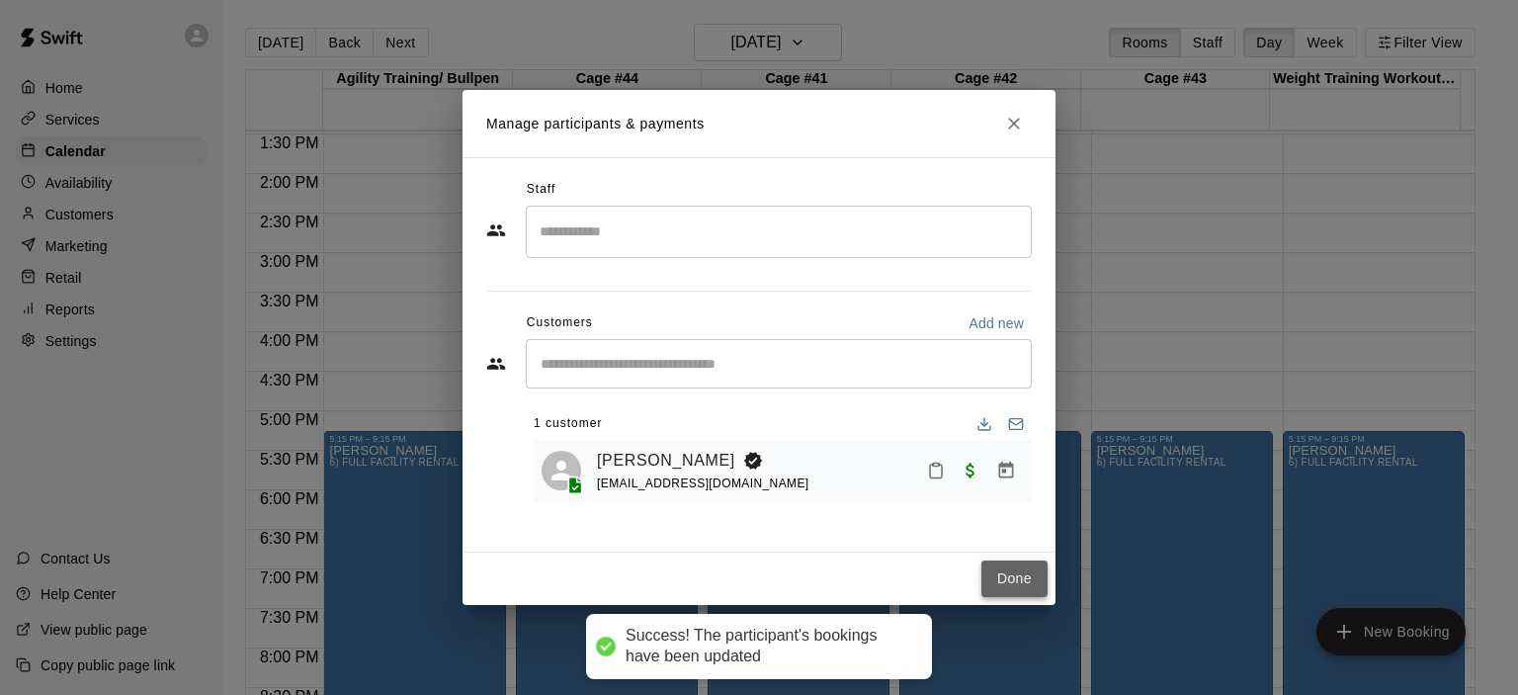
click at [991, 580] on button "Done" at bounding box center [1014, 578] width 66 height 37
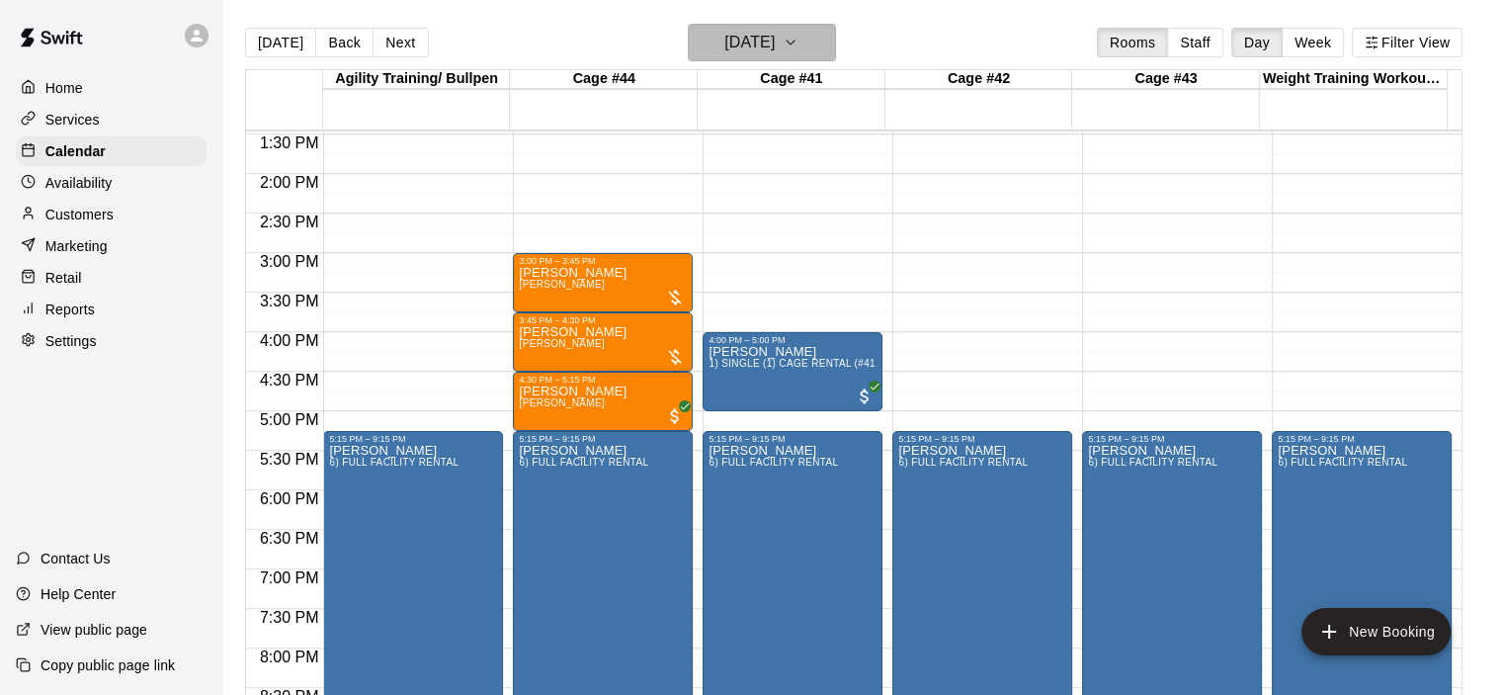
click at [798, 44] on icon "button" at bounding box center [791, 43] width 16 height 24
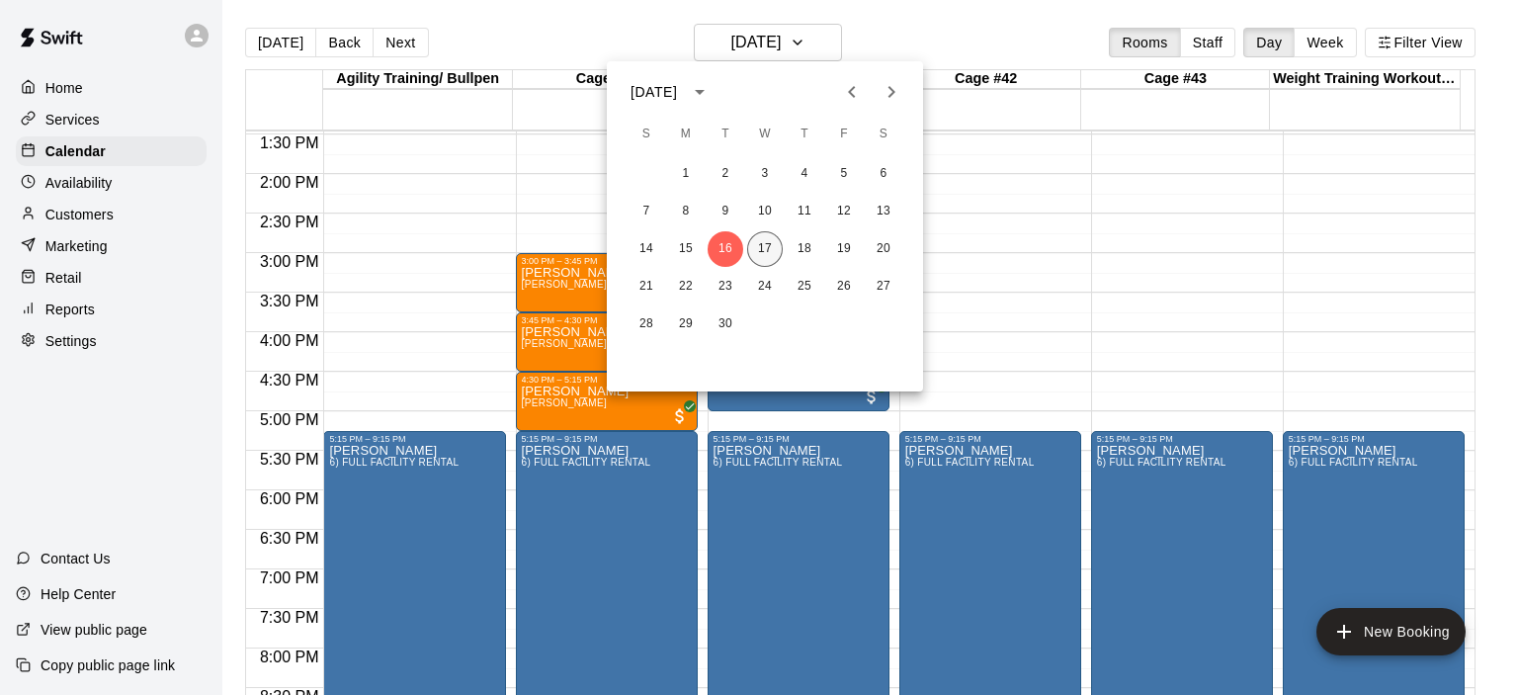
click at [766, 250] on button "17" at bounding box center [765, 249] width 36 height 36
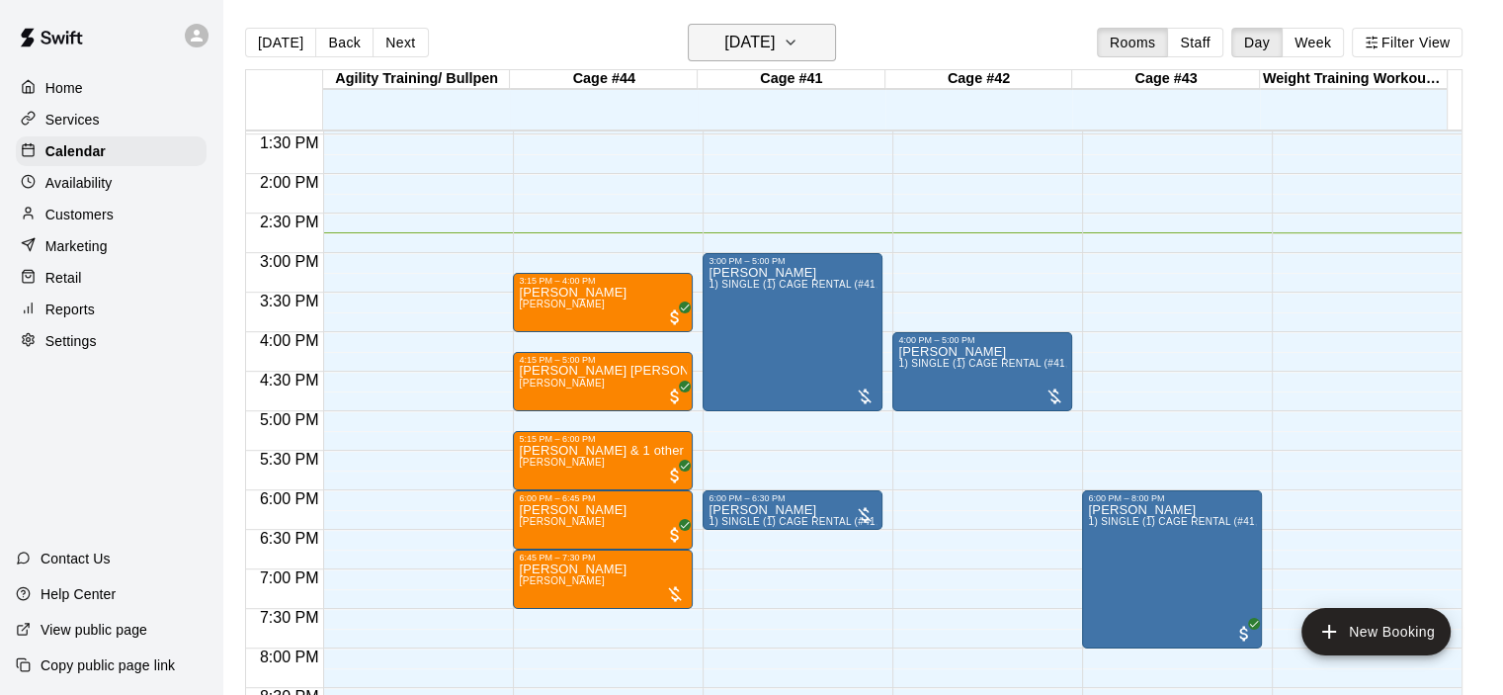
click at [794, 42] on icon "button" at bounding box center [790, 43] width 8 height 4
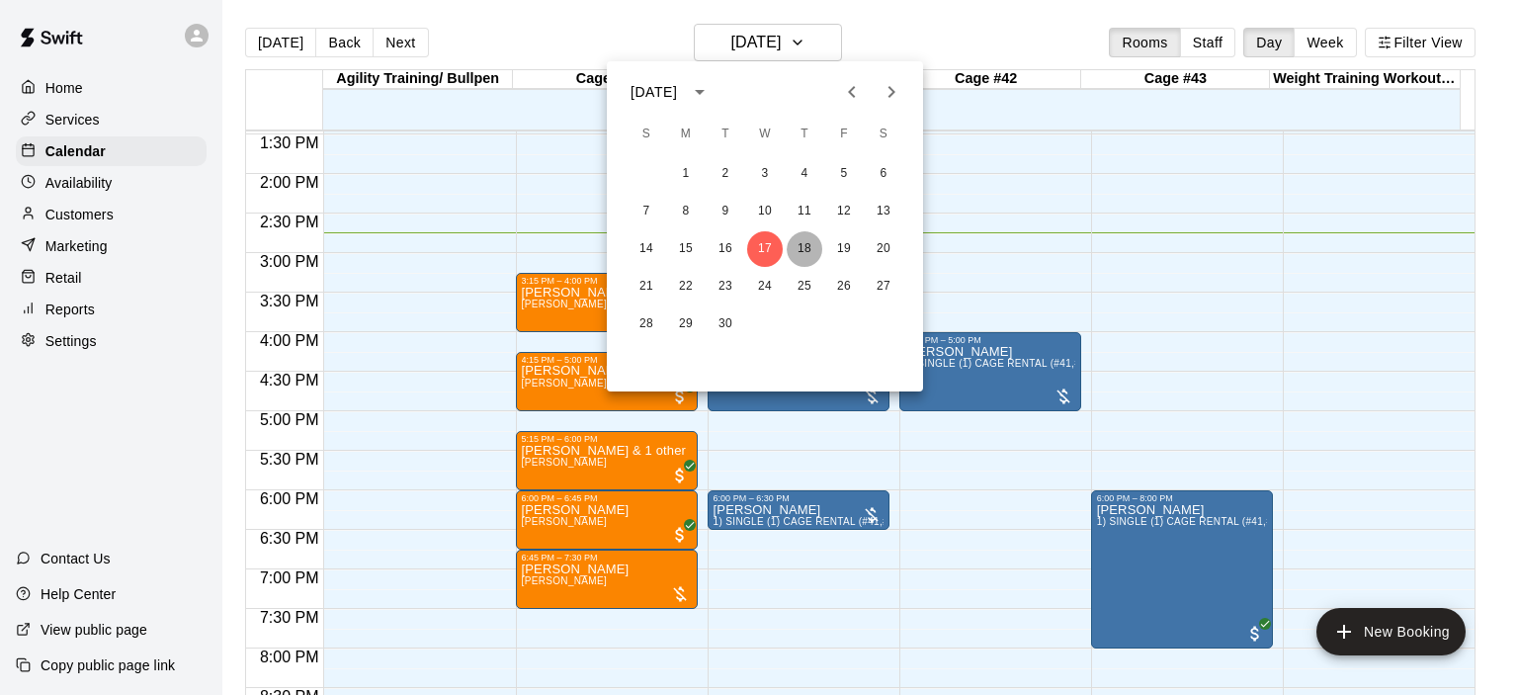
click at [812, 240] on button "18" at bounding box center [804, 249] width 36 height 36
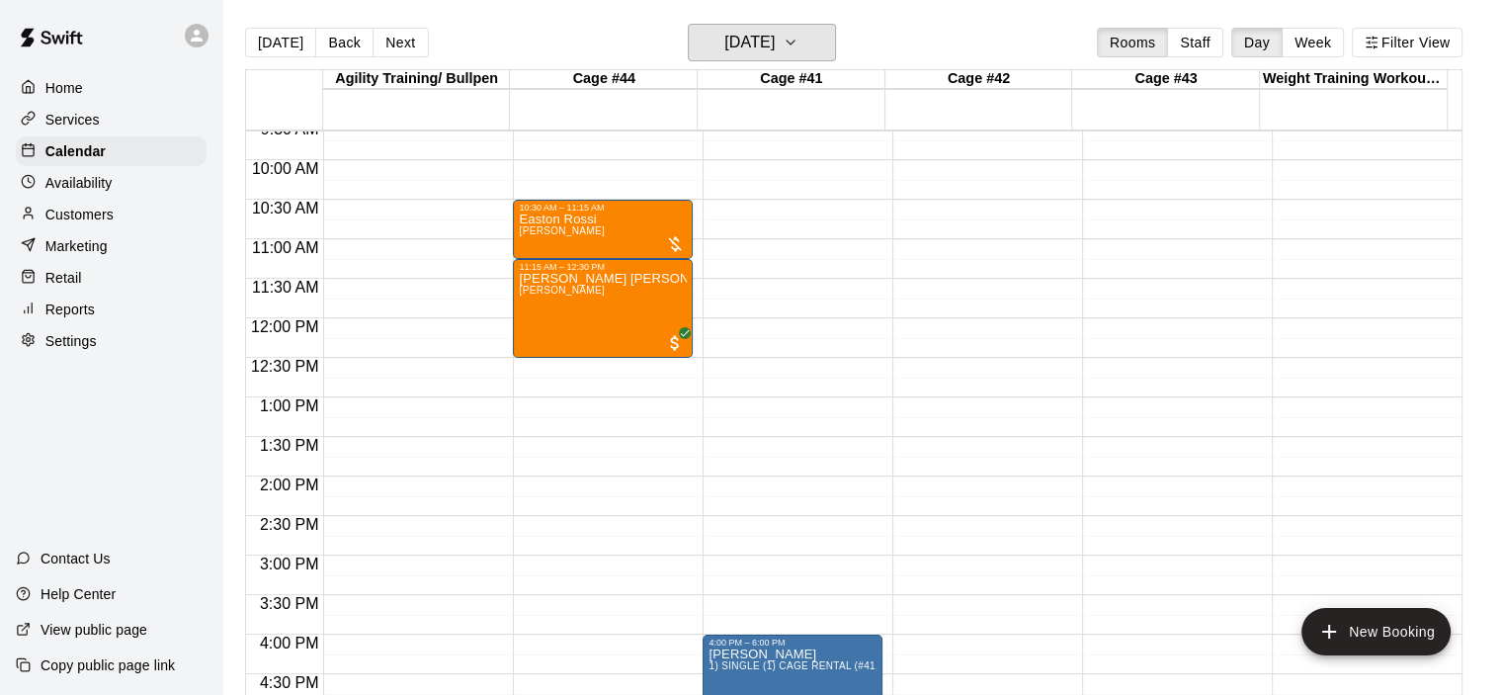
scroll to position [669, 0]
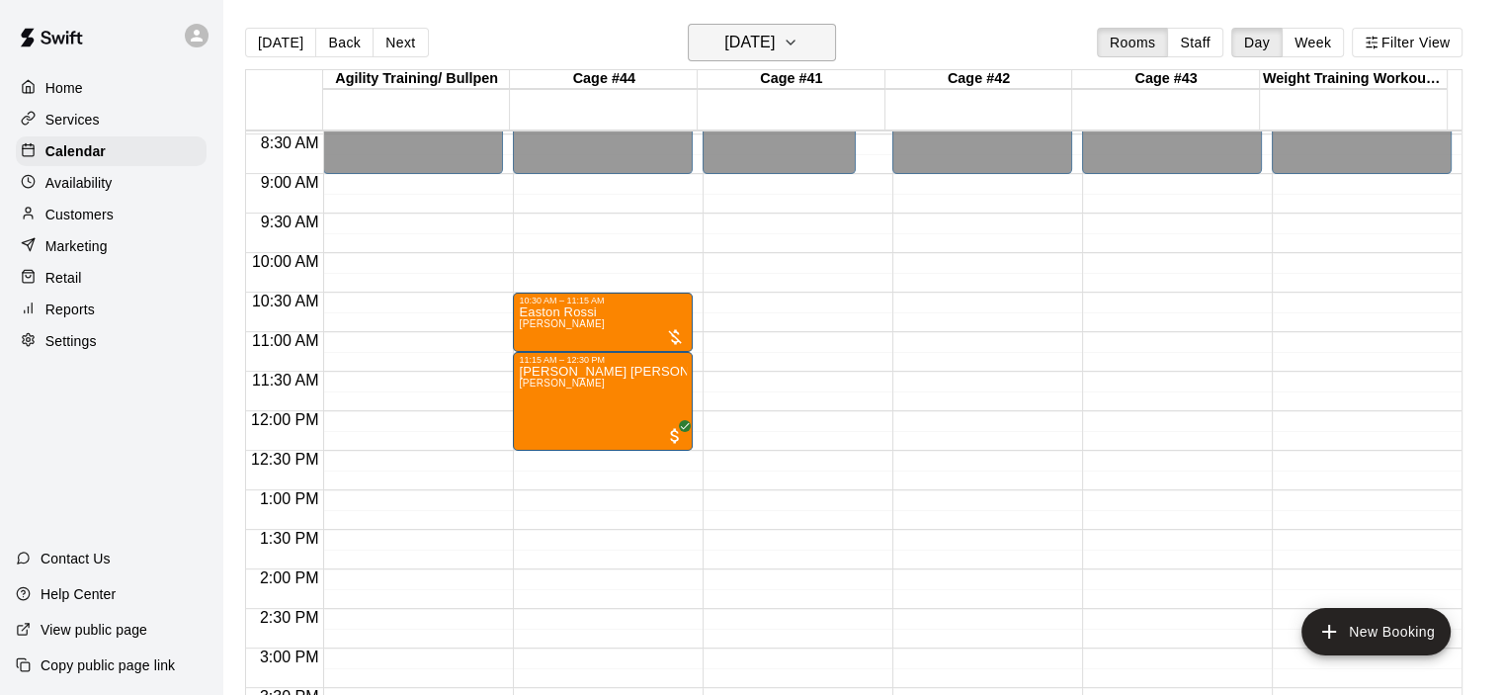
click at [798, 45] on icon "button" at bounding box center [791, 43] width 16 height 24
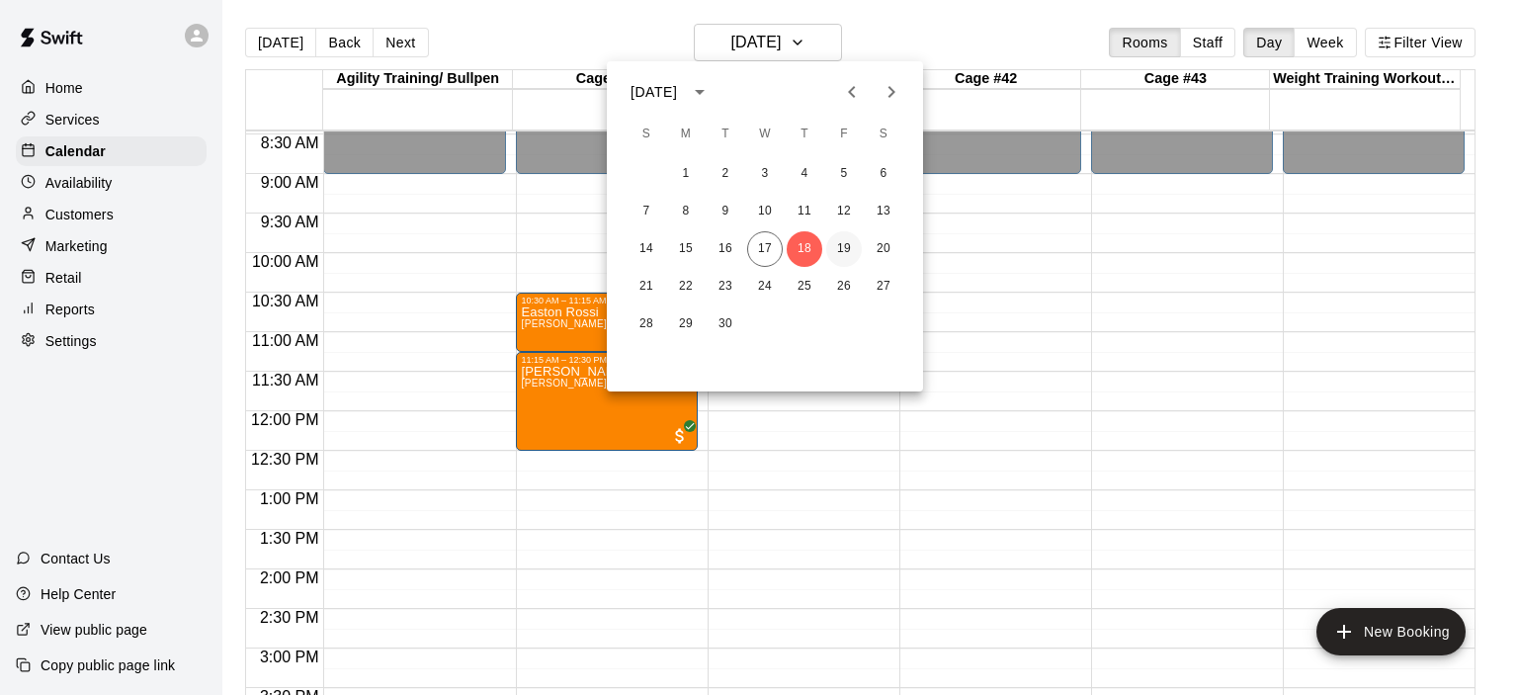
click at [846, 248] on button "19" at bounding box center [844, 249] width 36 height 36
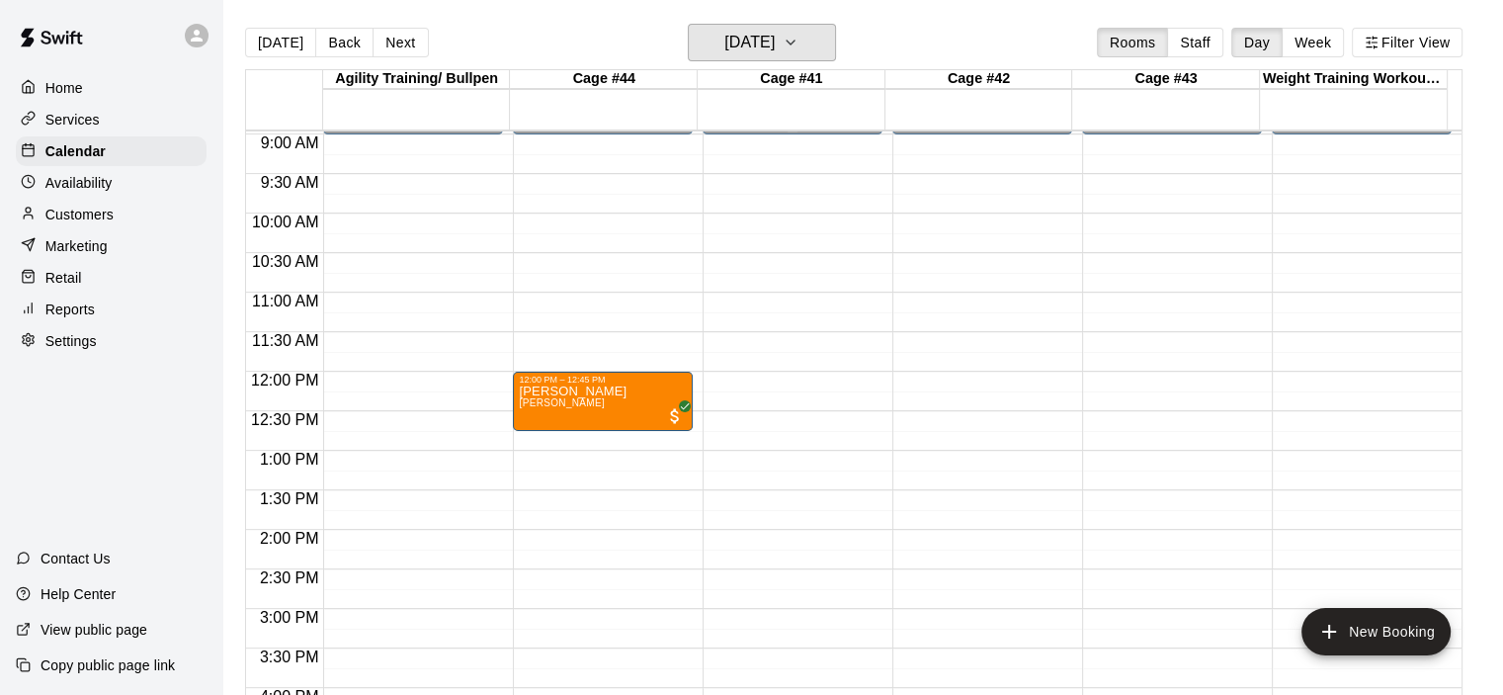
scroll to position [570, 0]
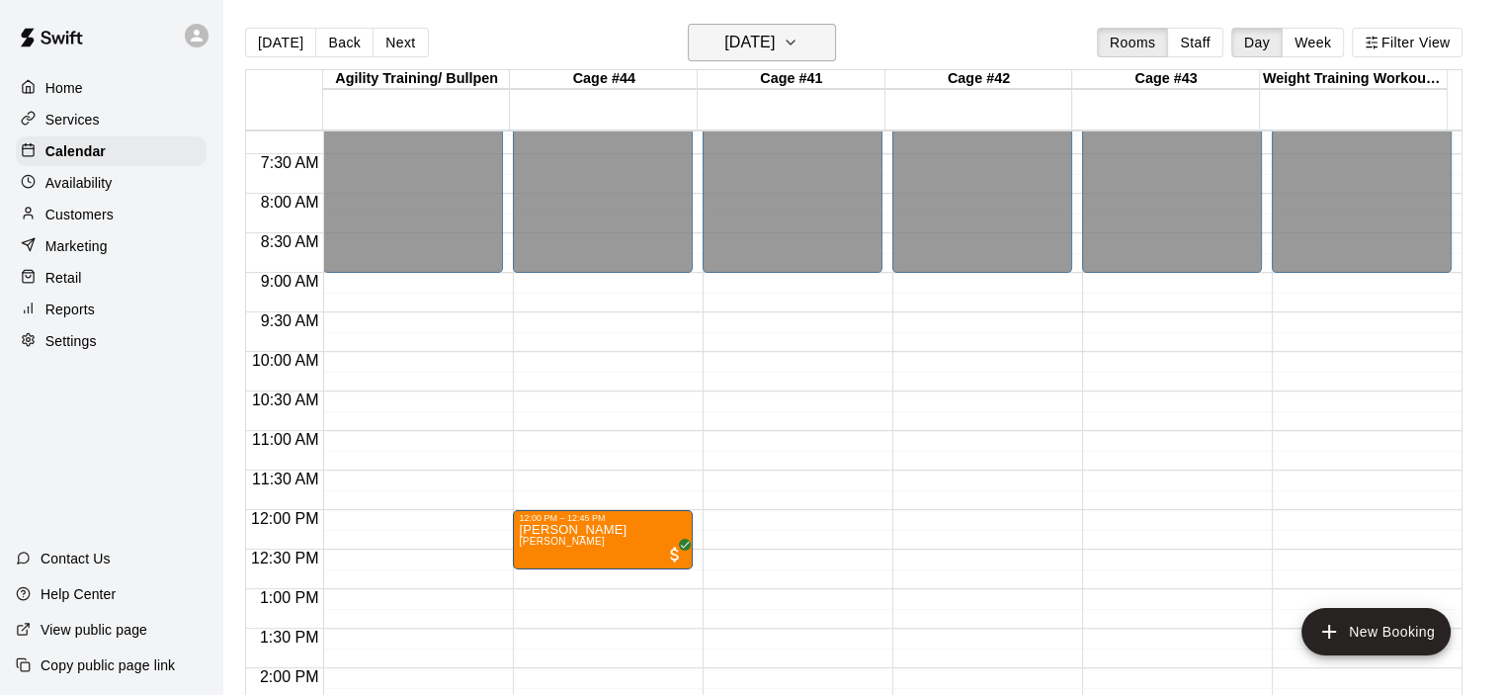
click at [826, 46] on button "[DATE]" at bounding box center [762, 43] width 148 height 38
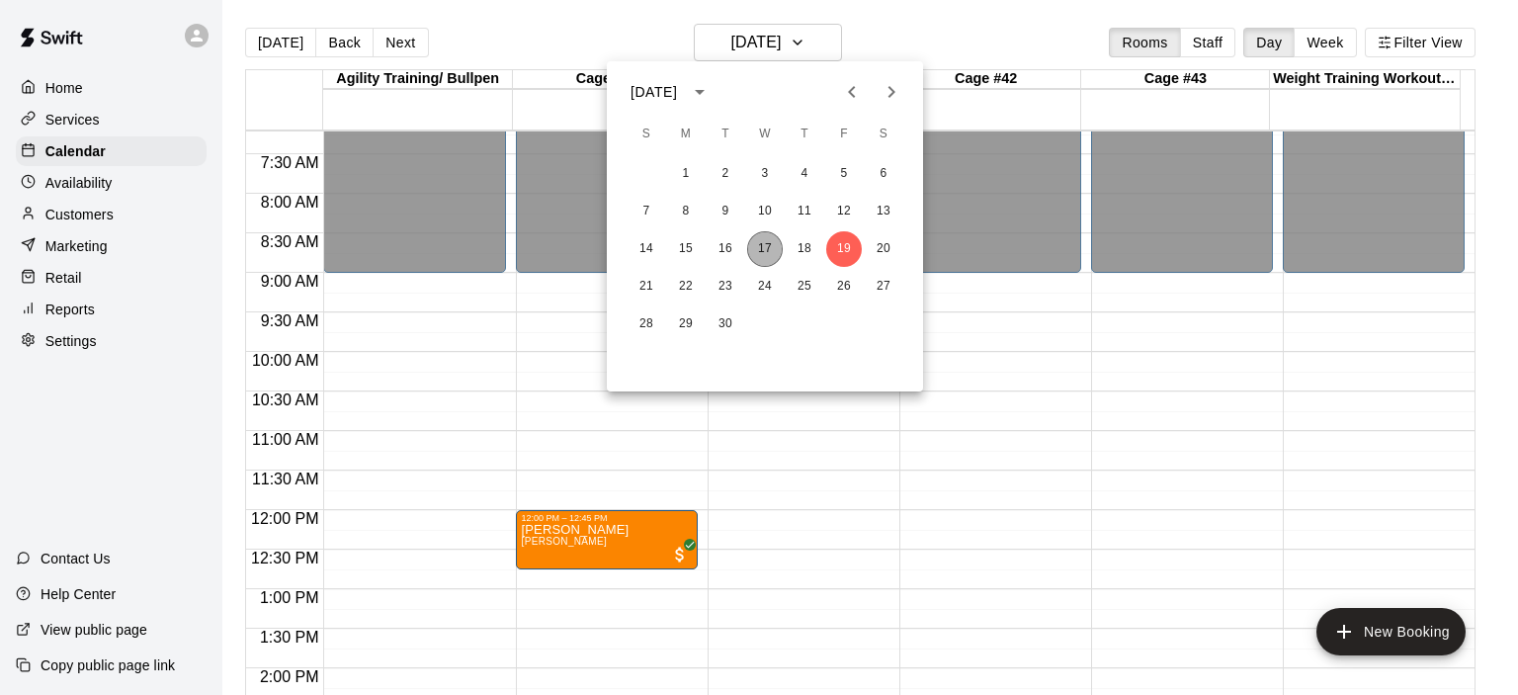
click at [765, 250] on button "17" at bounding box center [765, 249] width 36 height 36
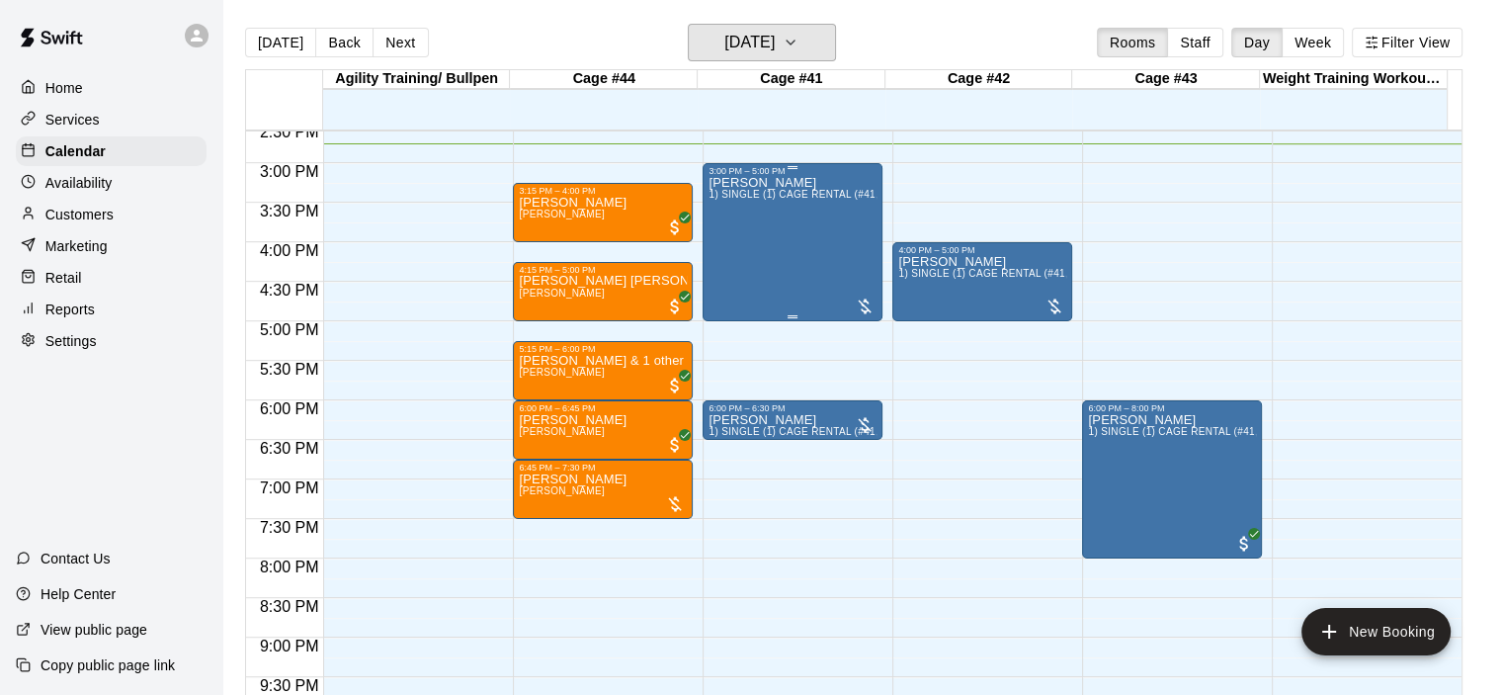
scroll to position [1163, 0]
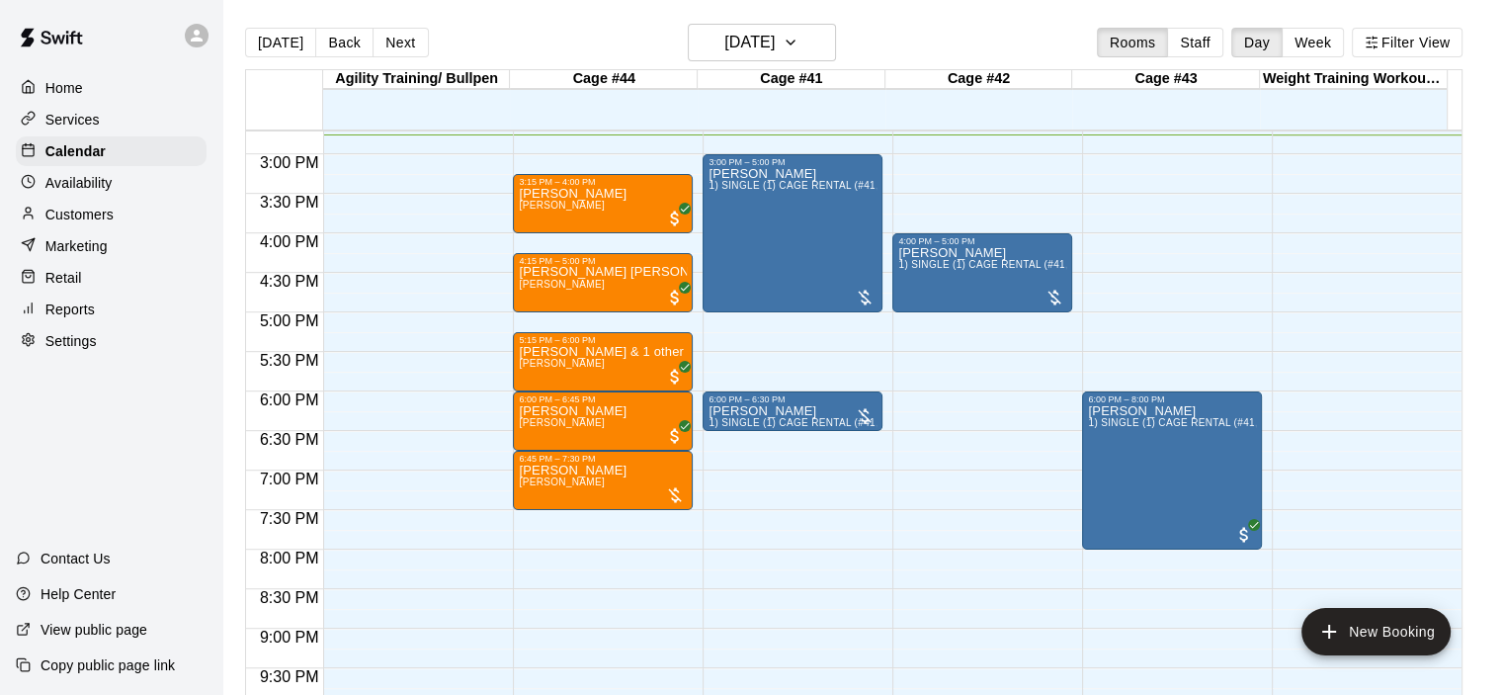
click at [103, 255] on p "Marketing" at bounding box center [76, 246] width 62 height 20
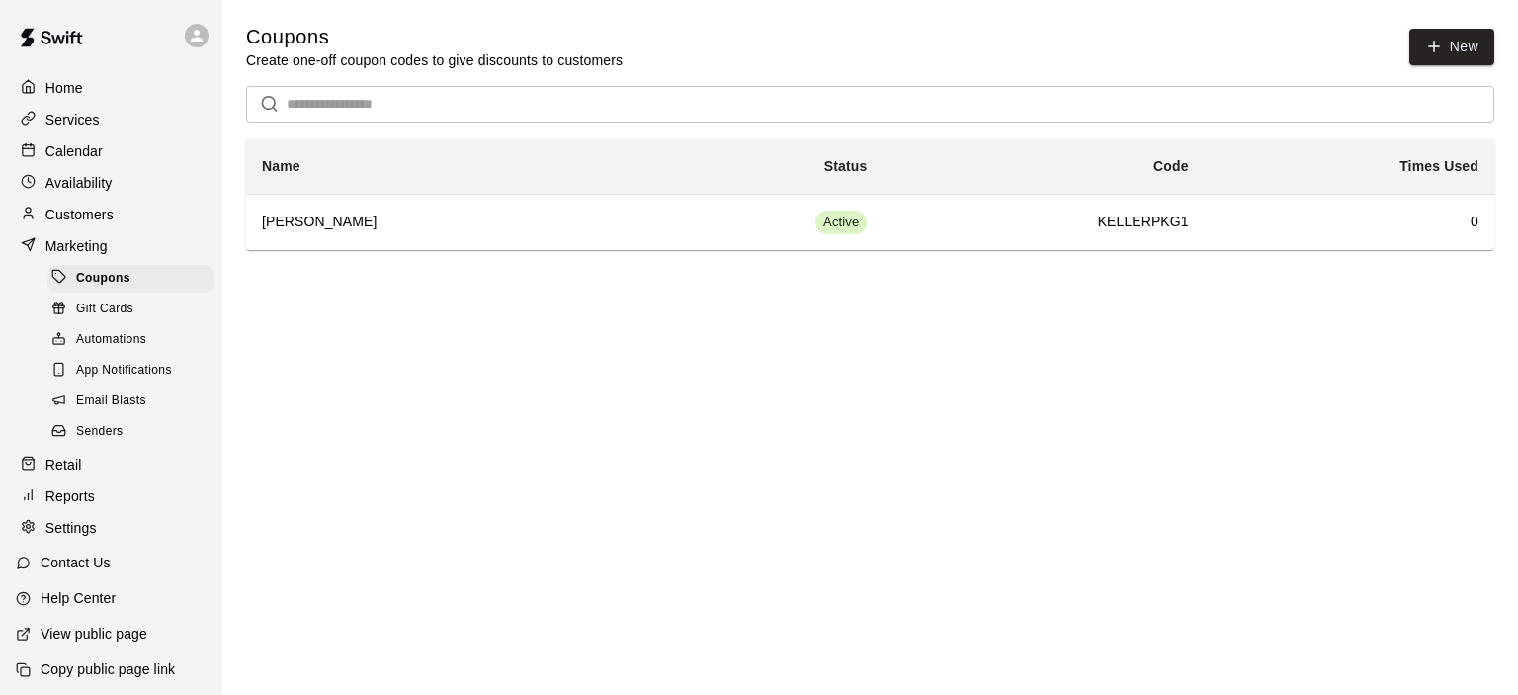
click at [129, 410] on span "Email Blasts" at bounding box center [111, 401] width 70 height 20
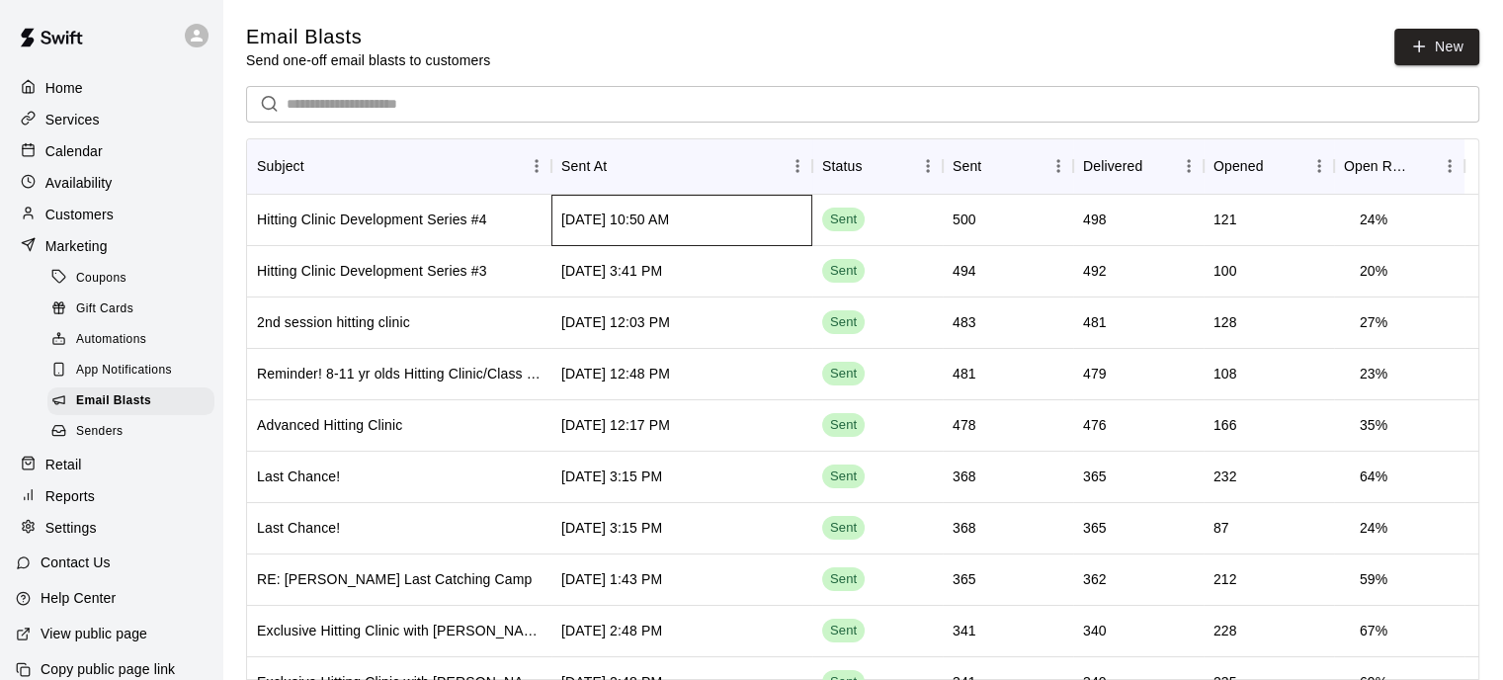
click at [645, 212] on div "[DATE] 10:50 AM" at bounding box center [615, 219] width 108 height 20
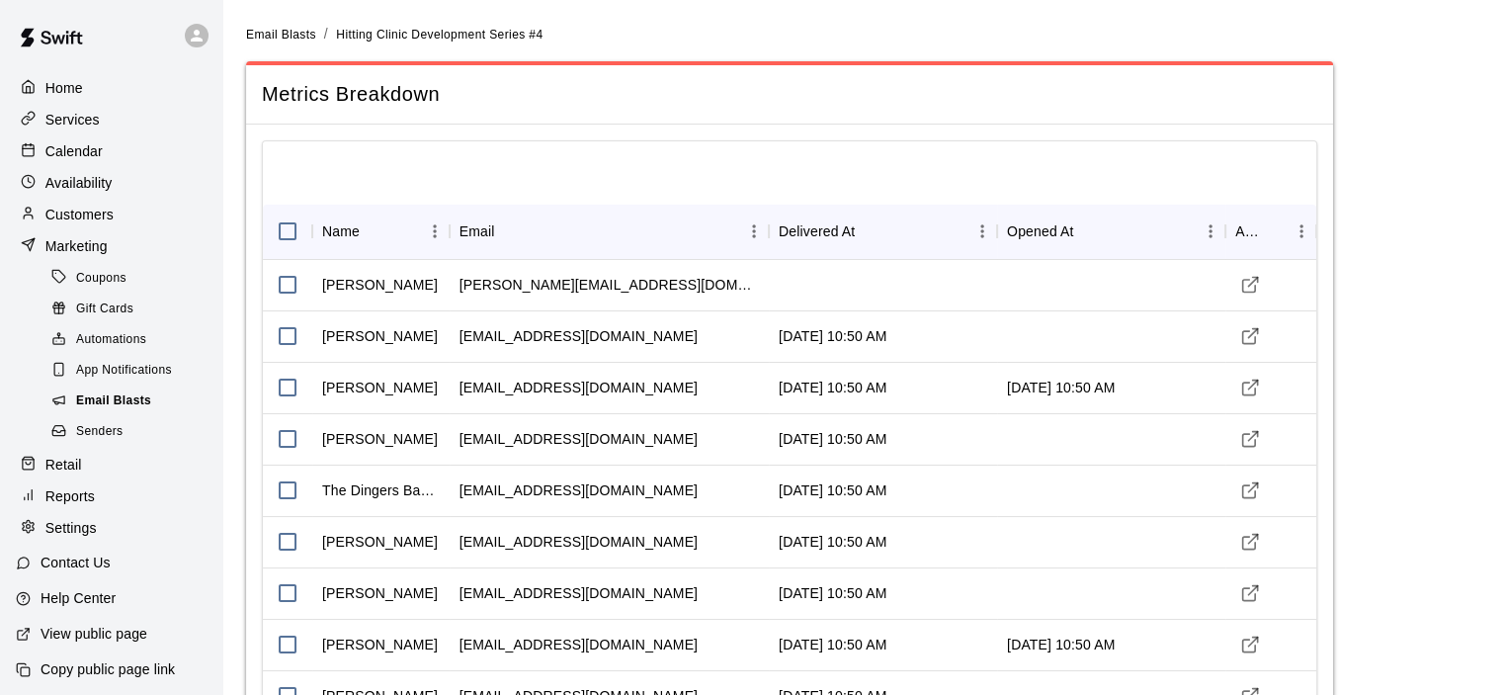
click at [112, 411] on span "Email Blasts" at bounding box center [113, 401] width 75 height 20
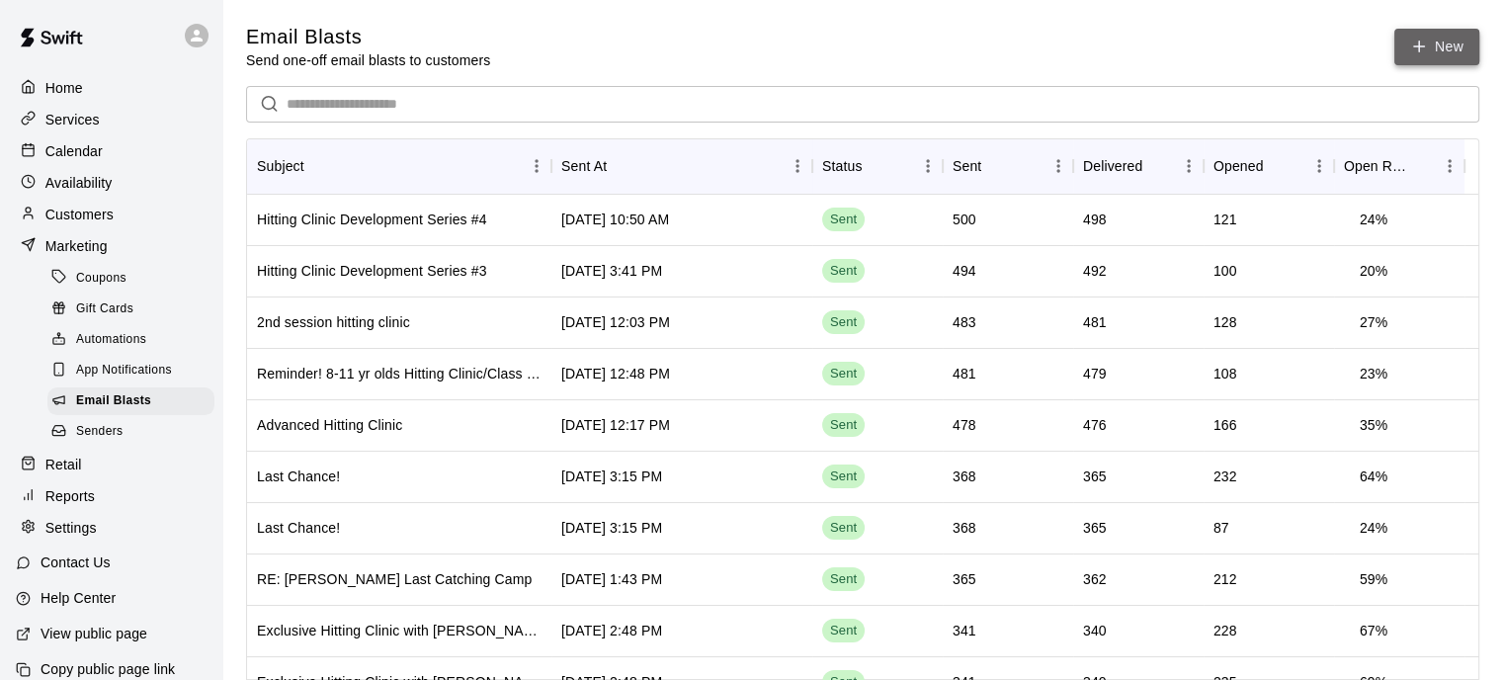
click at [1431, 47] on link "New" at bounding box center [1436, 47] width 85 height 37
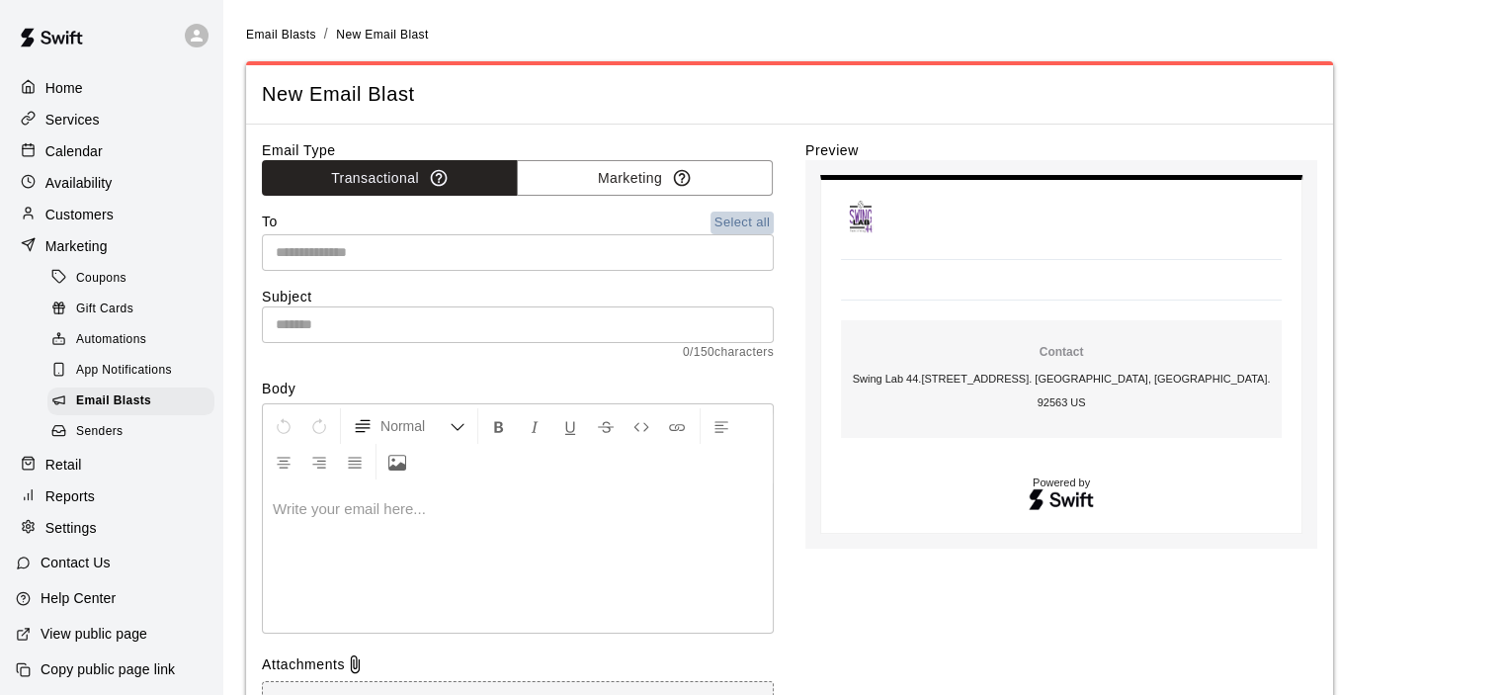
click at [751, 219] on button "Select all" at bounding box center [741, 222] width 63 height 23
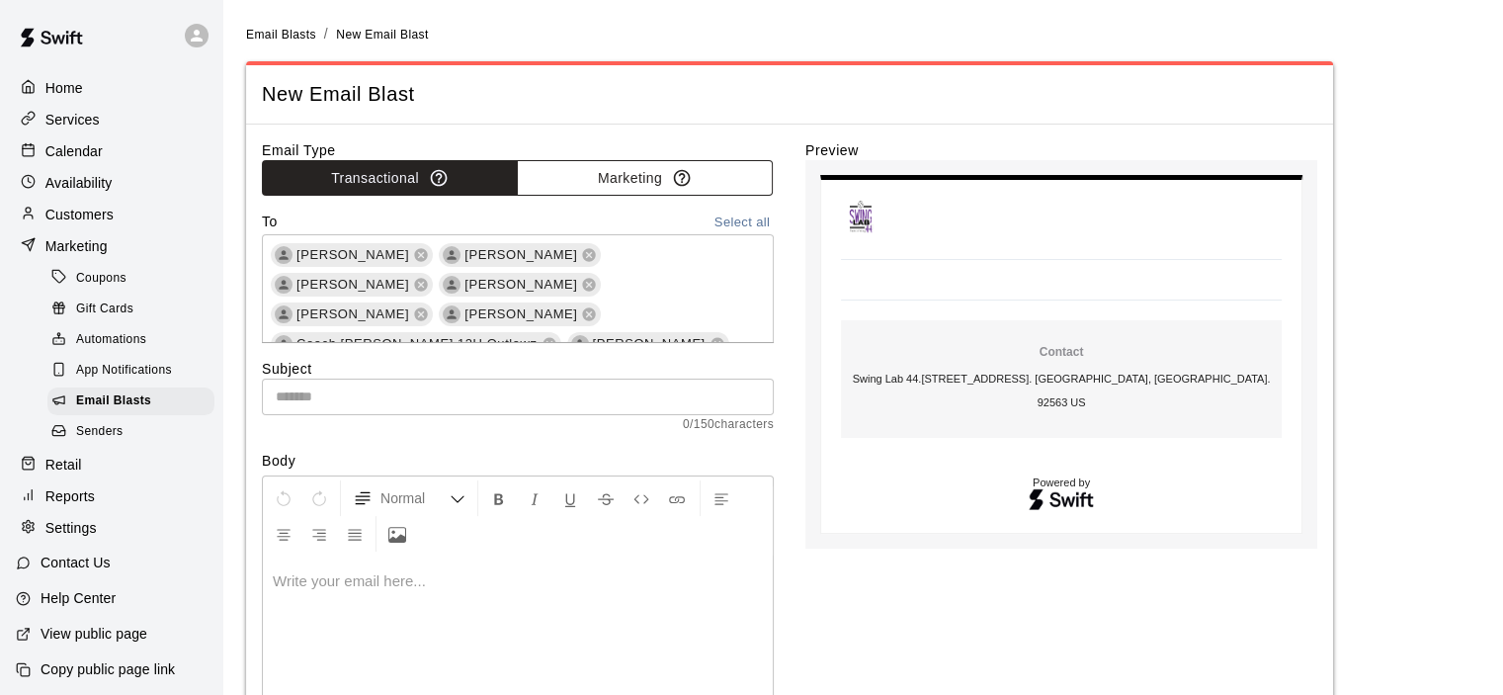
click at [631, 173] on button "Marketing" at bounding box center [645, 178] width 256 height 37
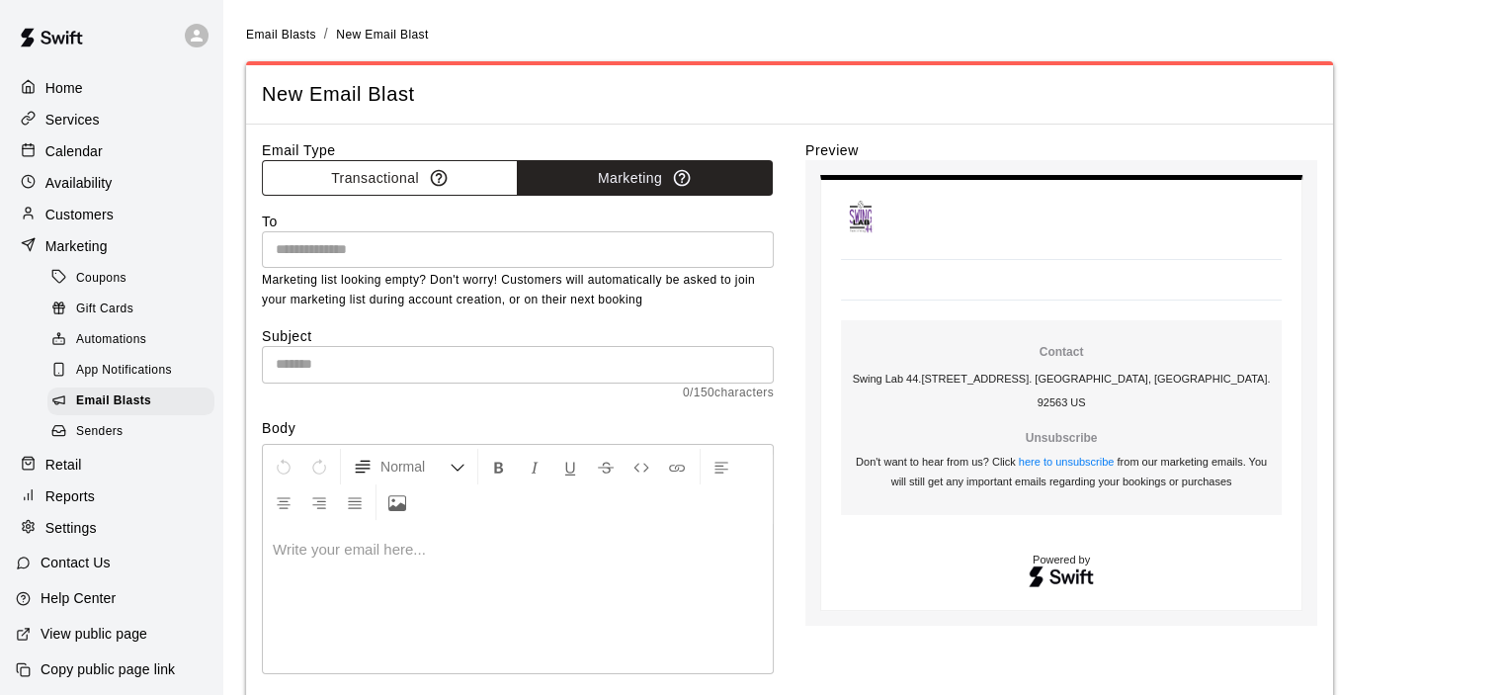
click at [383, 170] on button "Transactional" at bounding box center [390, 178] width 256 height 37
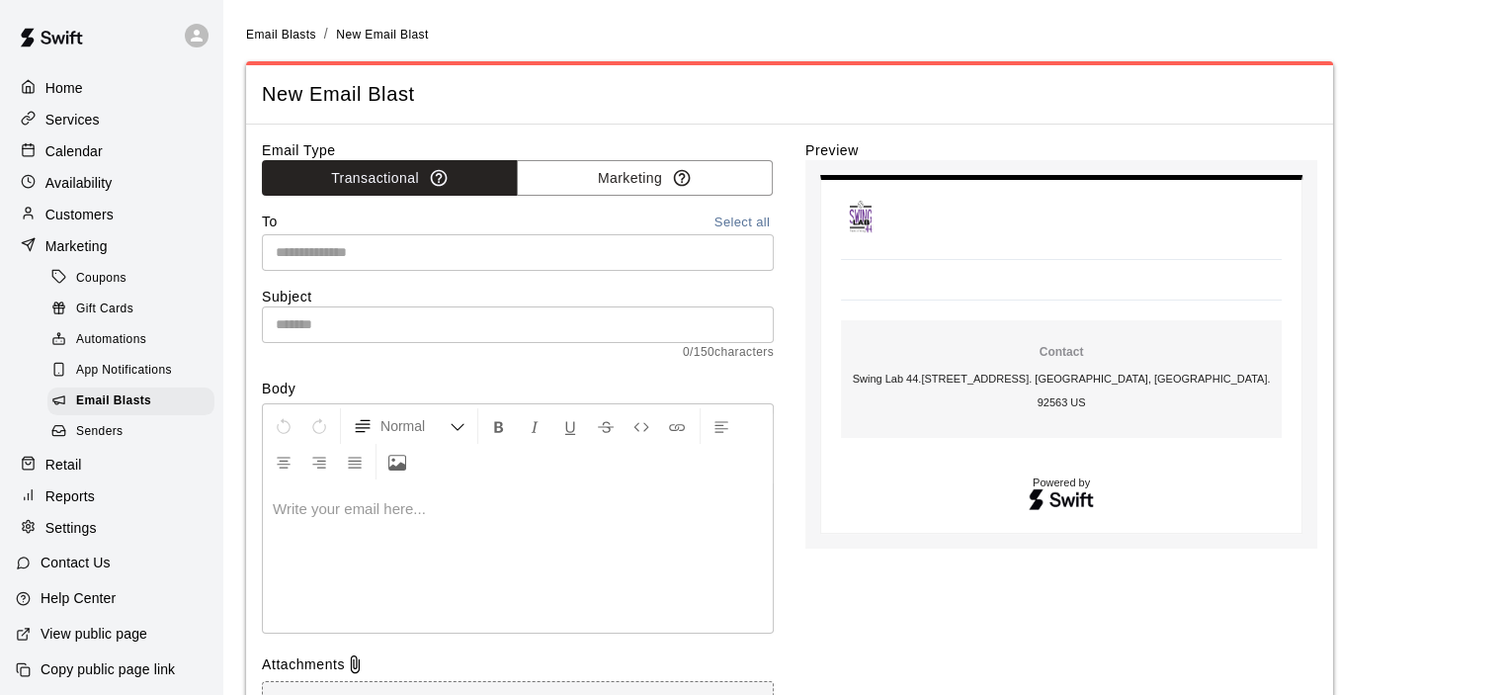
drag, startPoint x: 743, startPoint y: 216, endPoint x: 409, endPoint y: 313, distance: 347.7
click at [741, 216] on button "Select all" at bounding box center [741, 222] width 63 height 23
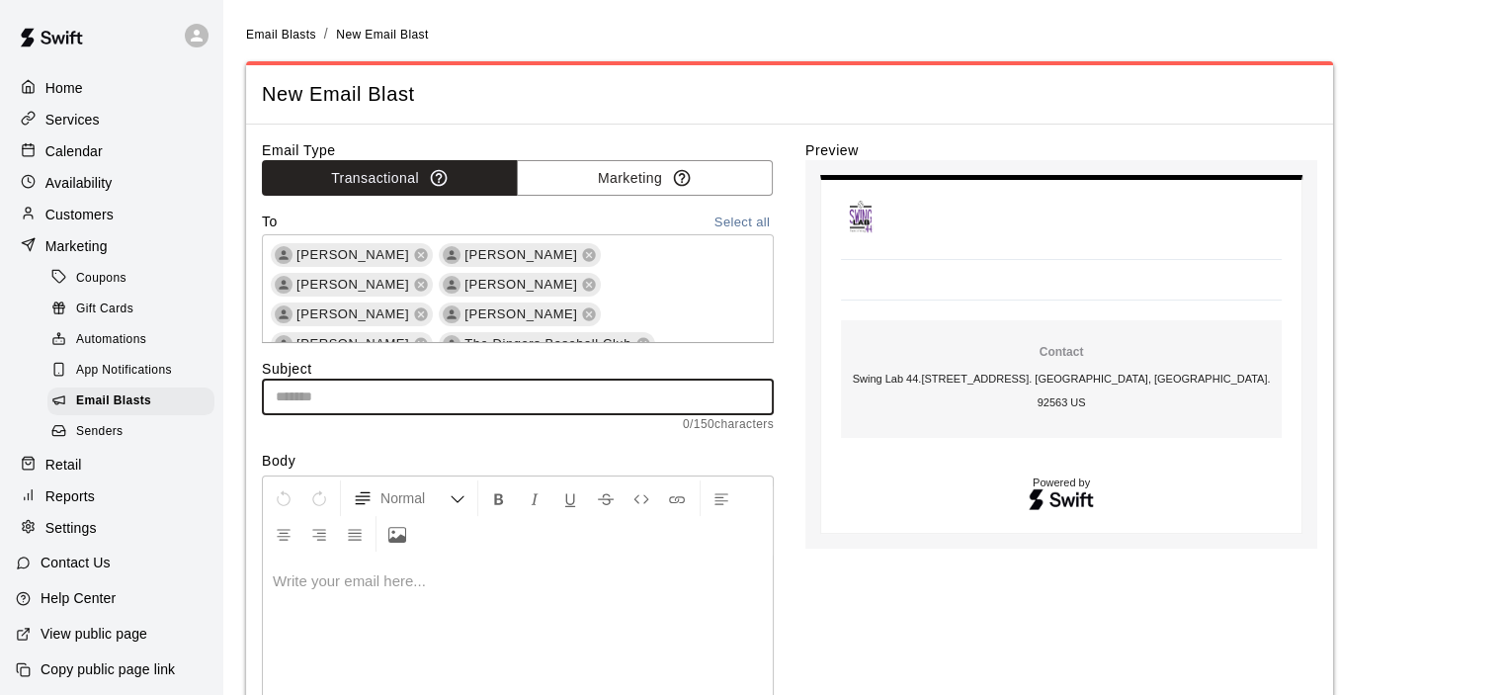
click at [355, 401] on input "text" at bounding box center [518, 396] width 512 height 37
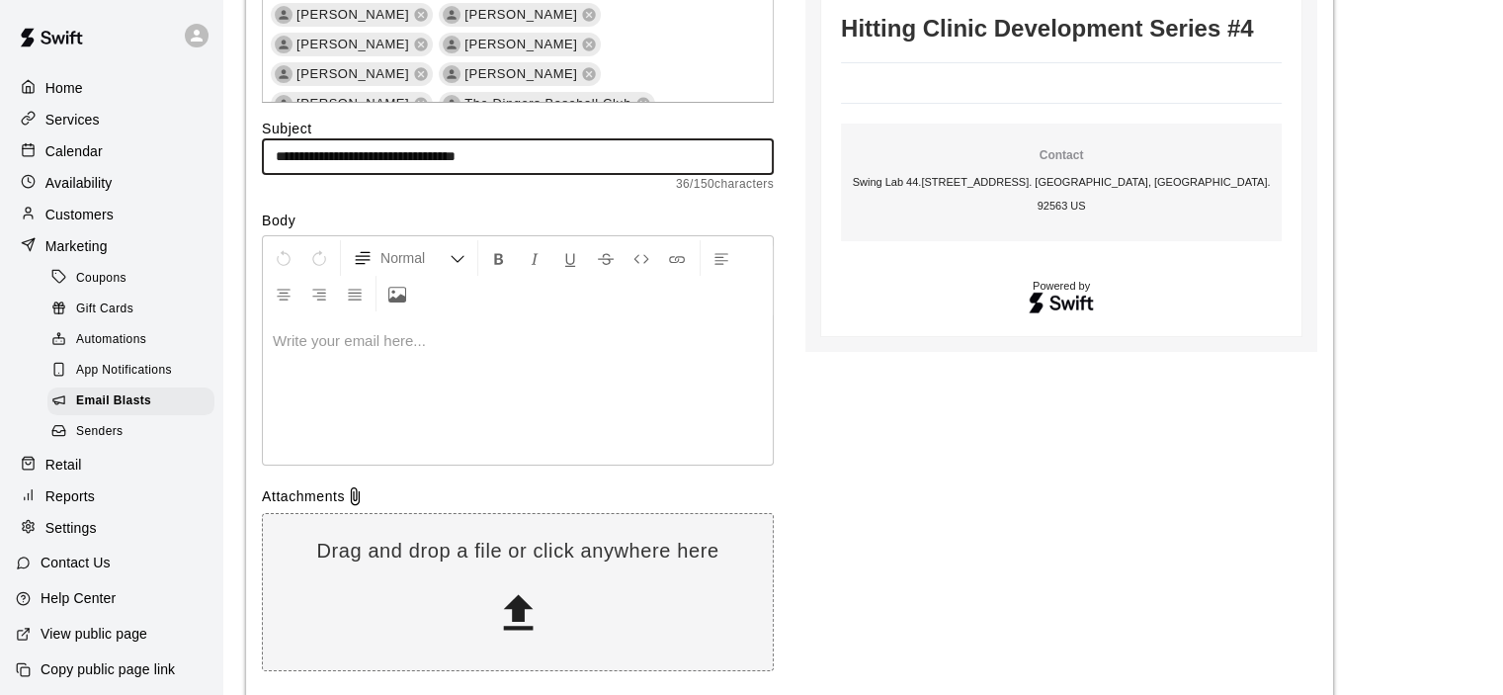
scroll to position [296, 0]
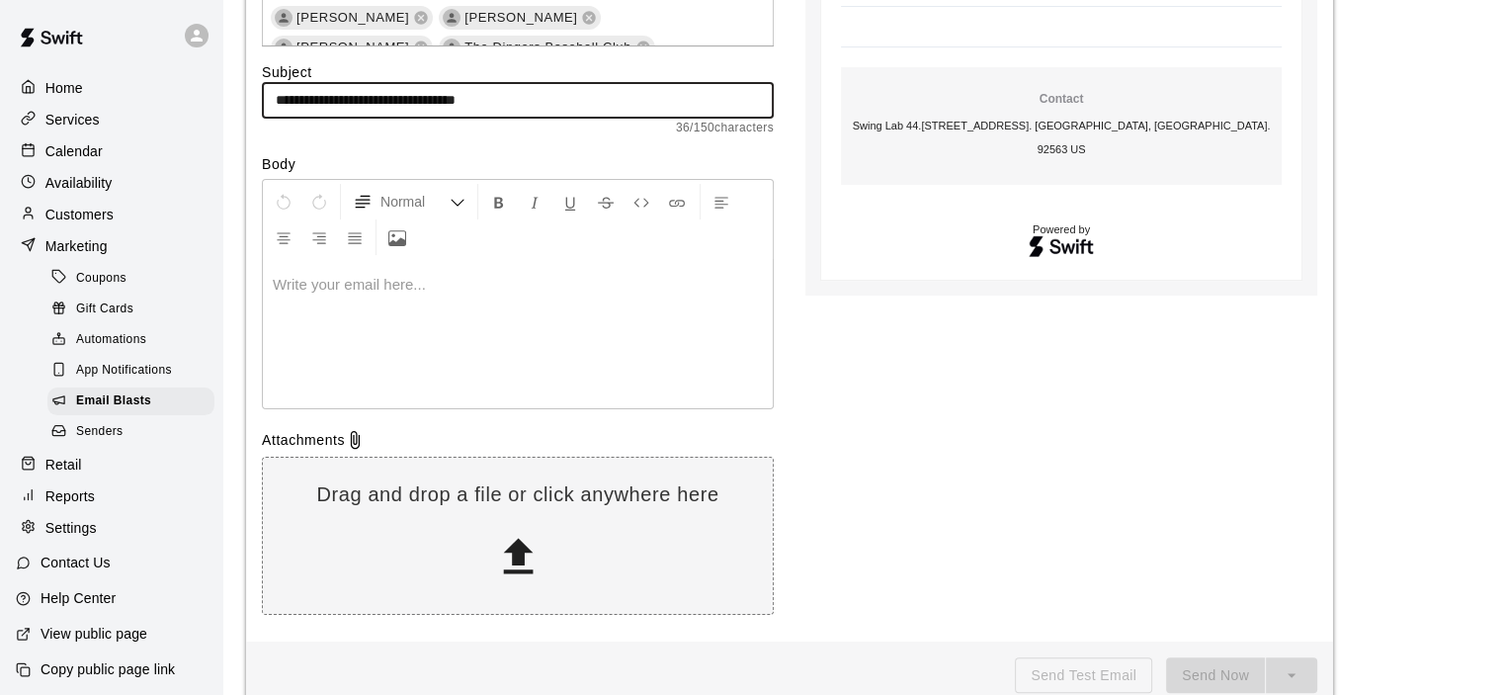
type input "**********"
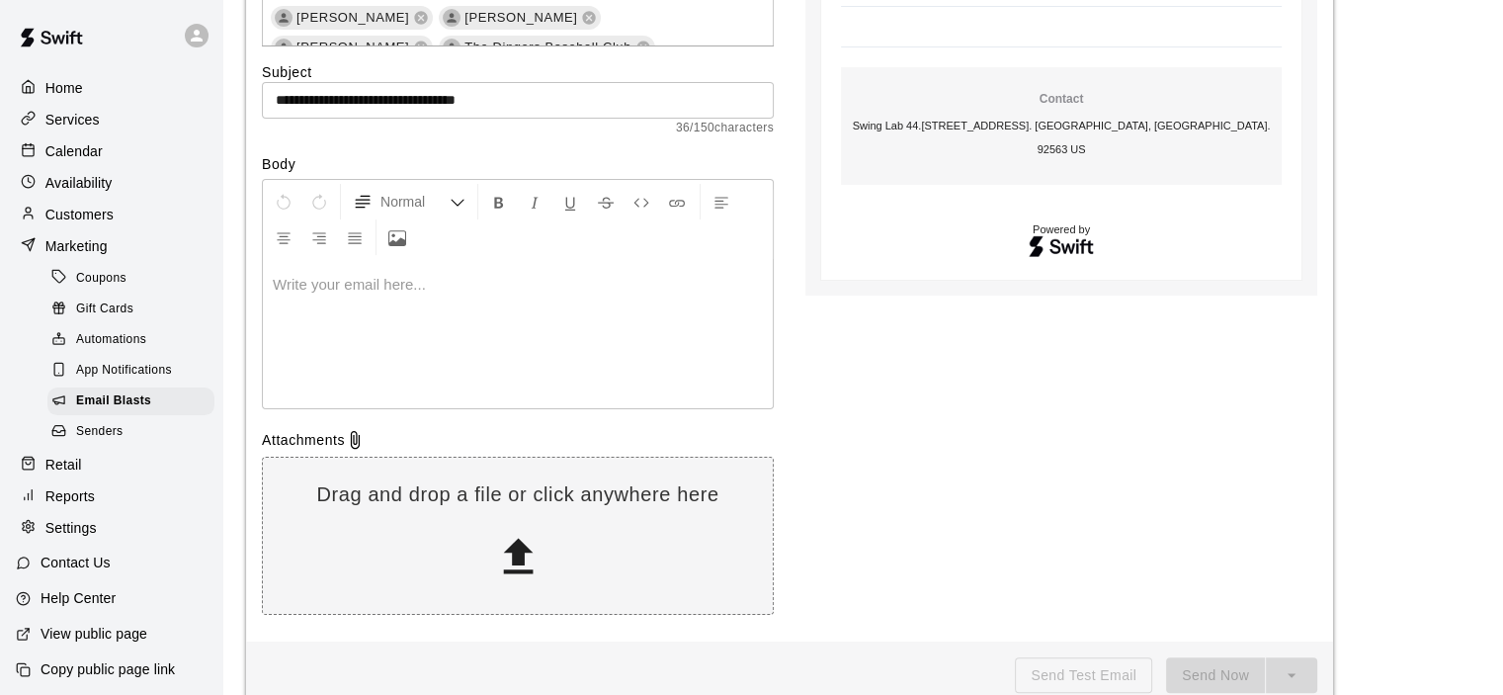
click at [291, 275] on p at bounding box center [518, 285] width 490 height 20
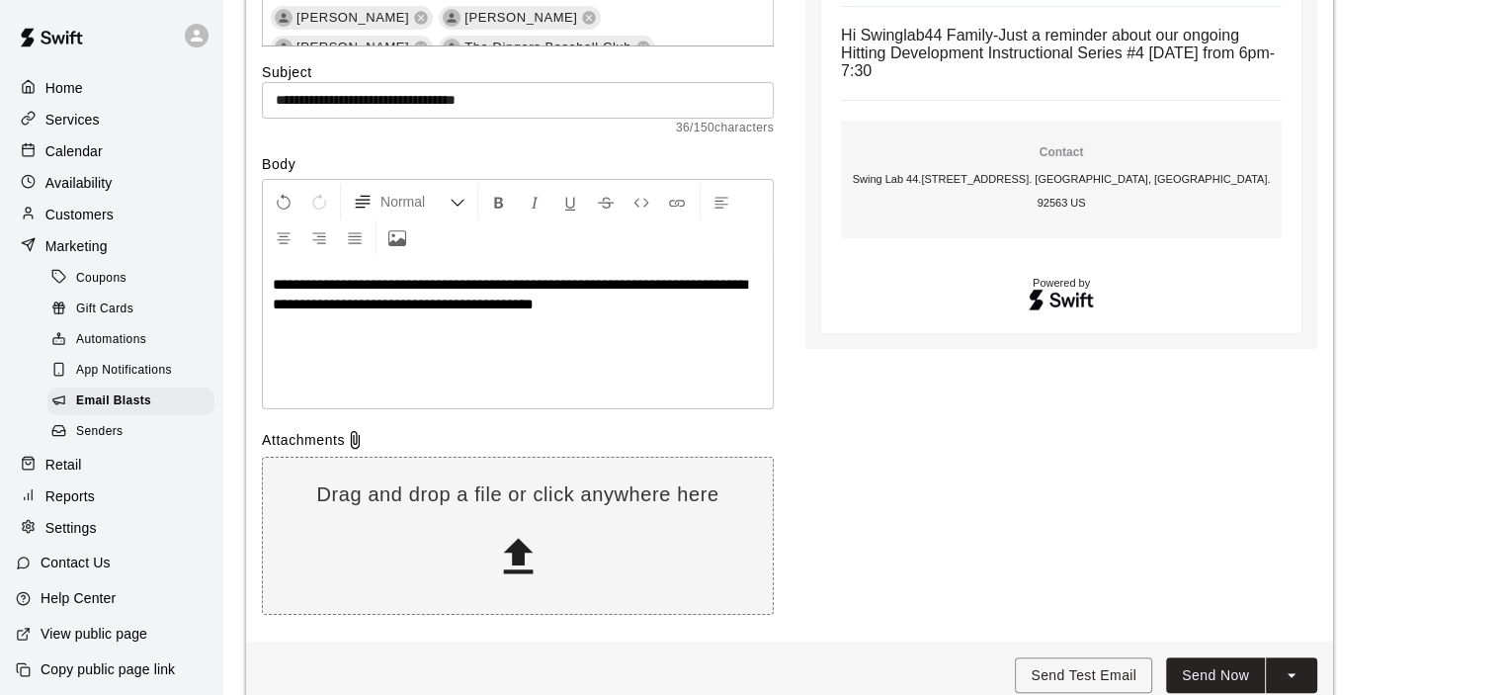
click at [546, 303] on span "**********" at bounding box center [510, 294] width 474 height 35
click at [693, 307] on p "**********" at bounding box center [518, 295] width 490 height 40
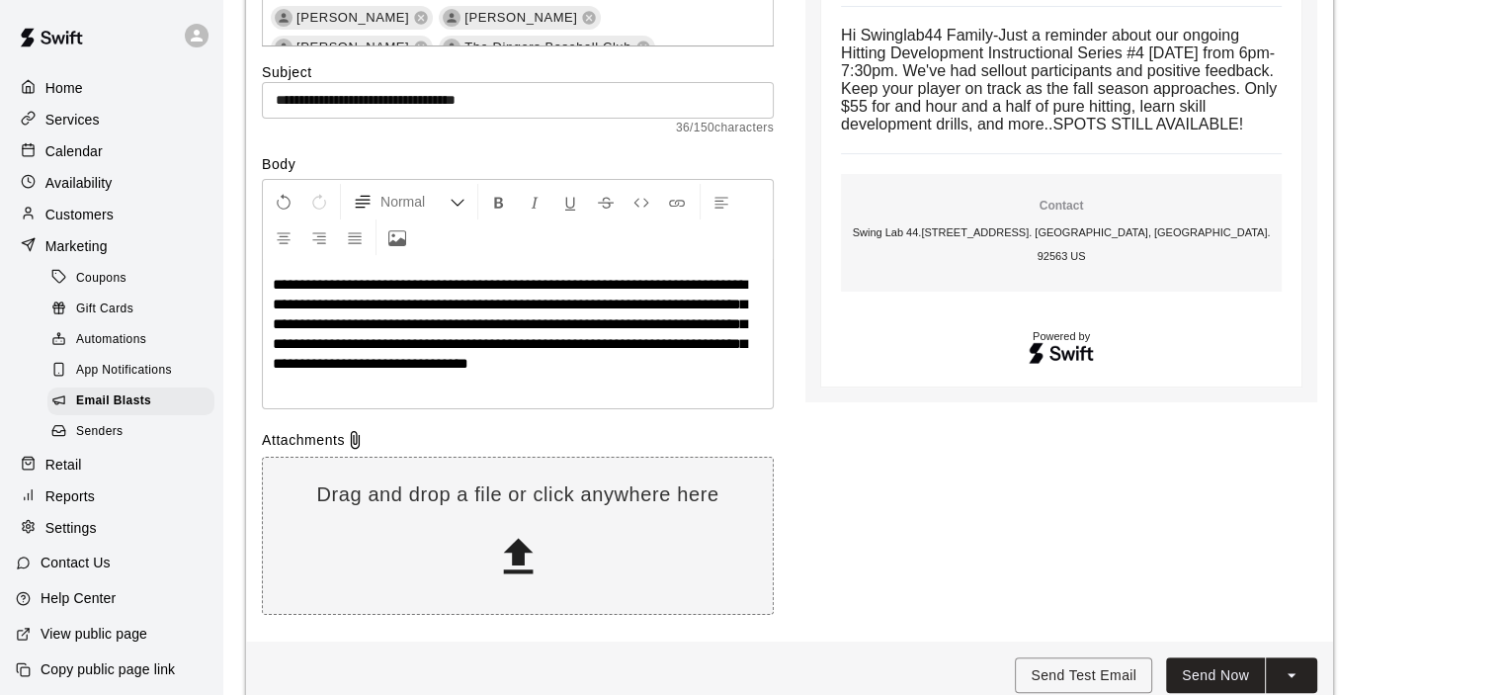
click at [587, 361] on span "**********" at bounding box center [510, 324] width 474 height 94
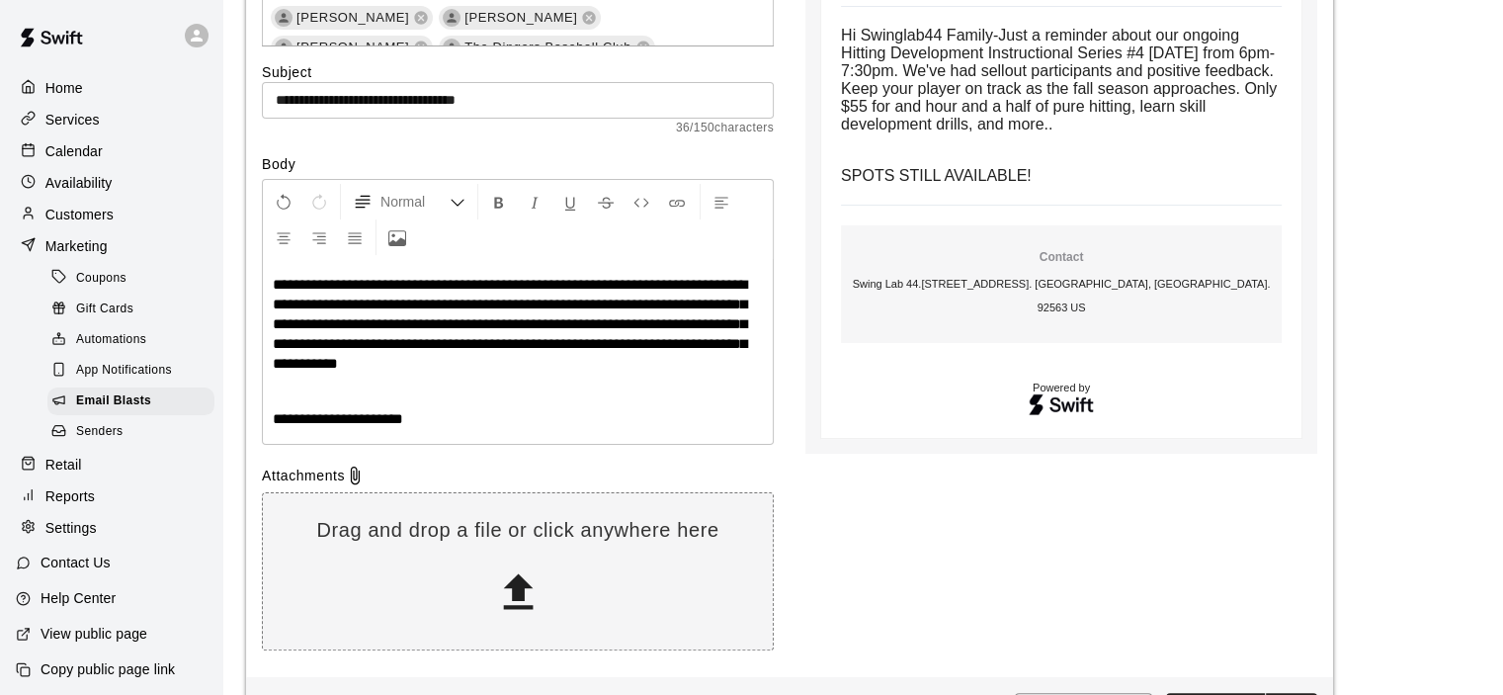
click at [605, 361] on p "**********" at bounding box center [518, 324] width 490 height 99
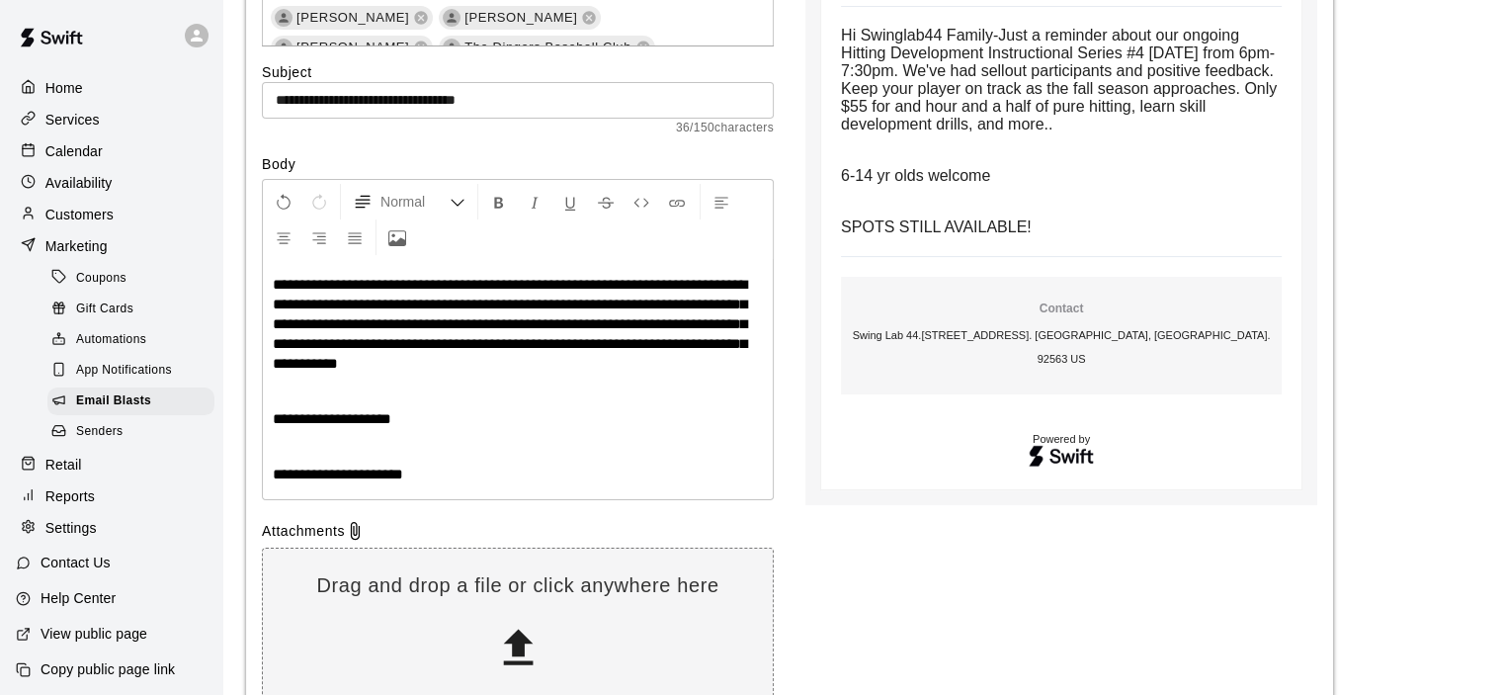
click at [511, 307] on span "**********" at bounding box center [510, 324] width 474 height 94
click at [597, 367] on span "**********" at bounding box center [510, 324] width 474 height 94
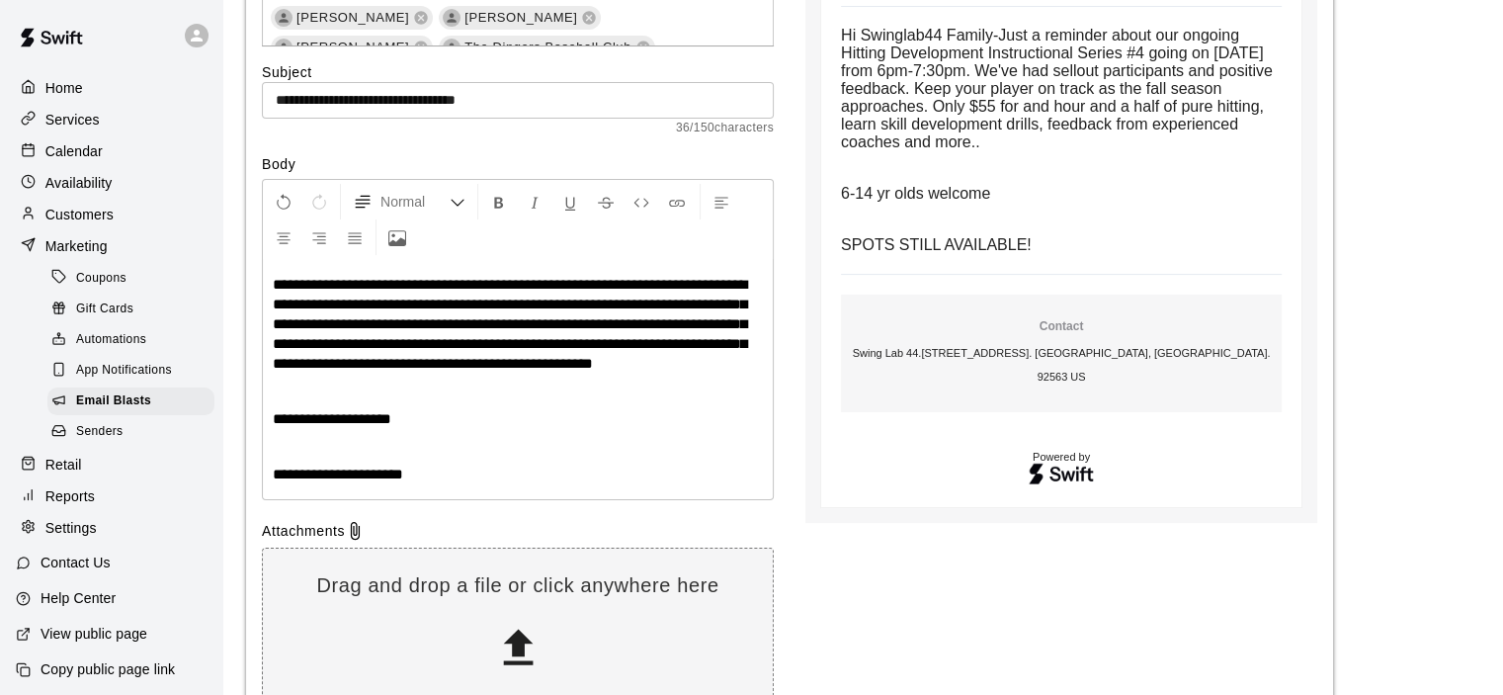
click at [352, 426] on span "**********" at bounding box center [332, 418] width 119 height 15
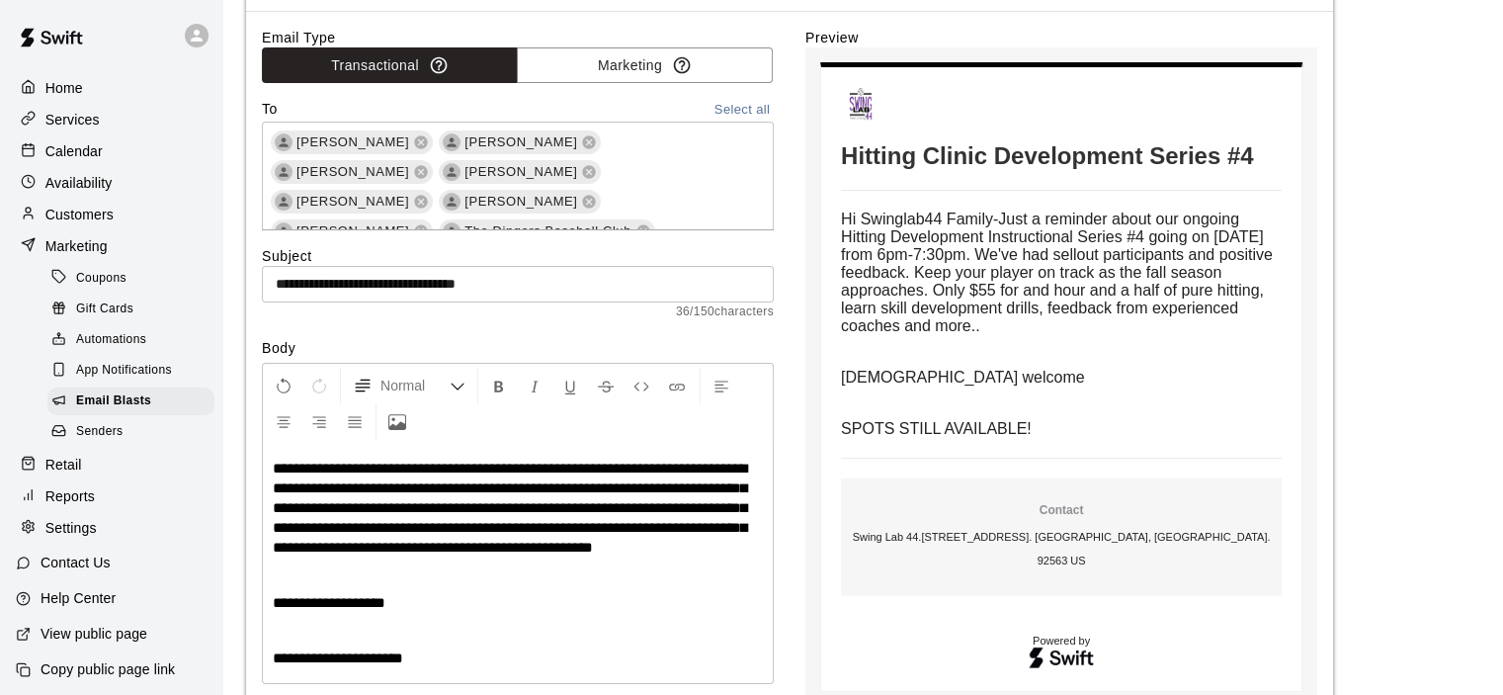
scroll to position [146, 0]
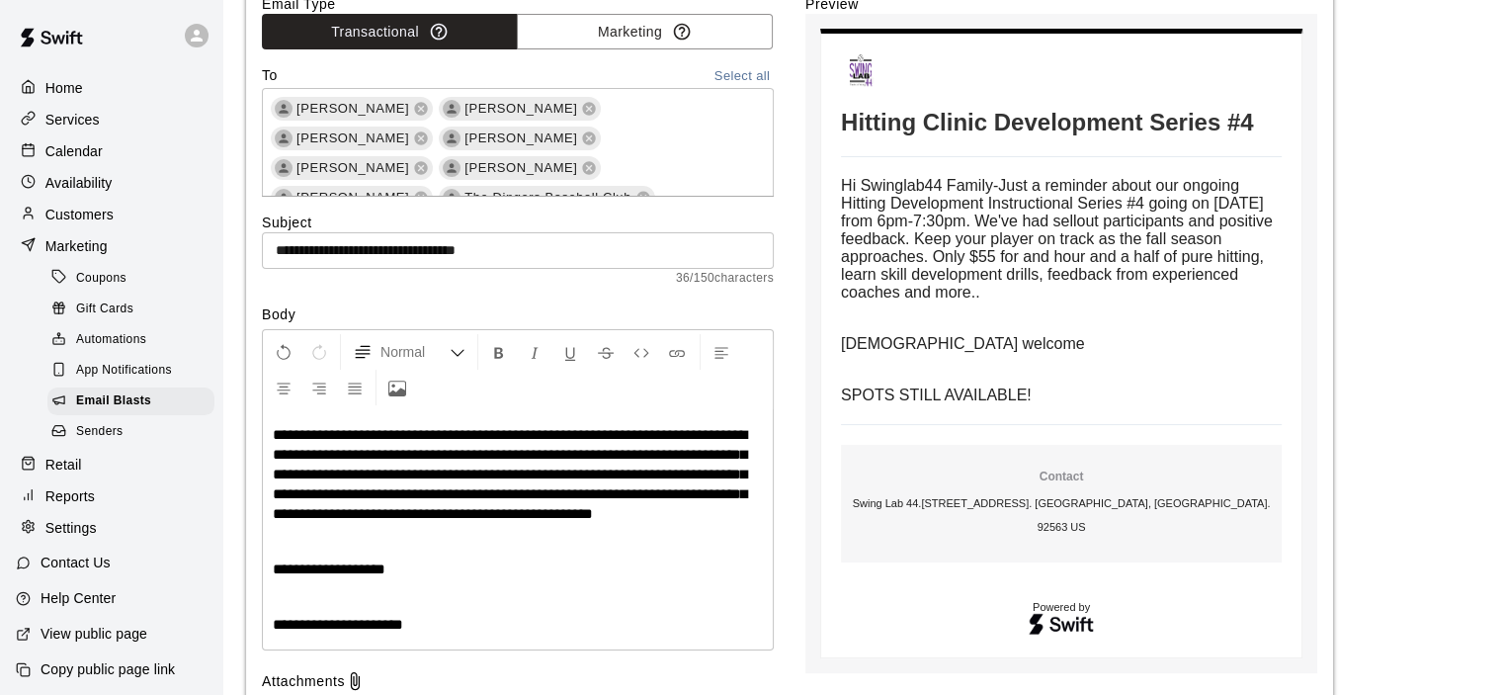
click at [671, 470] on span "**********" at bounding box center [510, 474] width 474 height 94
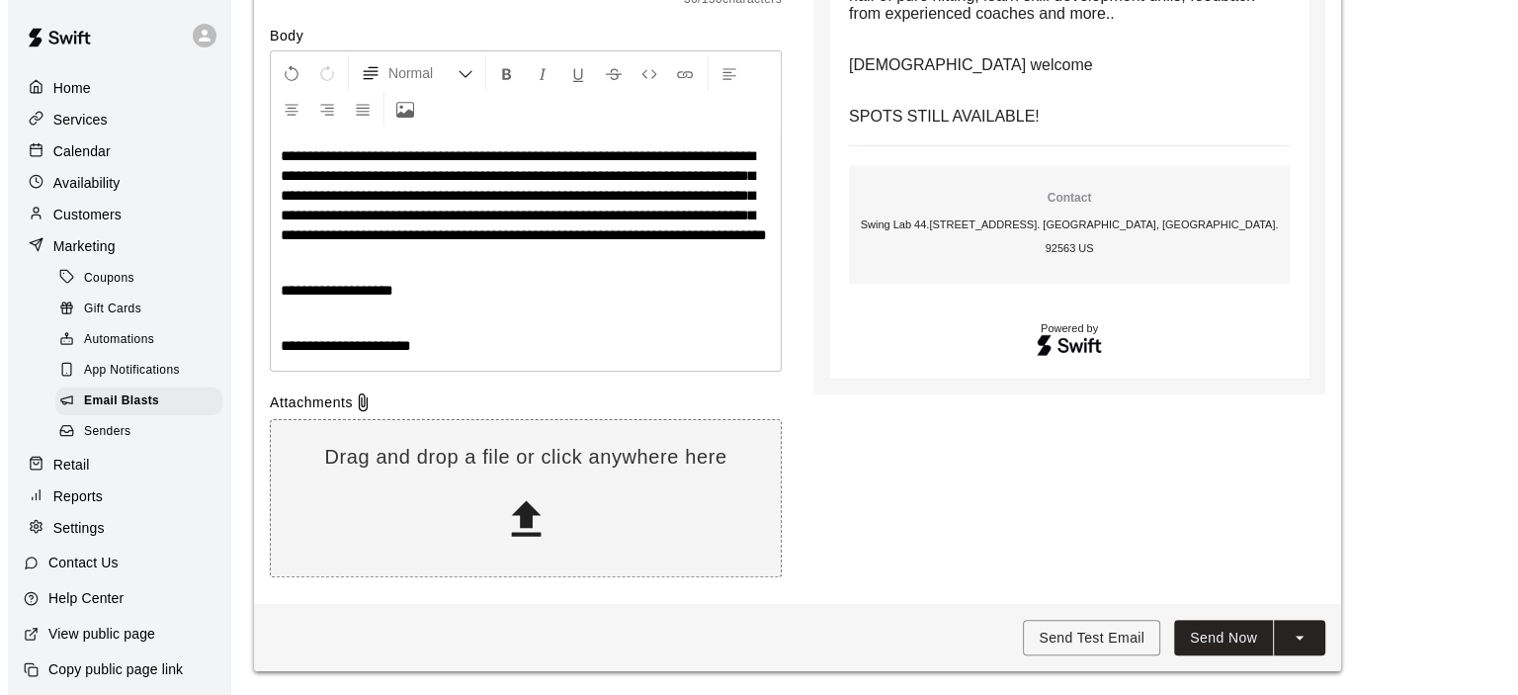
scroll to position [443, 0]
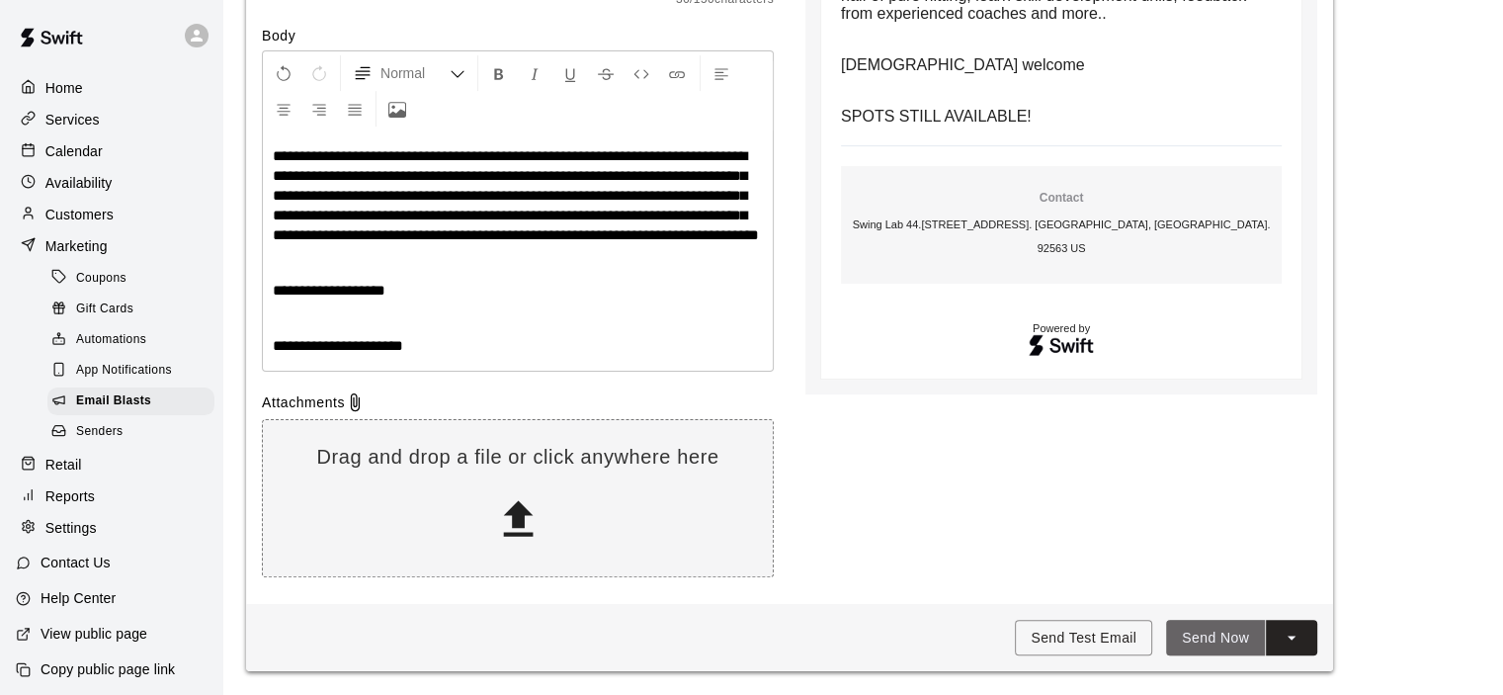
click at [1206, 630] on button "Send Now" at bounding box center [1215, 638] width 99 height 37
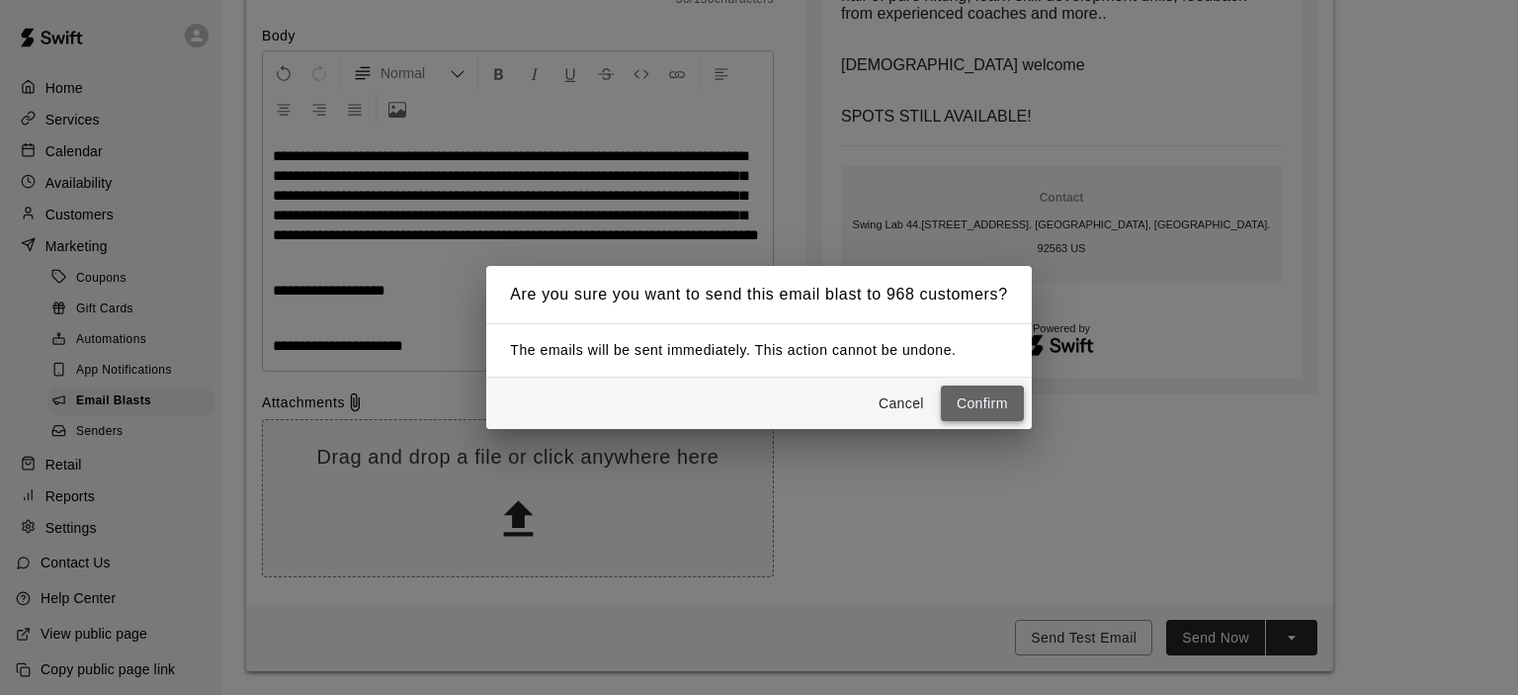
click at [970, 399] on button "Confirm" at bounding box center [982, 403] width 83 height 37
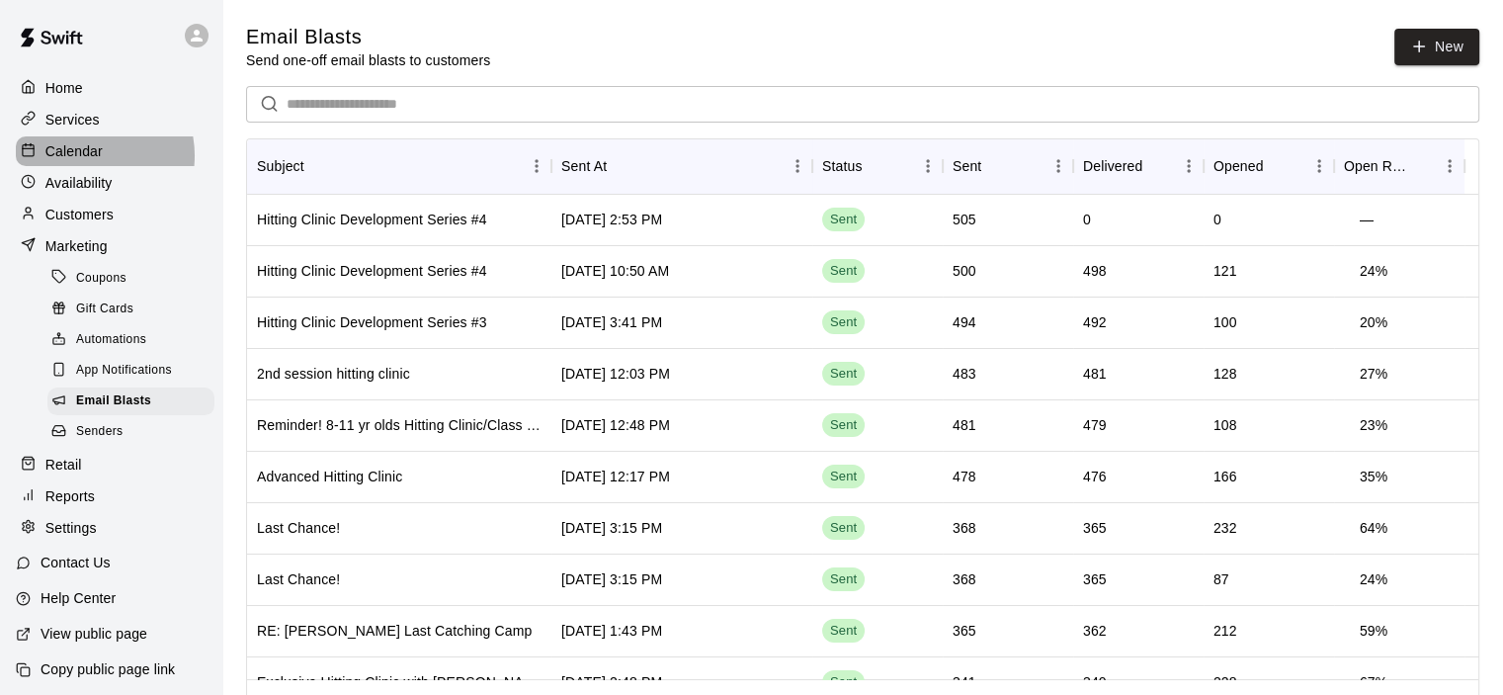
click at [79, 159] on p "Calendar" at bounding box center [73, 151] width 57 height 20
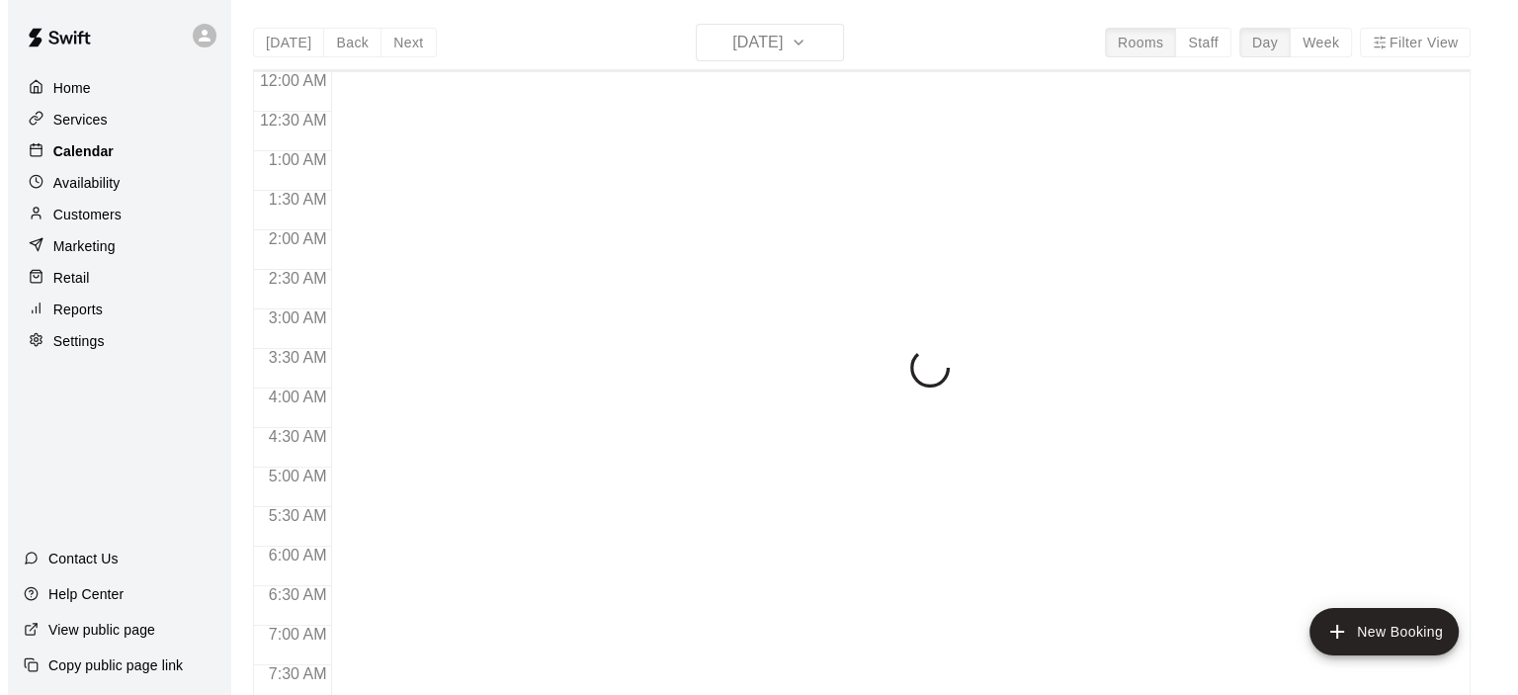
scroll to position [1181, 0]
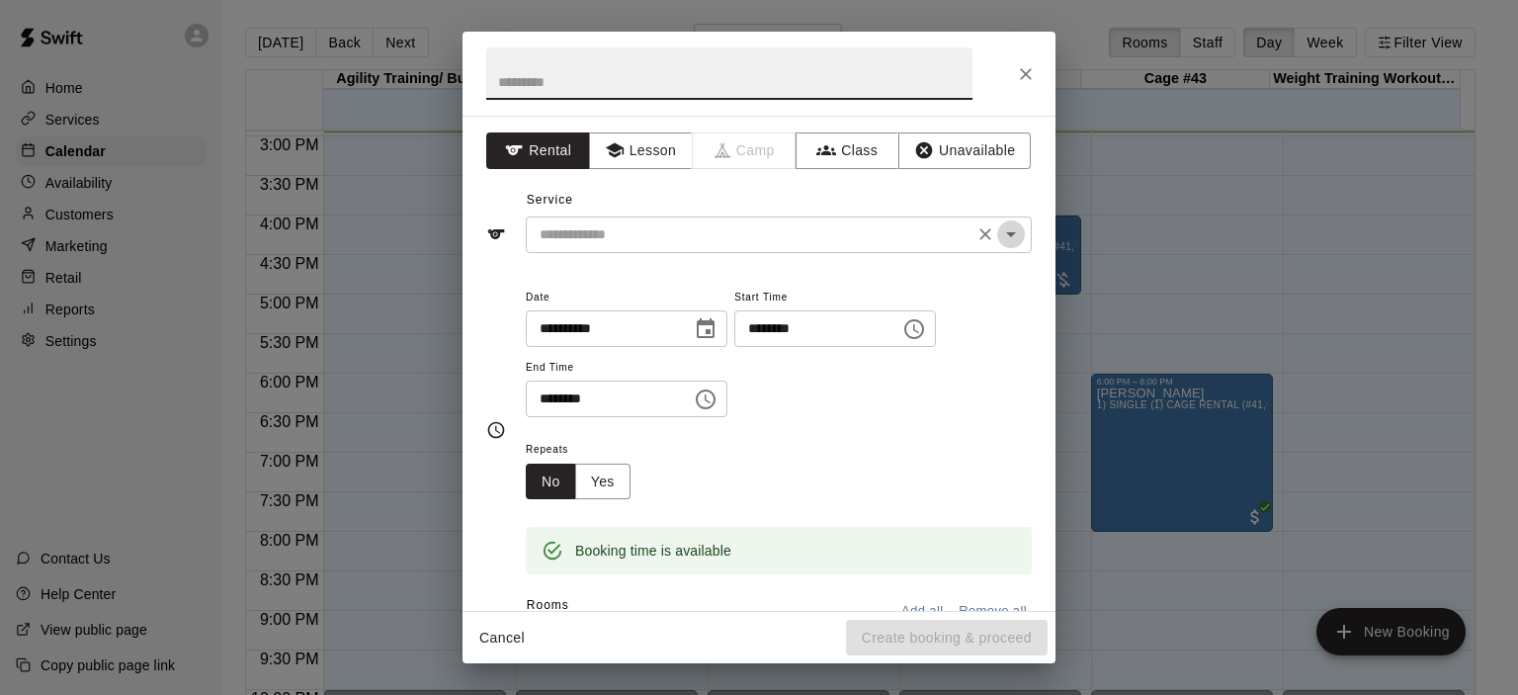
click at [999, 238] on icon "Open" at bounding box center [1011, 234] width 24 height 24
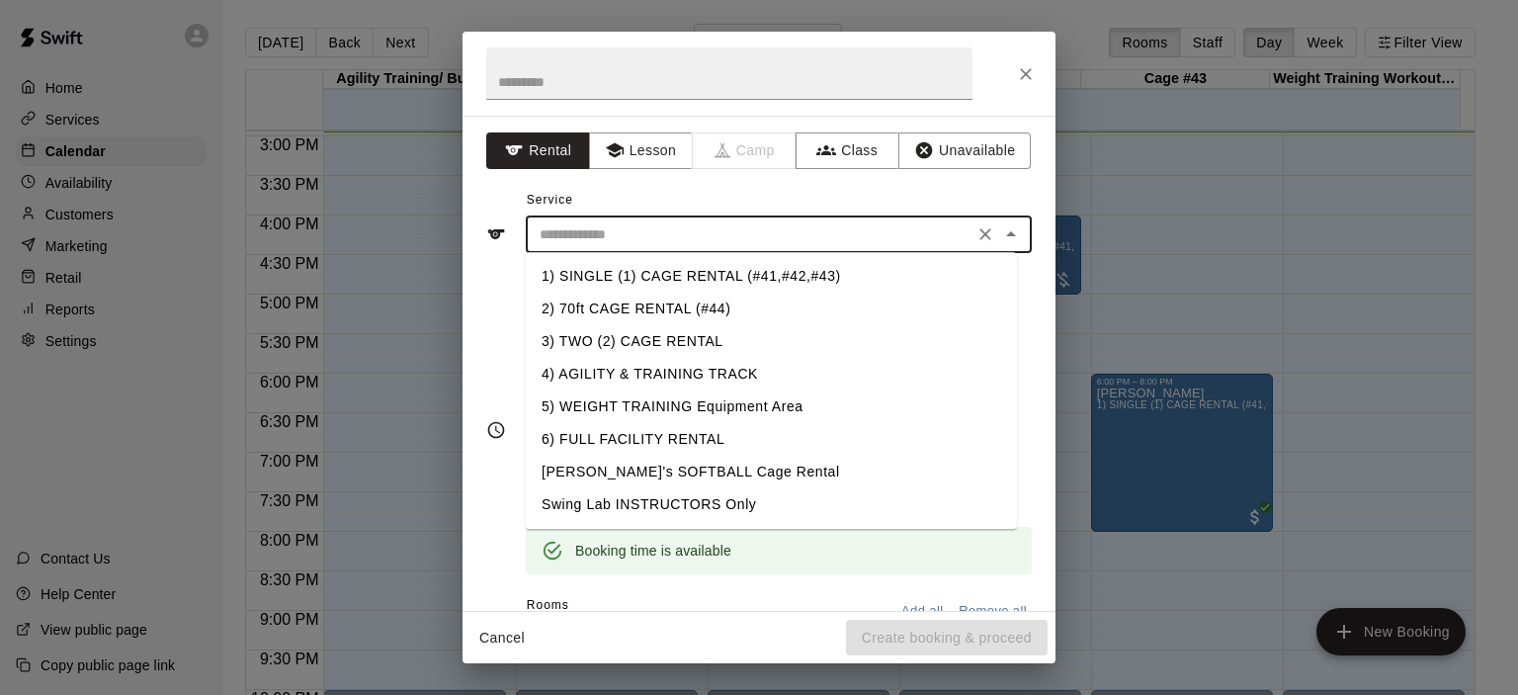
click at [730, 305] on li "2) 70ft CAGE RENTAL (#44)" at bounding box center [771, 308] width 491 height 33
type input "**********"
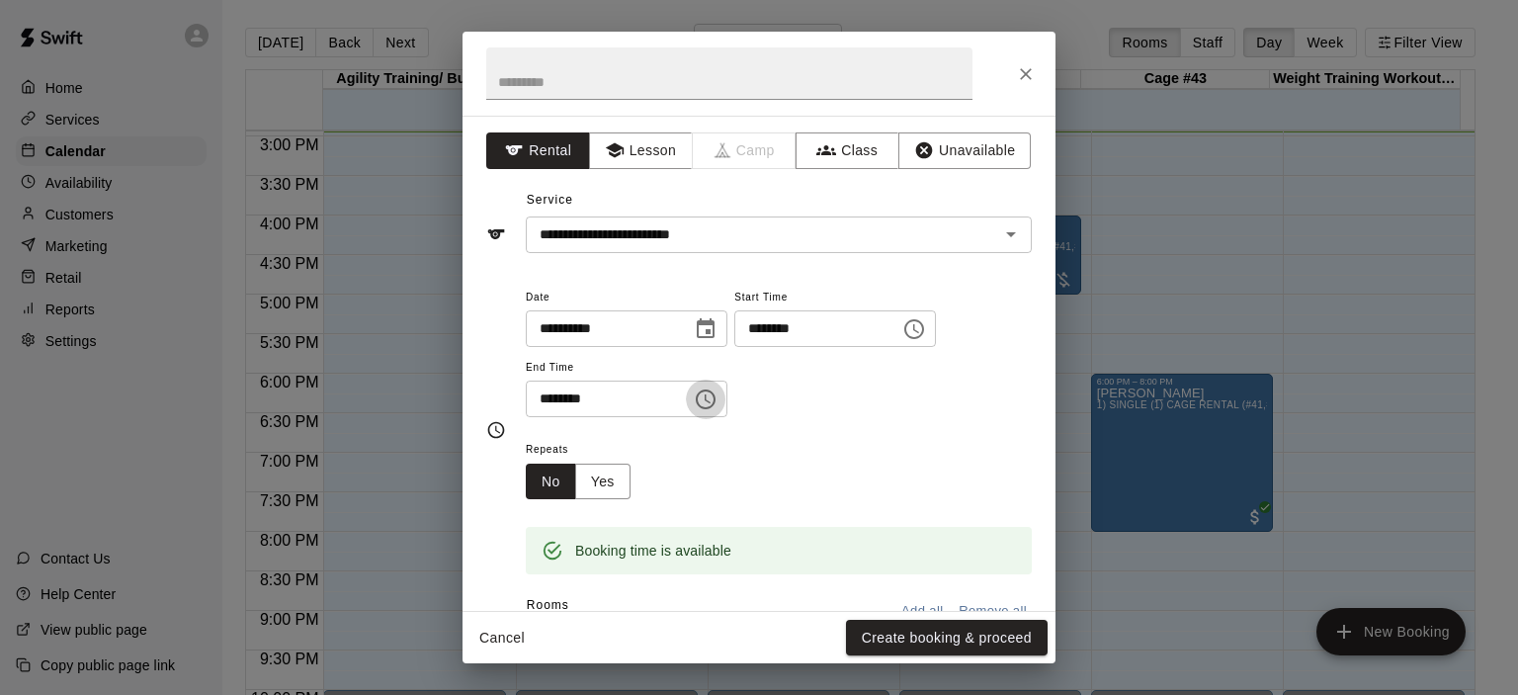
click at [717, 394] on icon "Choose time, selected time is 8:00 PM" at bounding box center [706, 399] width 24 height 24
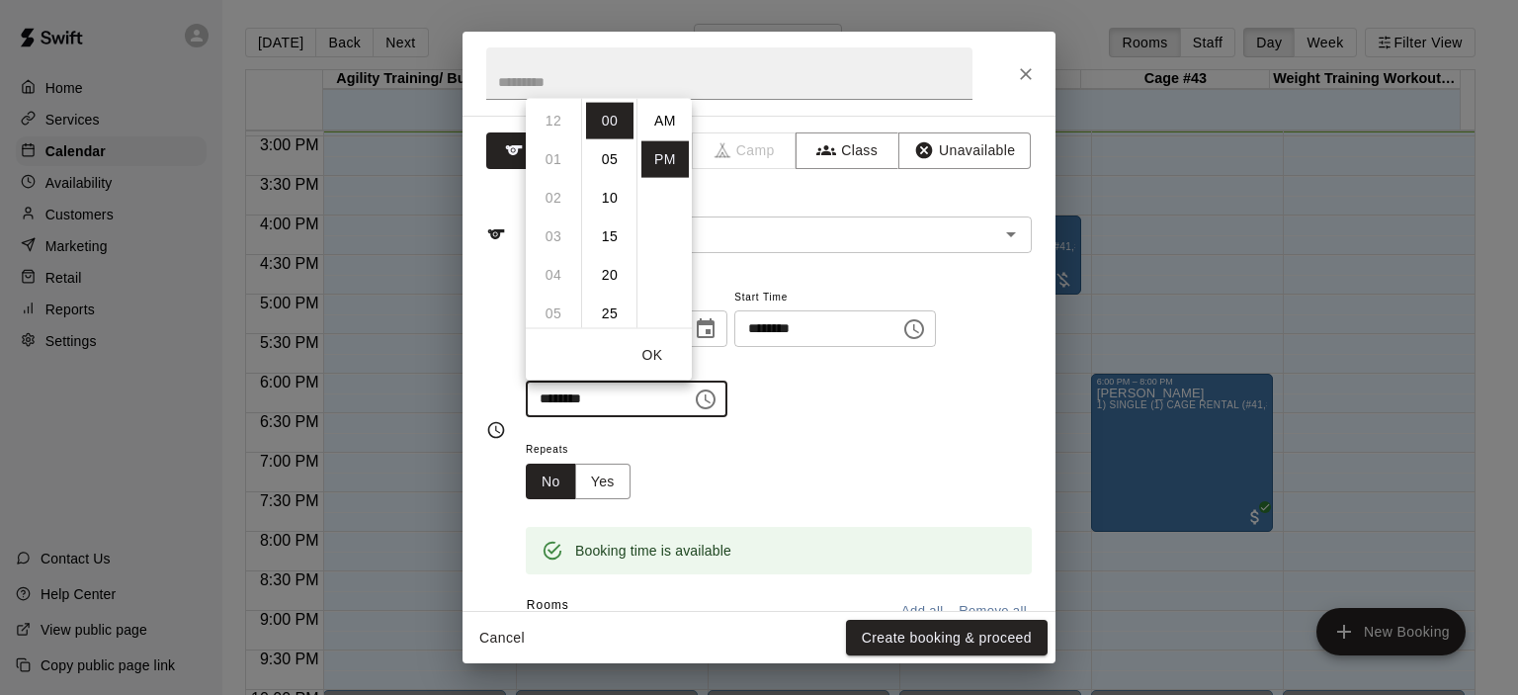
scroll to position [36, 0]
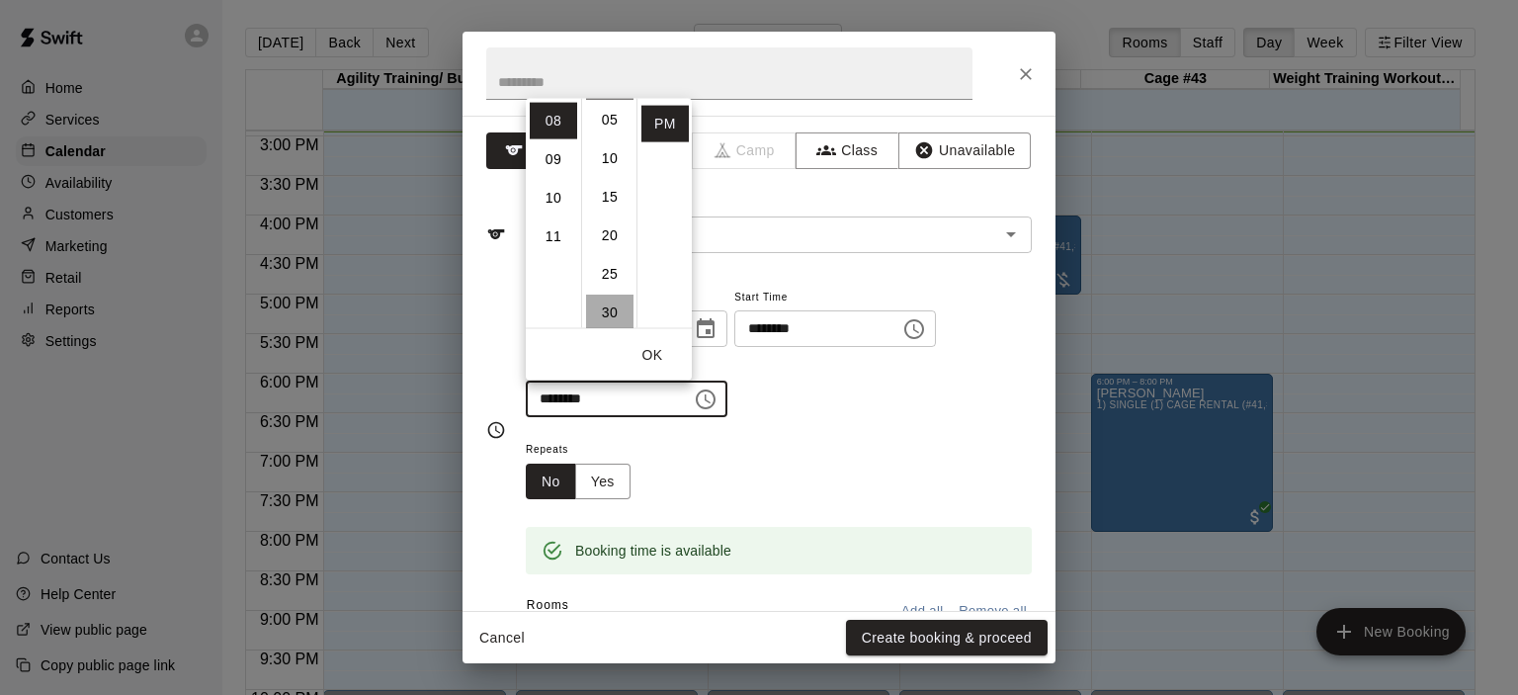
click at [609, 311] on li "30" at bounding box center [609, 311] width 47 height 37
type input "********"
click at [841, 398] on div "**********" at bounding box center [779, 351] width 506 height 133
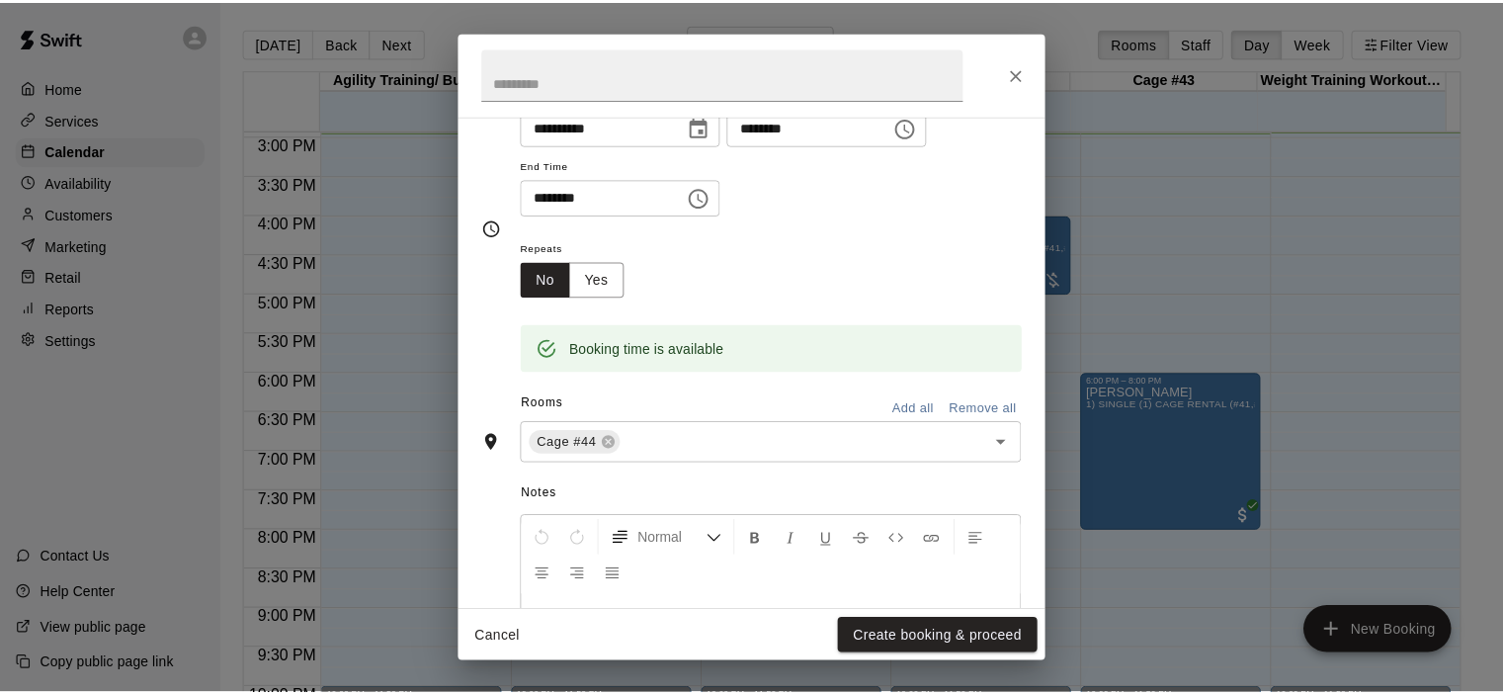
scroll to position [372, 0]
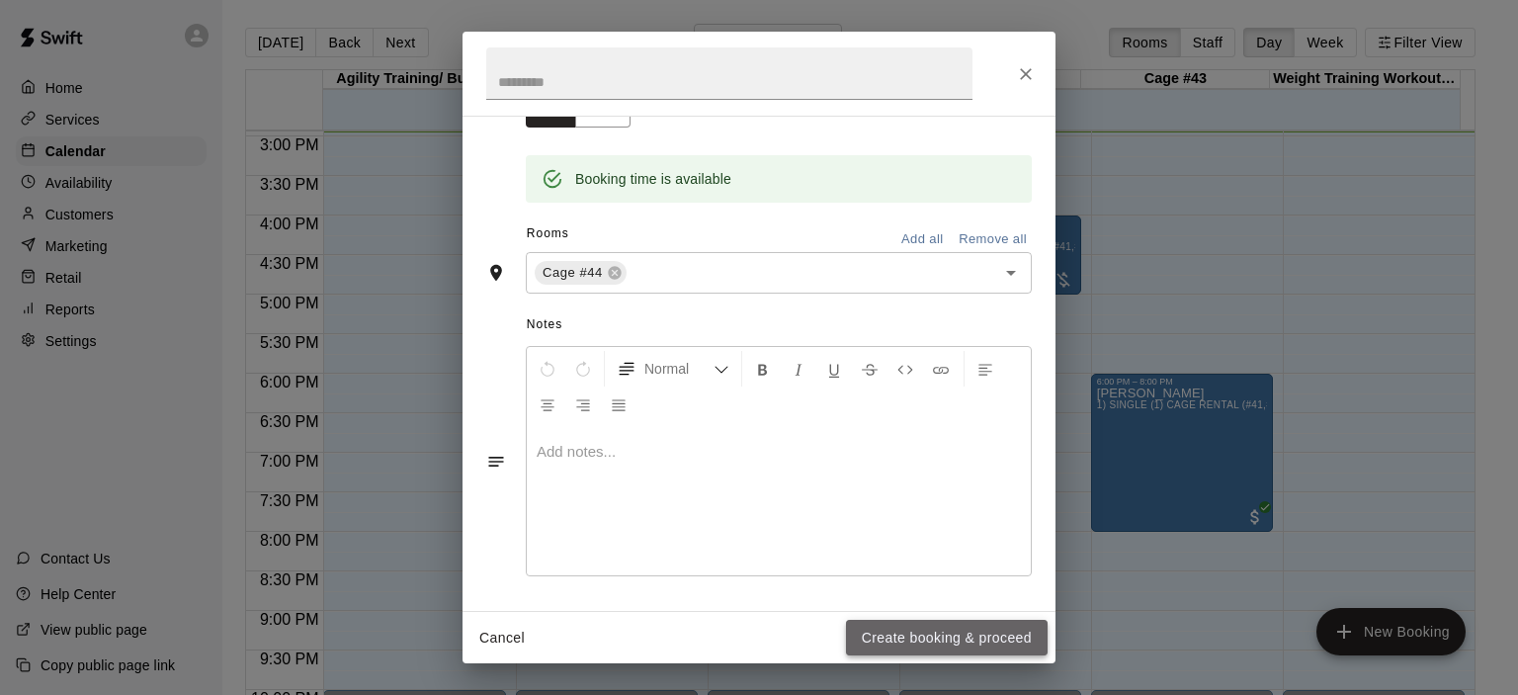
click at [987, 639] on button "Create booking & proceed" at bounding box center [947, 638] width 202 height 37
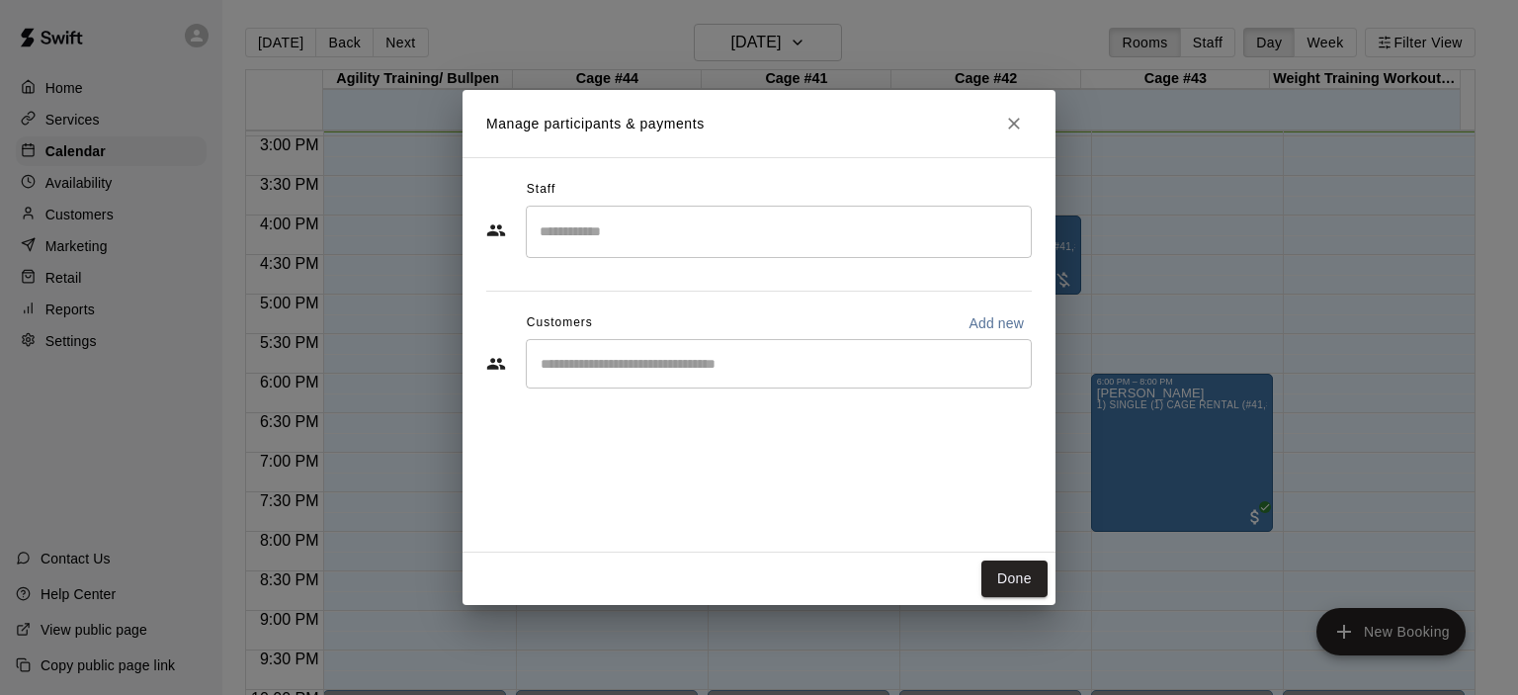
click at [668, 375] on div "​" at bounding box center [779, 363] width 506 height 49
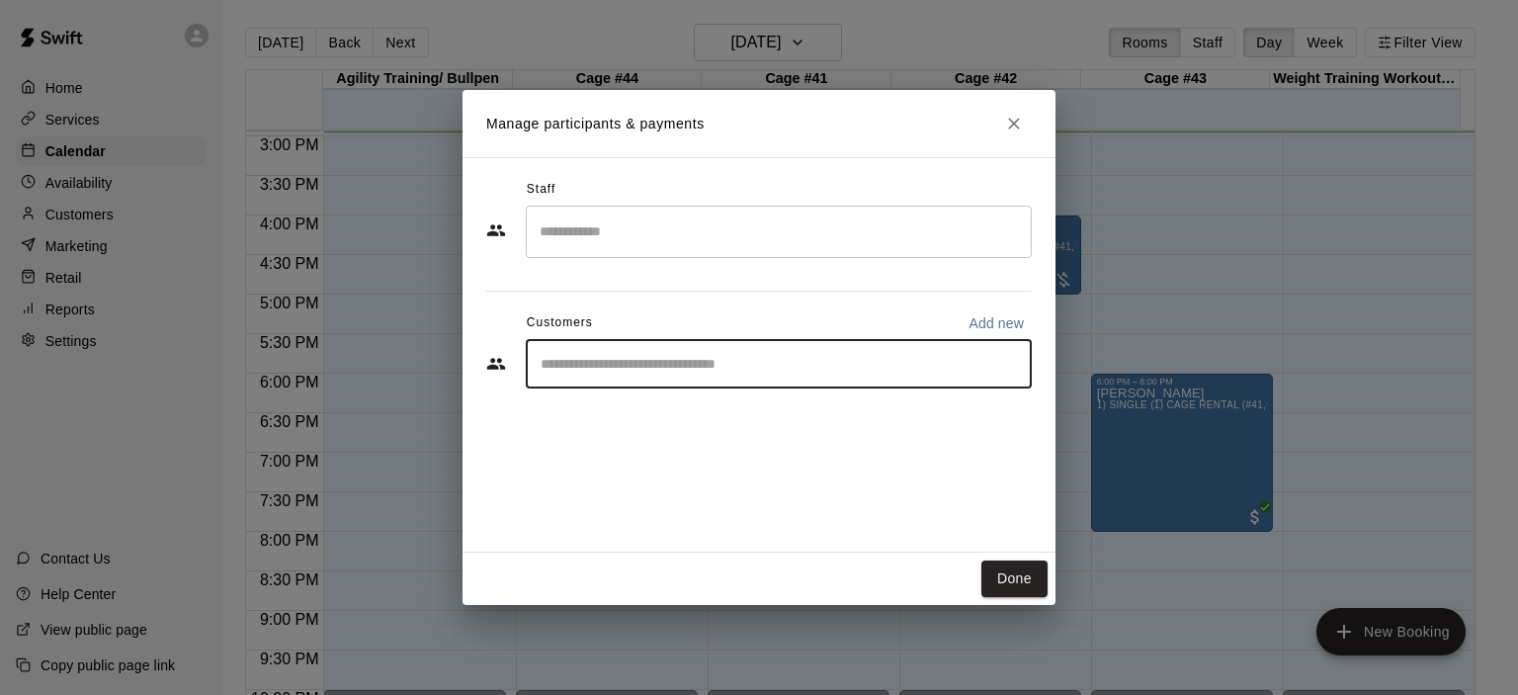
type input "*"
type input "***"
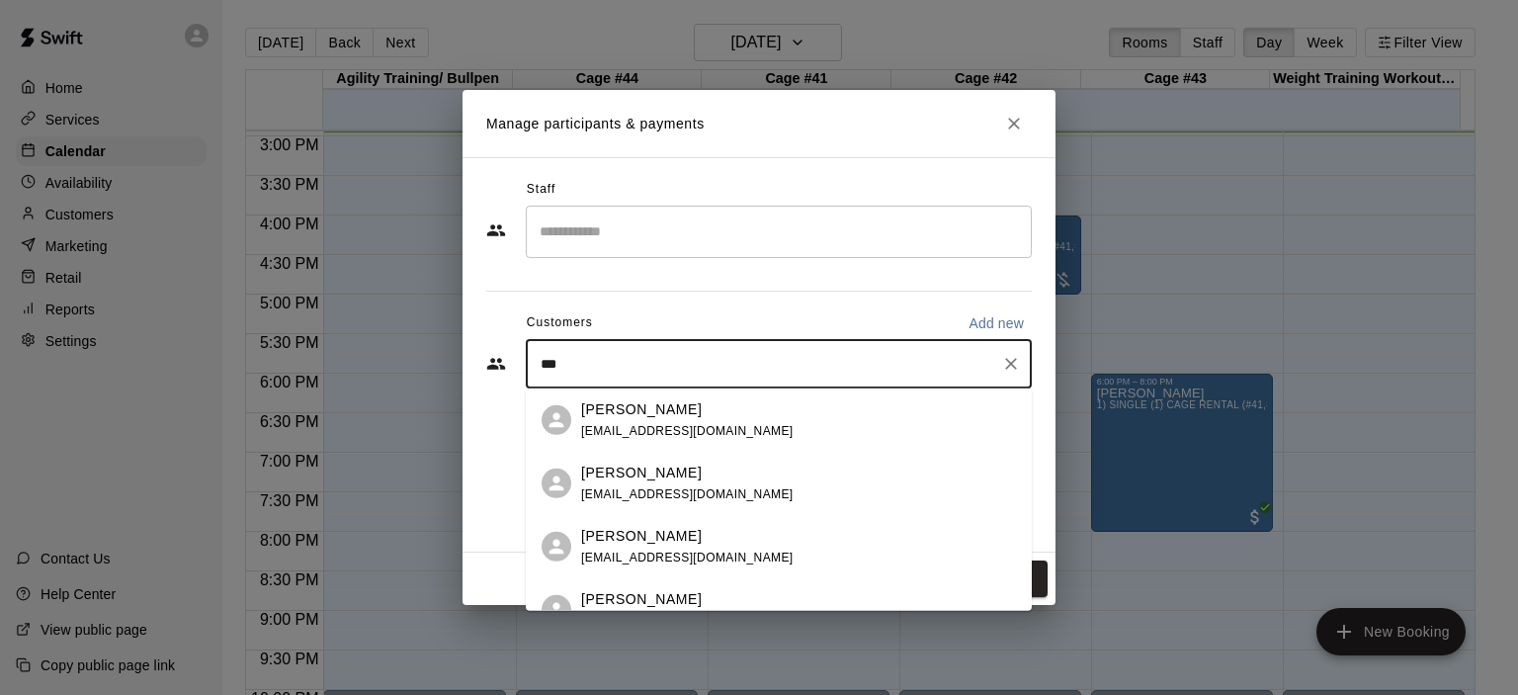
click at [643, 472] on p "[PERSON_NAME]" at bounding box center [641, 471] width 121 height 21
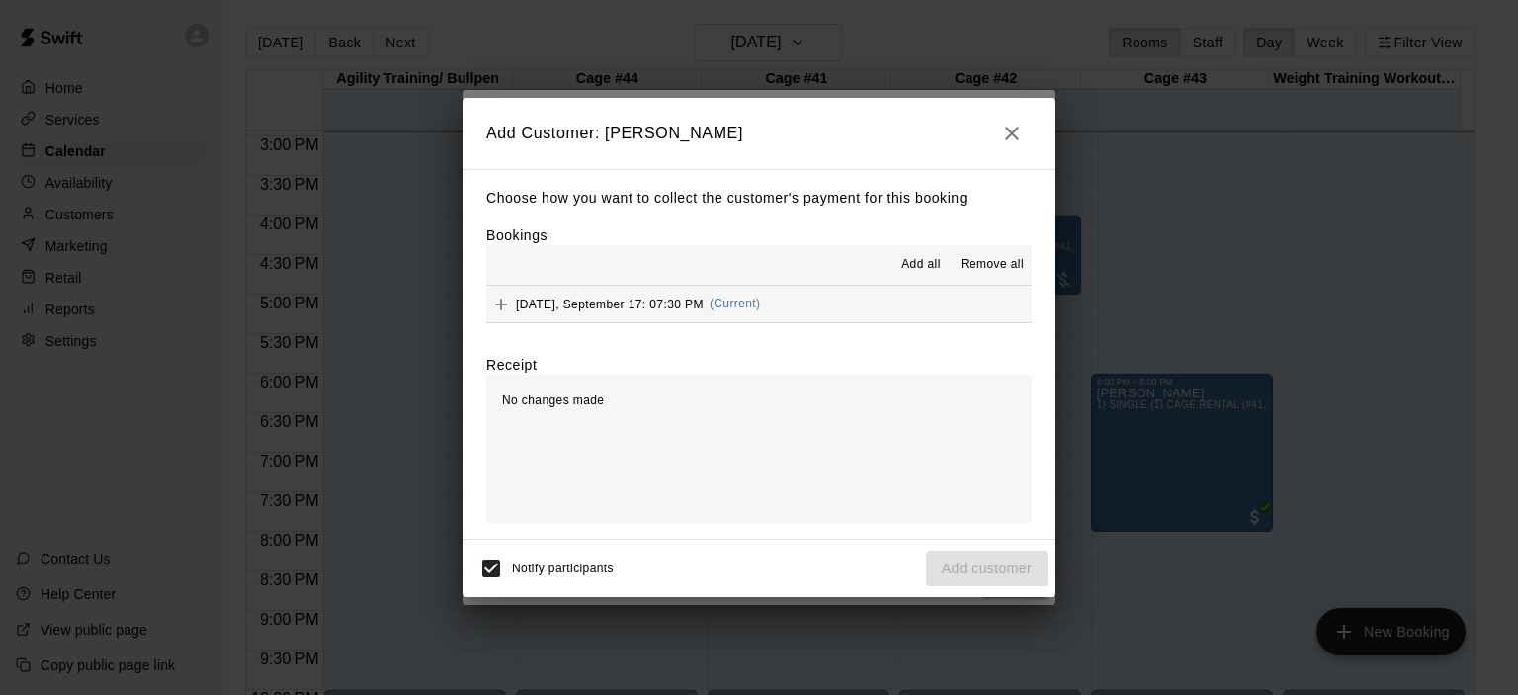
click at [760, 300] on span "(Current)" at bounding box center [734, 303] width 51 height 14
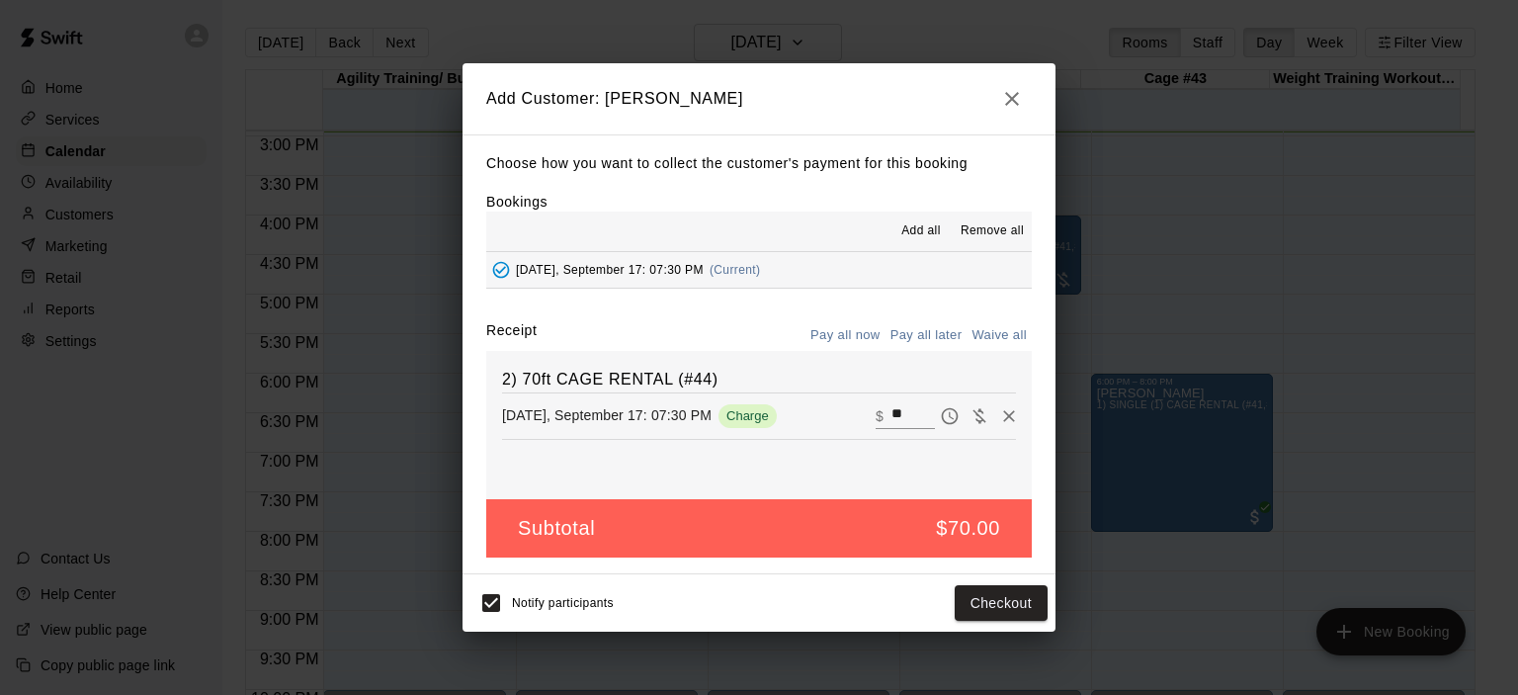
click at [919, 333] on button "Pay all later" at bounding box center [926, 335] width 82 height 31
click at [995, 604] on button "Add customer" at bounding box center [987, 603] width 122 height 37
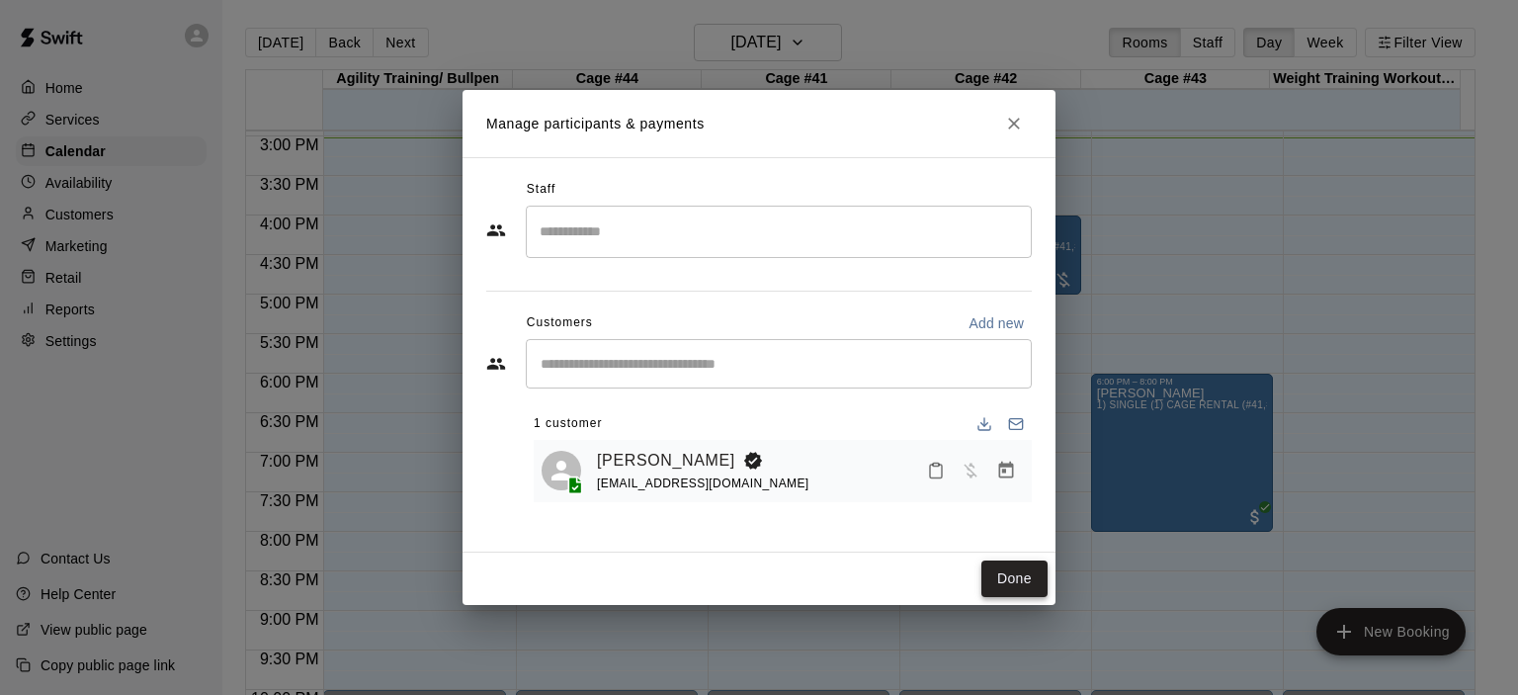
click at [1035, 567] on button "Done" at bounding box center [1014, 578] width 66 height 37
